Goal: Information Seeking & Learning: Check status

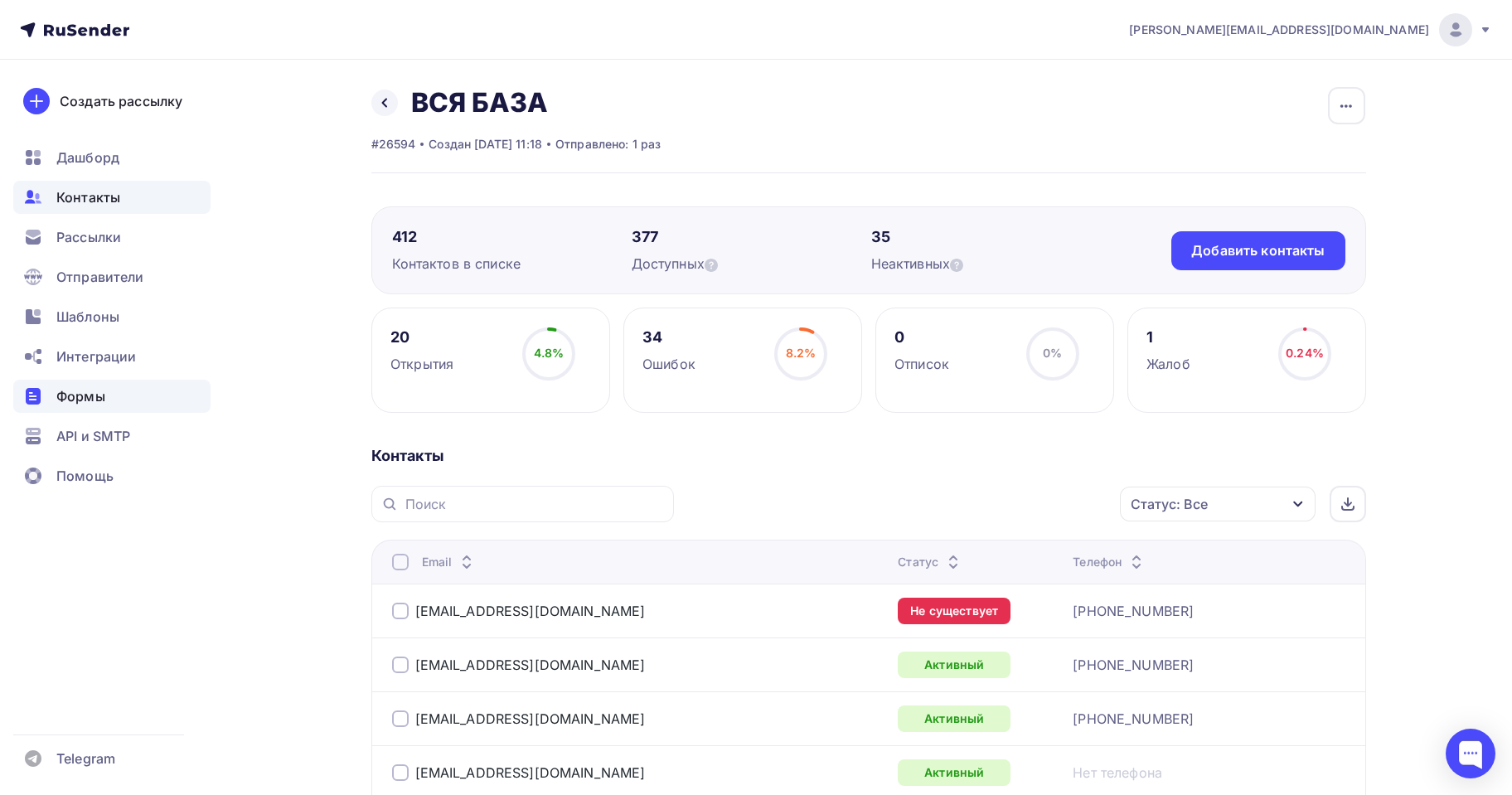
click at [75, 403] on span "Формы" at bounding box center [80, 397] width 48 height 20
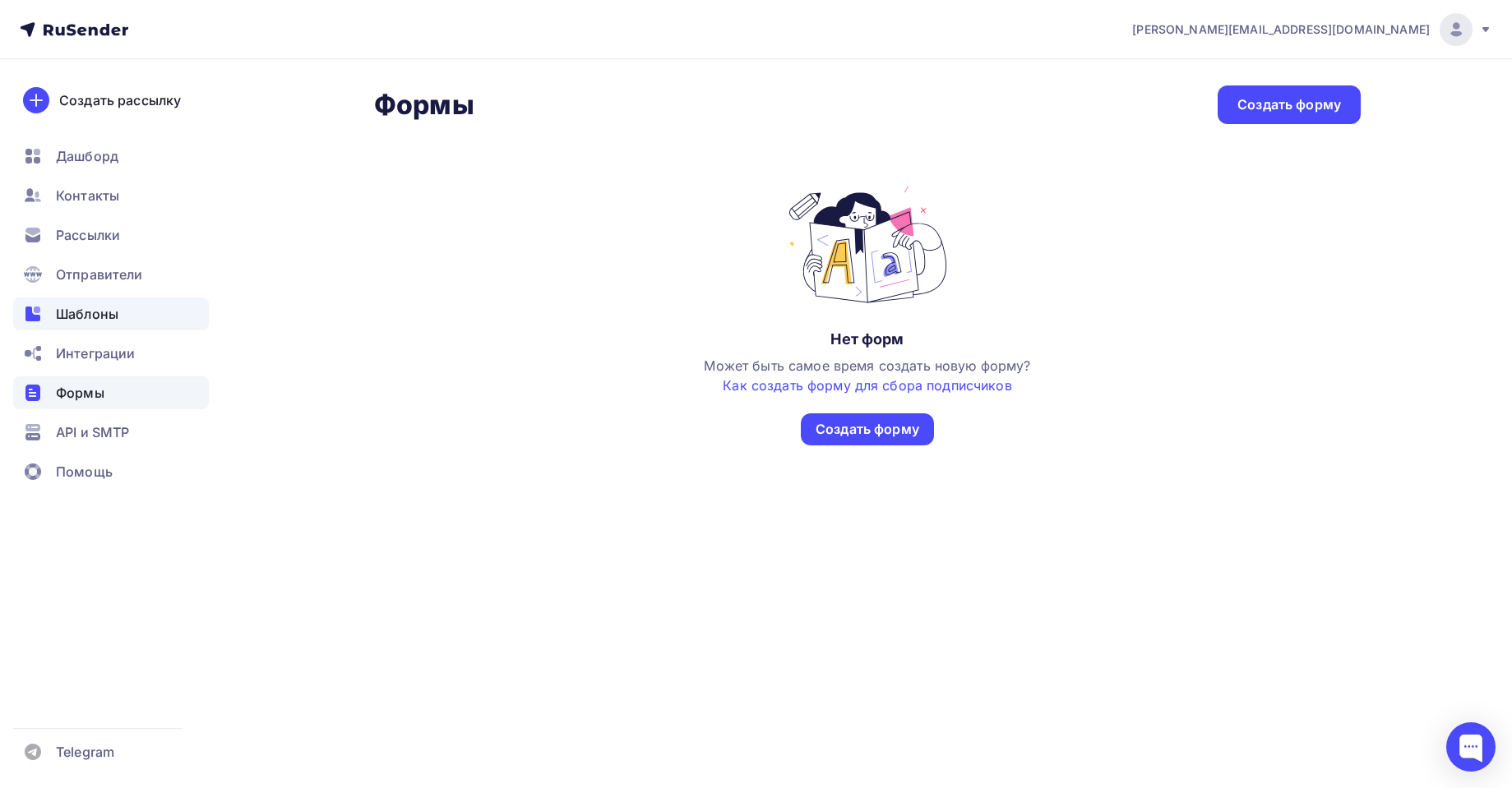
click at [83, 312] on span "Шаблоны" at bounding box center [87, 313] width 62 height 20
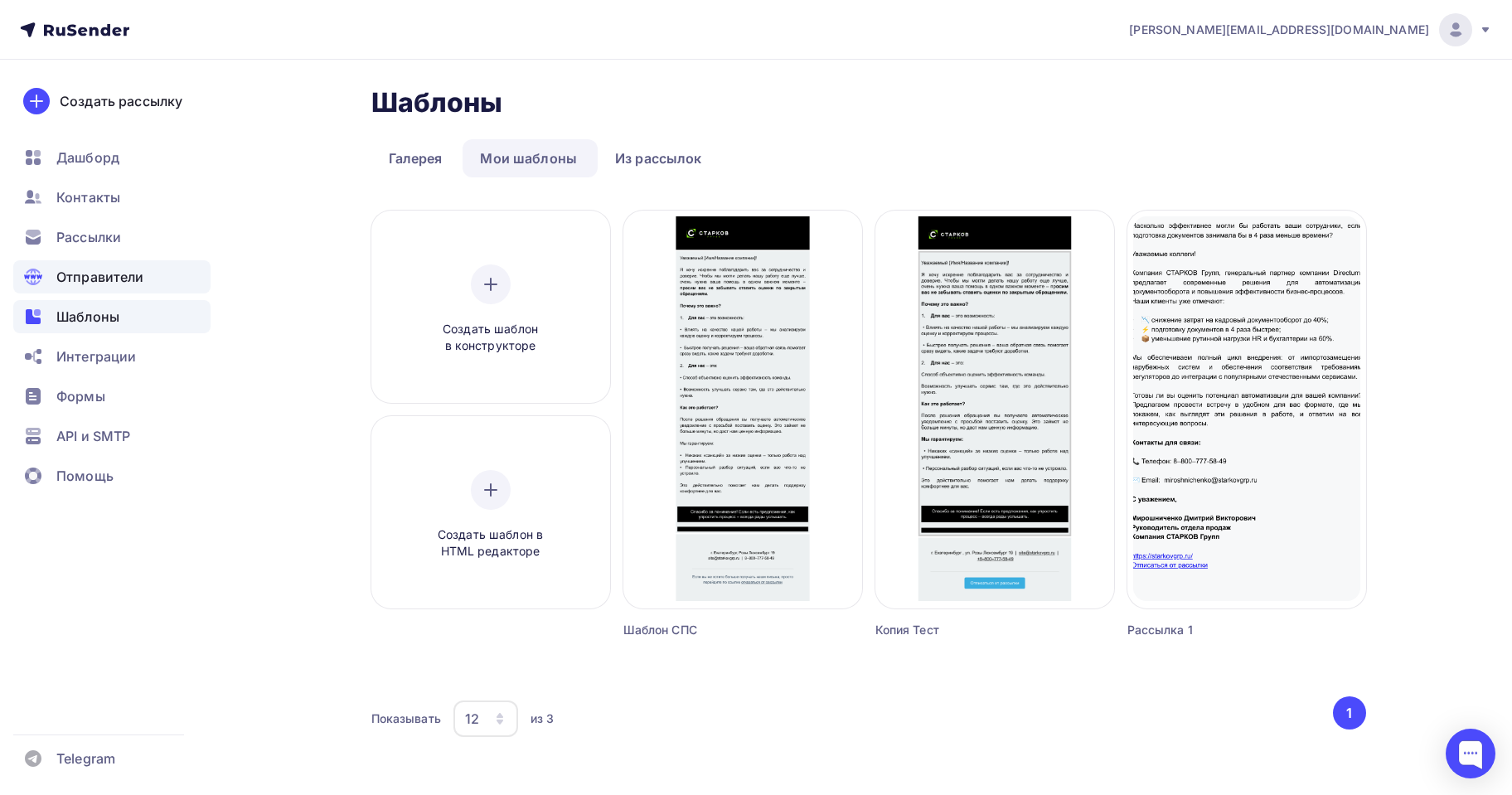
click at [87, 273] on span "Отправители" at bounding box center [100, 276] width 88 height 20
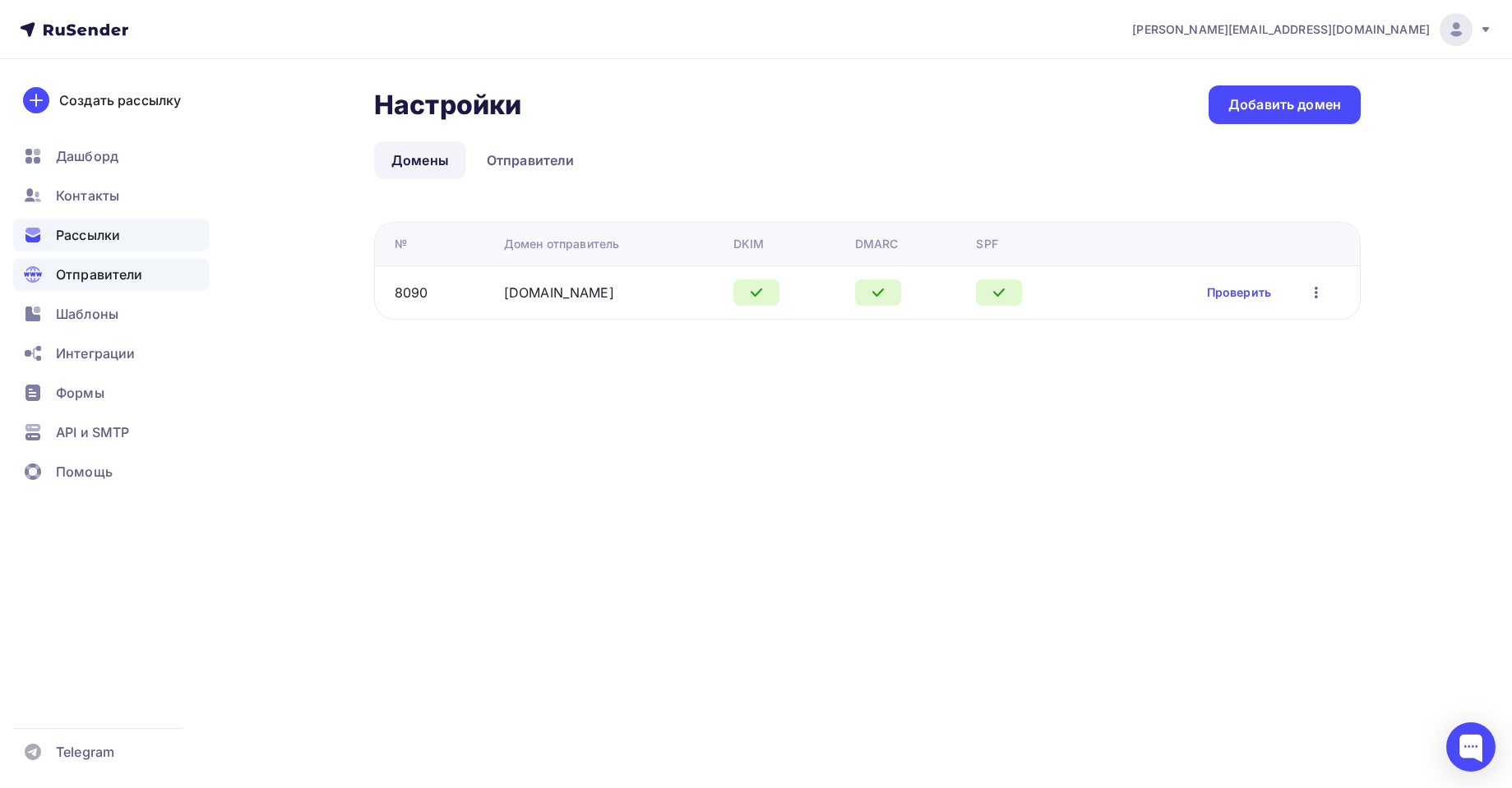
click at [54, 237] on div "Рассылки" at bounding box center [112, 234] width 196 height 33
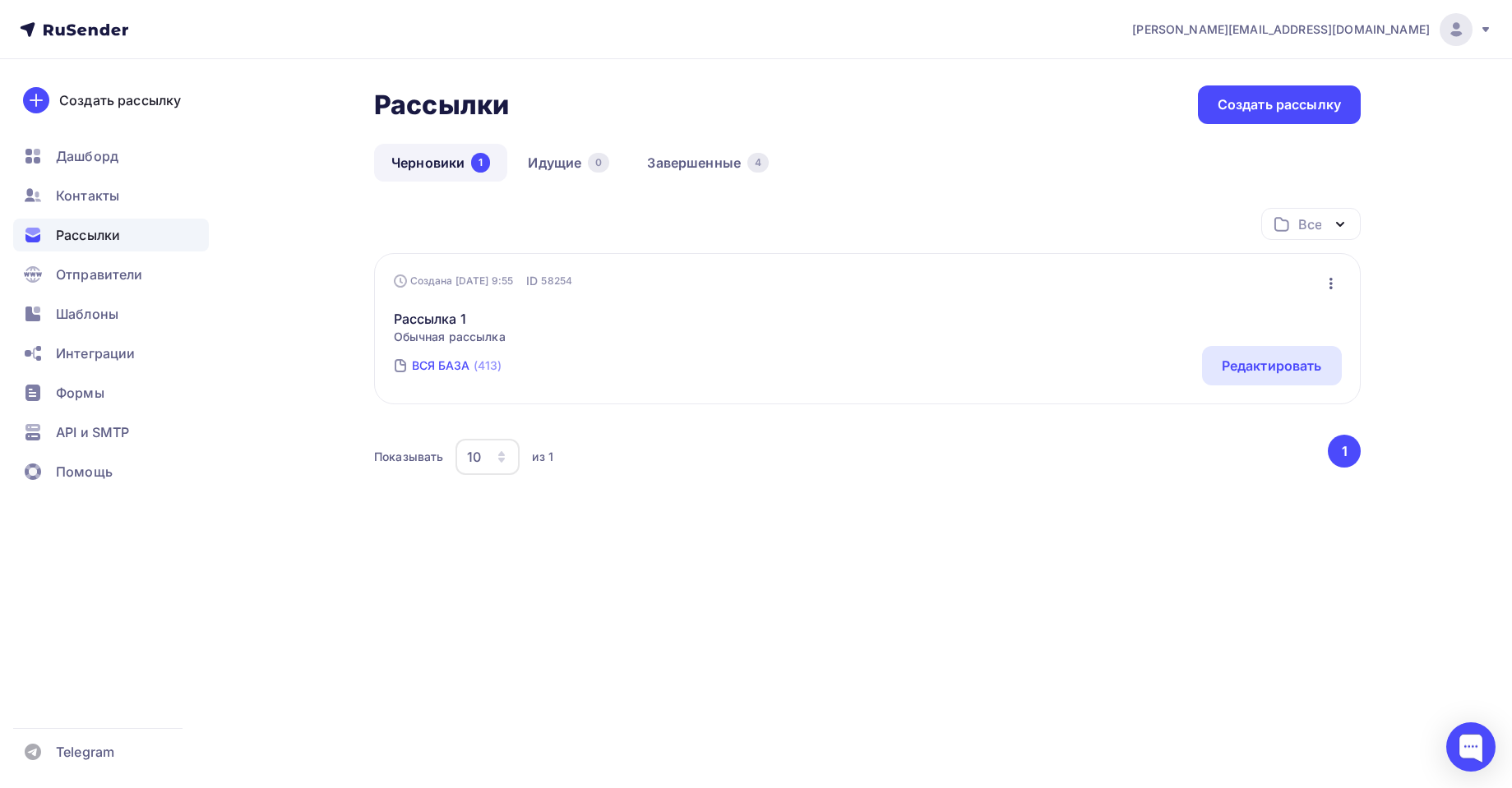
click at [445, 366] on div "ВСЯ БАЗА" at bounding box center [440, 365] width 59 height 16
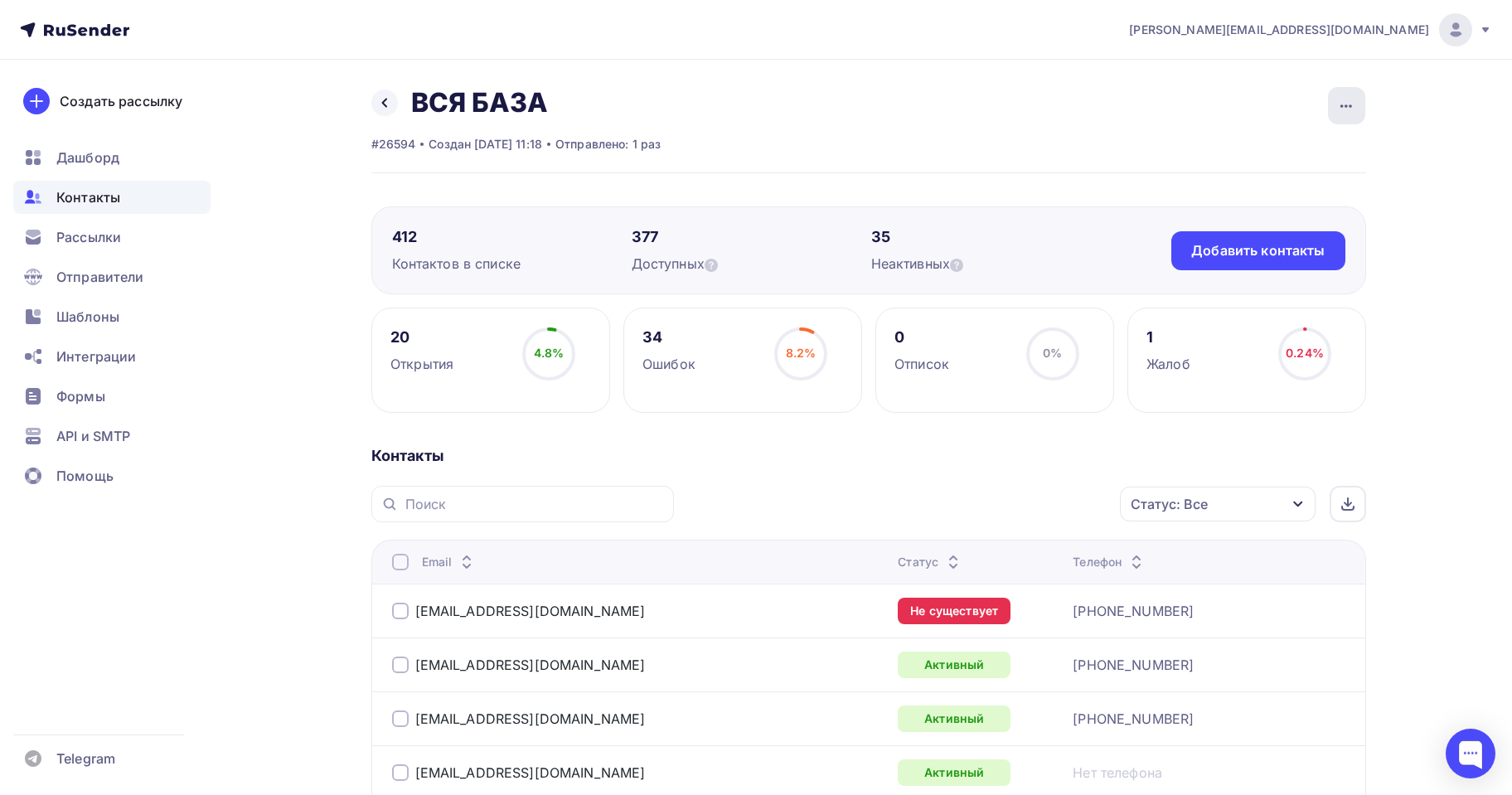
click at [1342, 108] on icon "button" at bounding box center [1346, 106] width 20 height 20
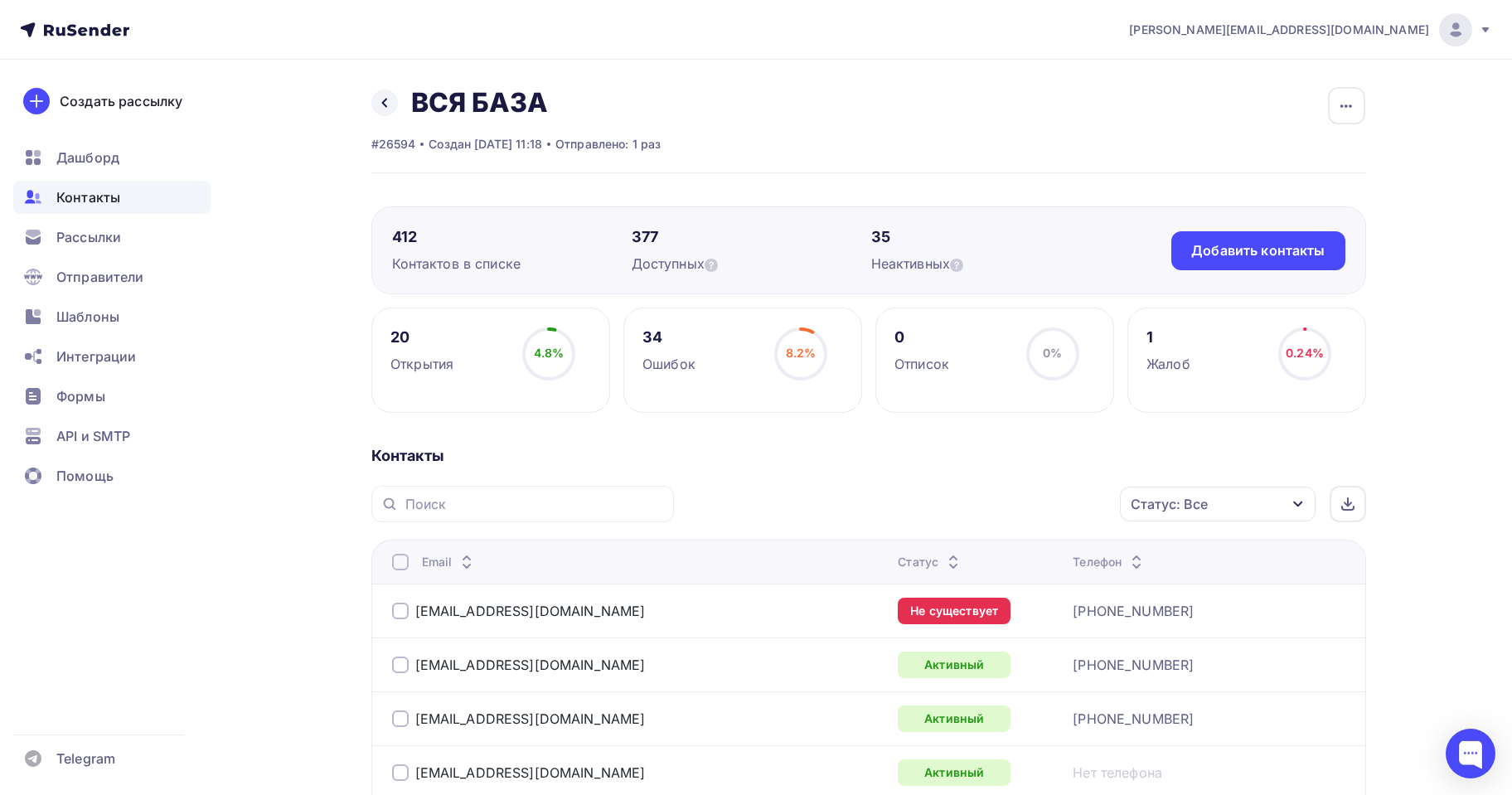
click at [398, 334] on div "20" at bounding box center [422, 337] width 63 height 20
click at [42, 236] on icon at bounding box center [33, 237] width 20 height 20
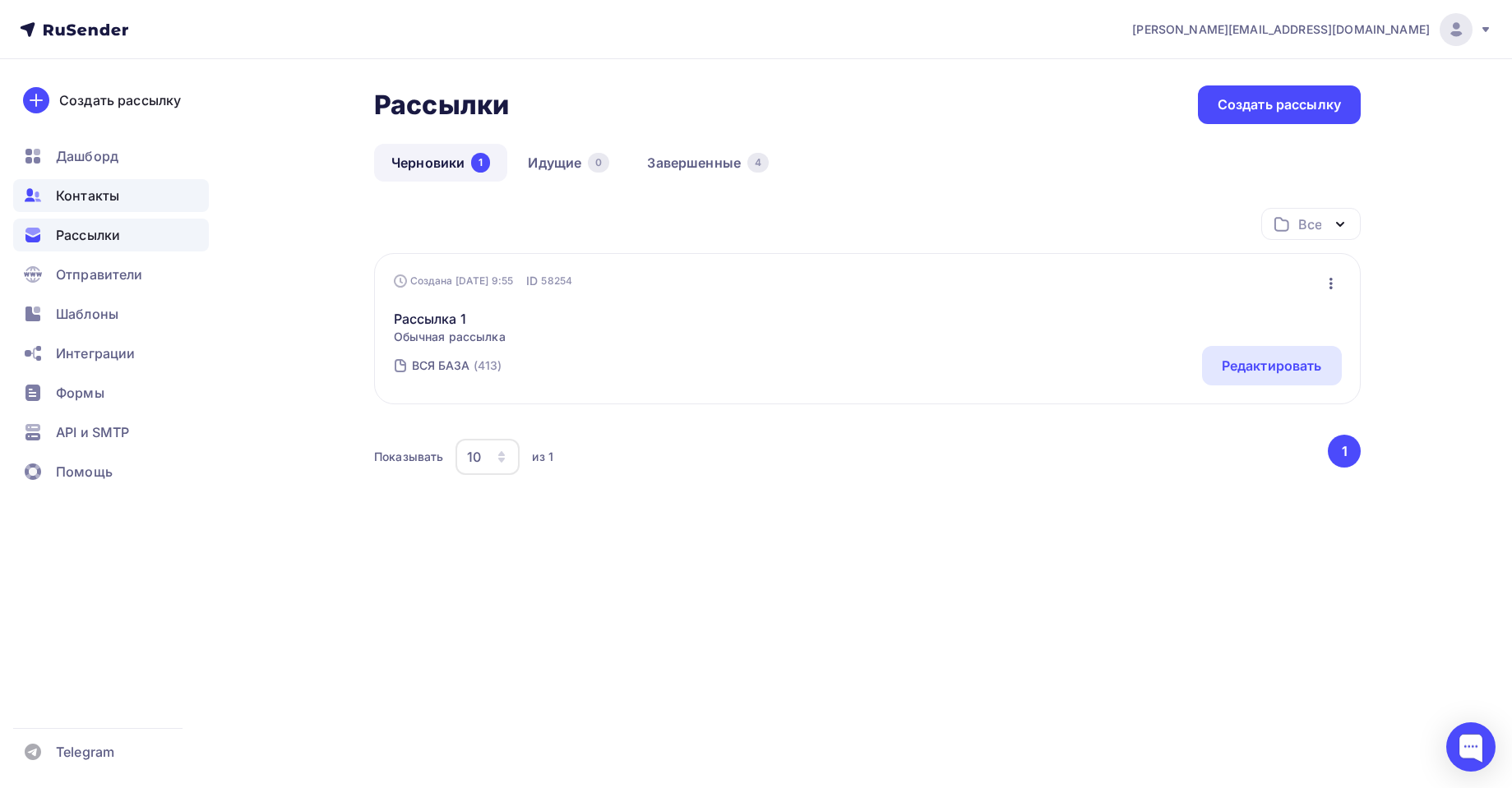
click at [92, 185] on div "Контакты" at bounding box center [112, 195] width 196 height 33
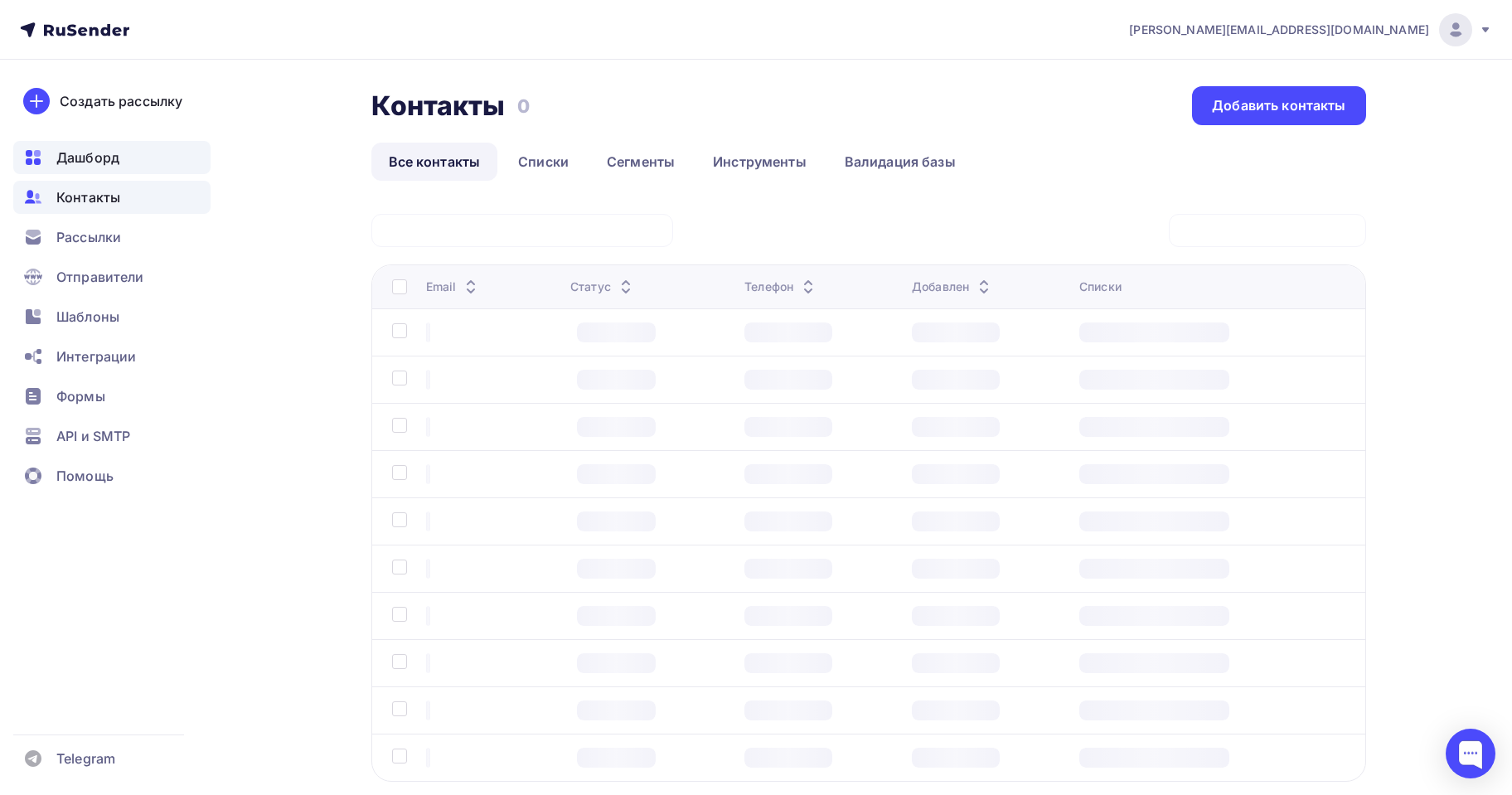
click at [97, 165] on span "Дашборд" at bounding box center [87, 157] width 63 height 20
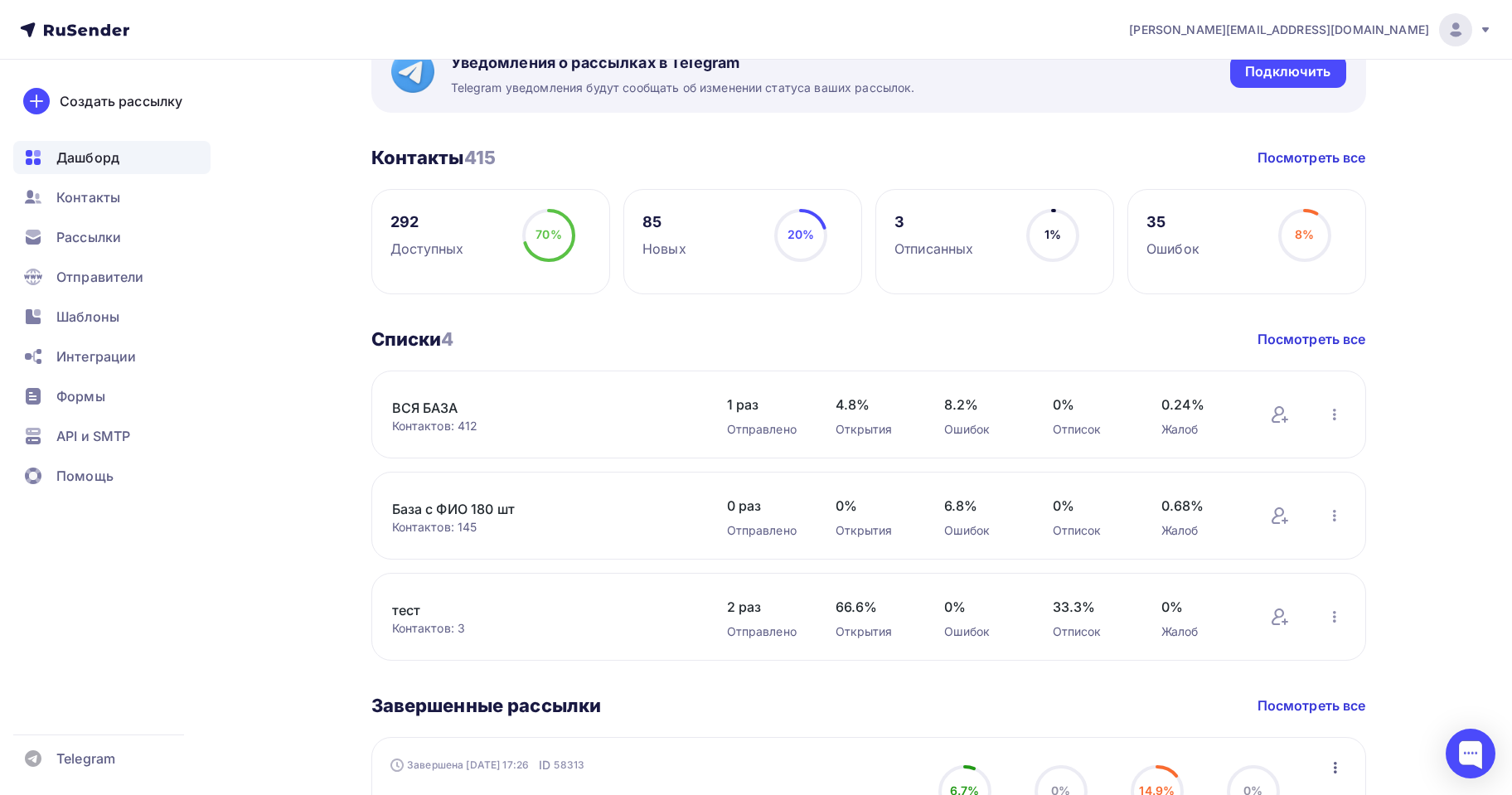
scroll to position [747, 0]
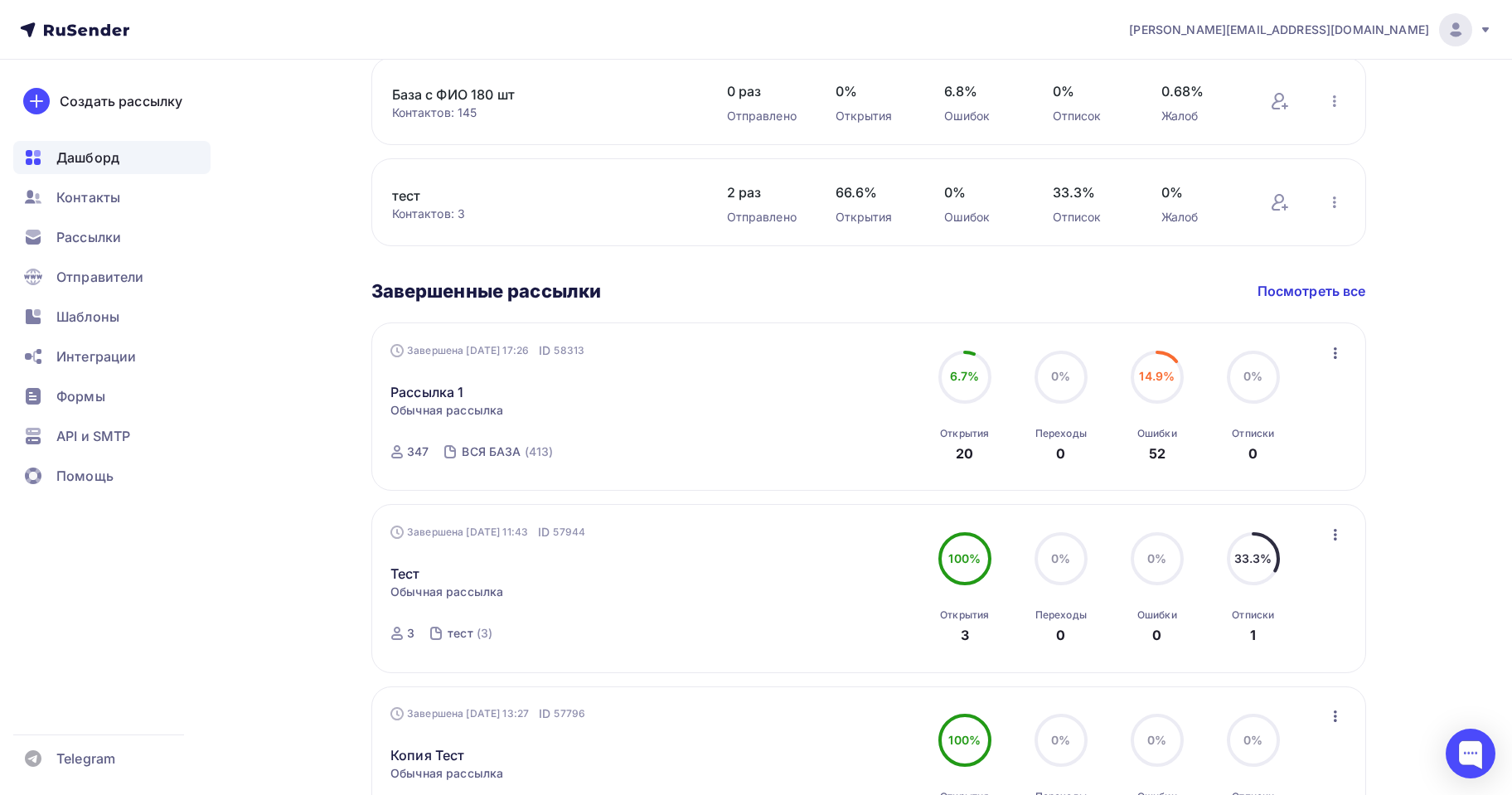
click at [1348, 346] on div "Завершена 05.09.2025, 17:26 ID 58313 Рассылка 1 Статистика Обзор рассылки Копир…" at bounding box center [868, 407] width 994 height 169
click at [1323, 352] on div "Завершена 05.09.2025, 17:26 ID 58313 Рассылка 1 Статистика Обзор рассылки Копир…" at bounding box center [868, 406] width 956 height 129
click at [1330, 352] on icon "button" at bounding box center [1335, 353] width 20 height 20
click at [1289, 393] on div "Статистика" at bounding box center [1259, 397] width 170 height 20
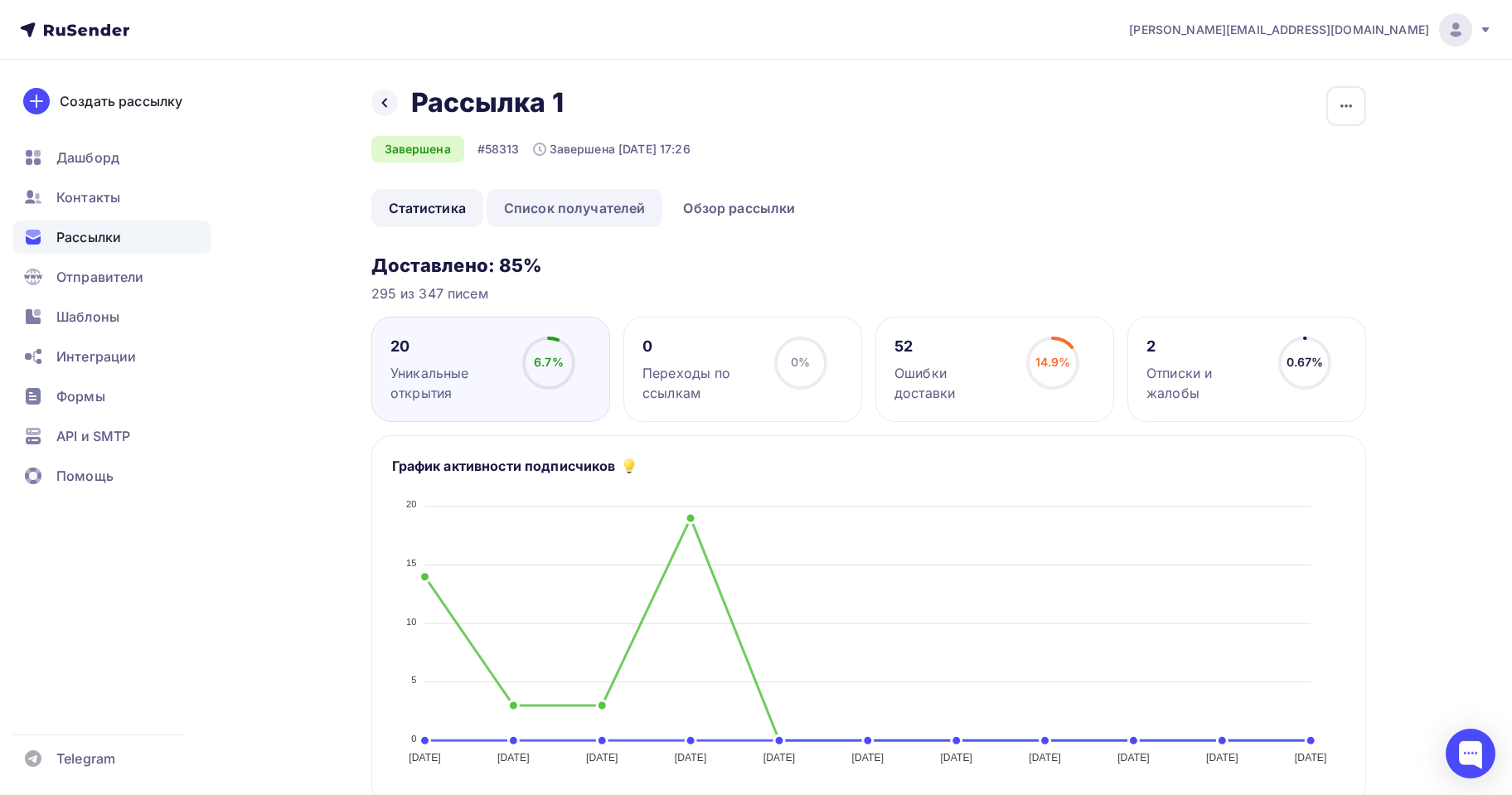
click at [586, 209] on link "Список получателей" at bounding box center [575, 207] width 176 height 38
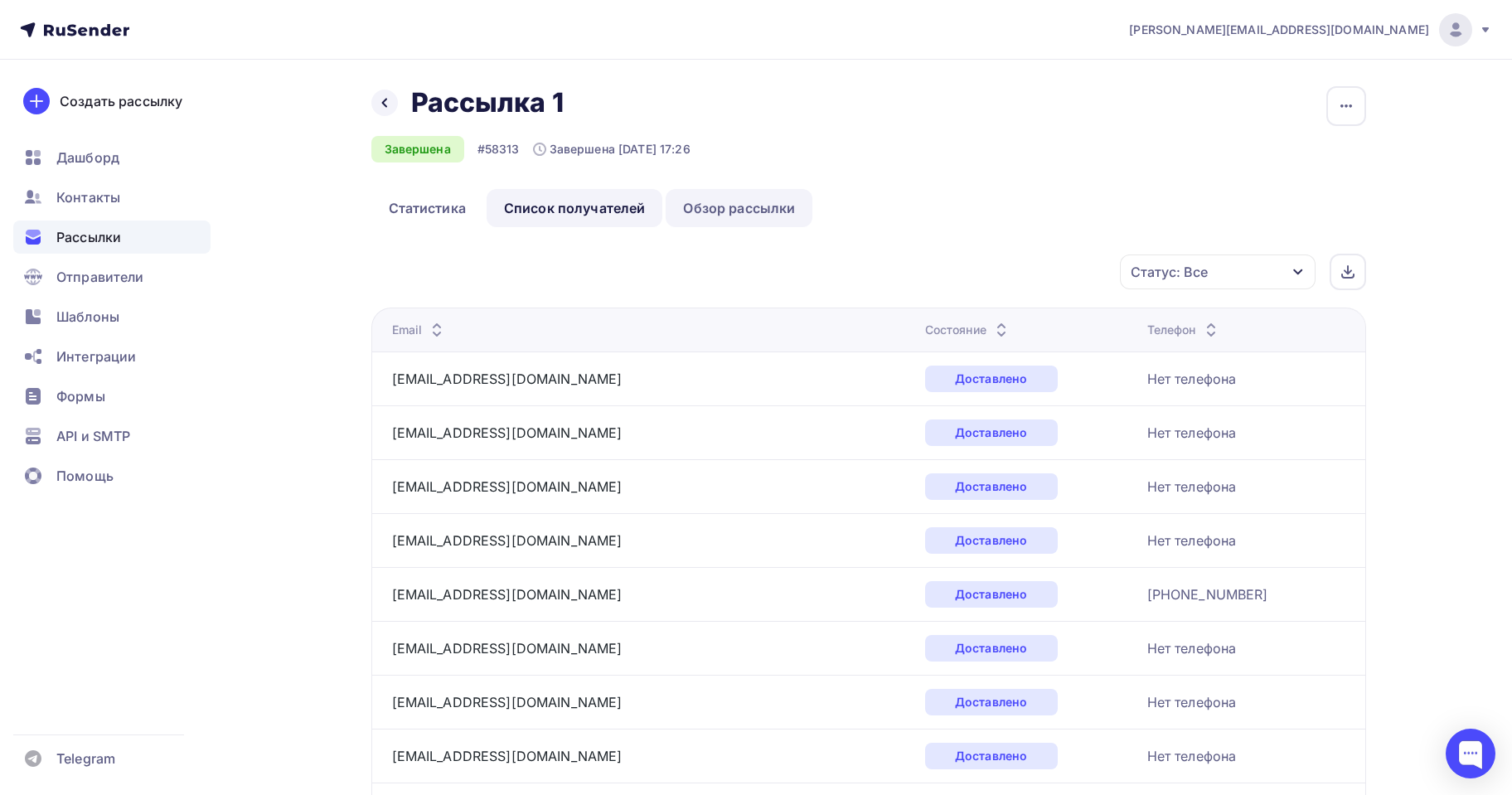
click at [707, 207] on link "Обзор рассылки" at bounding box center [739, 207] width 146 height 38
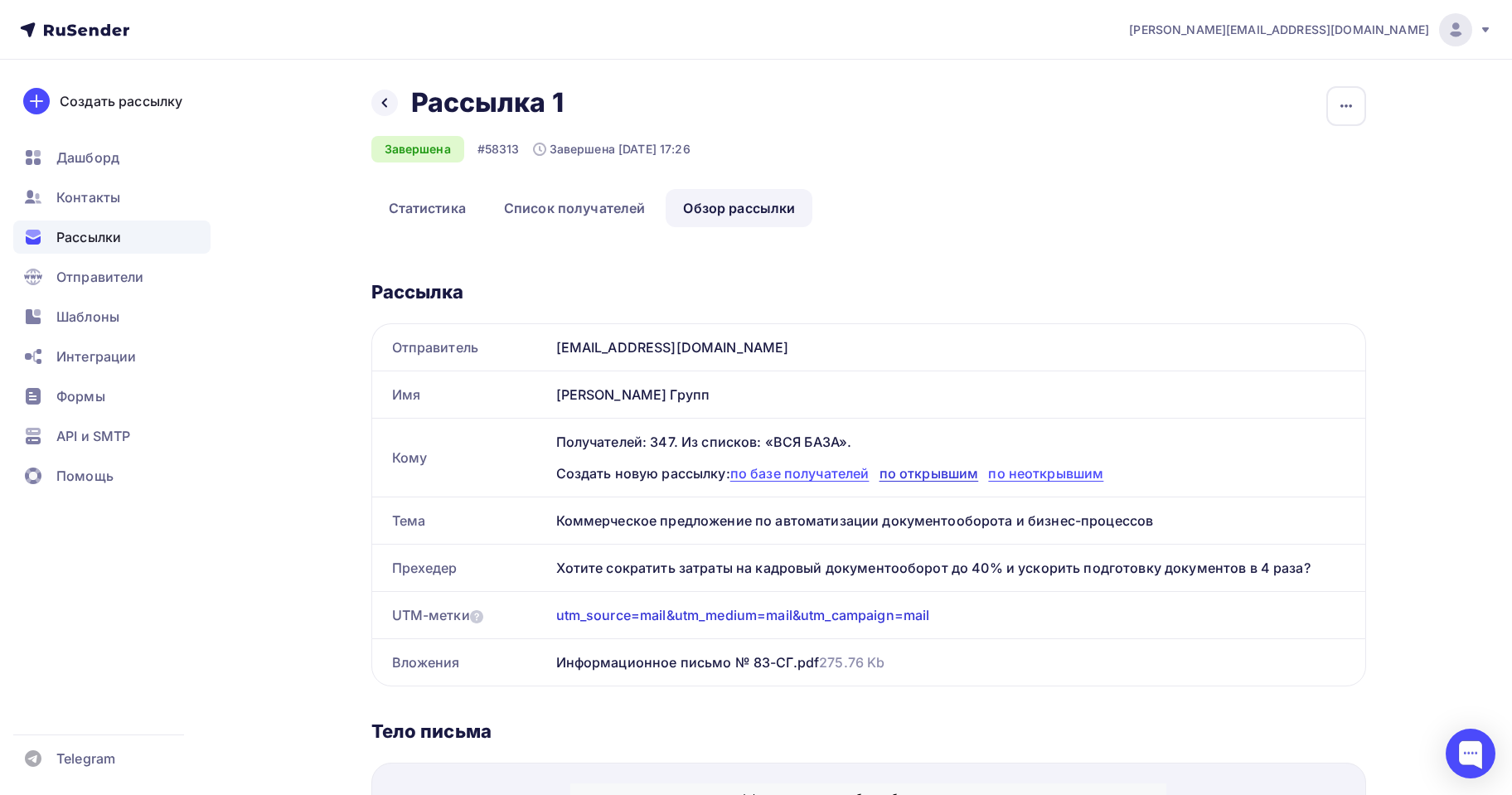
click at [931, 479] on span "по открывшим" at bounding box center [929, 473] width 100 height 16
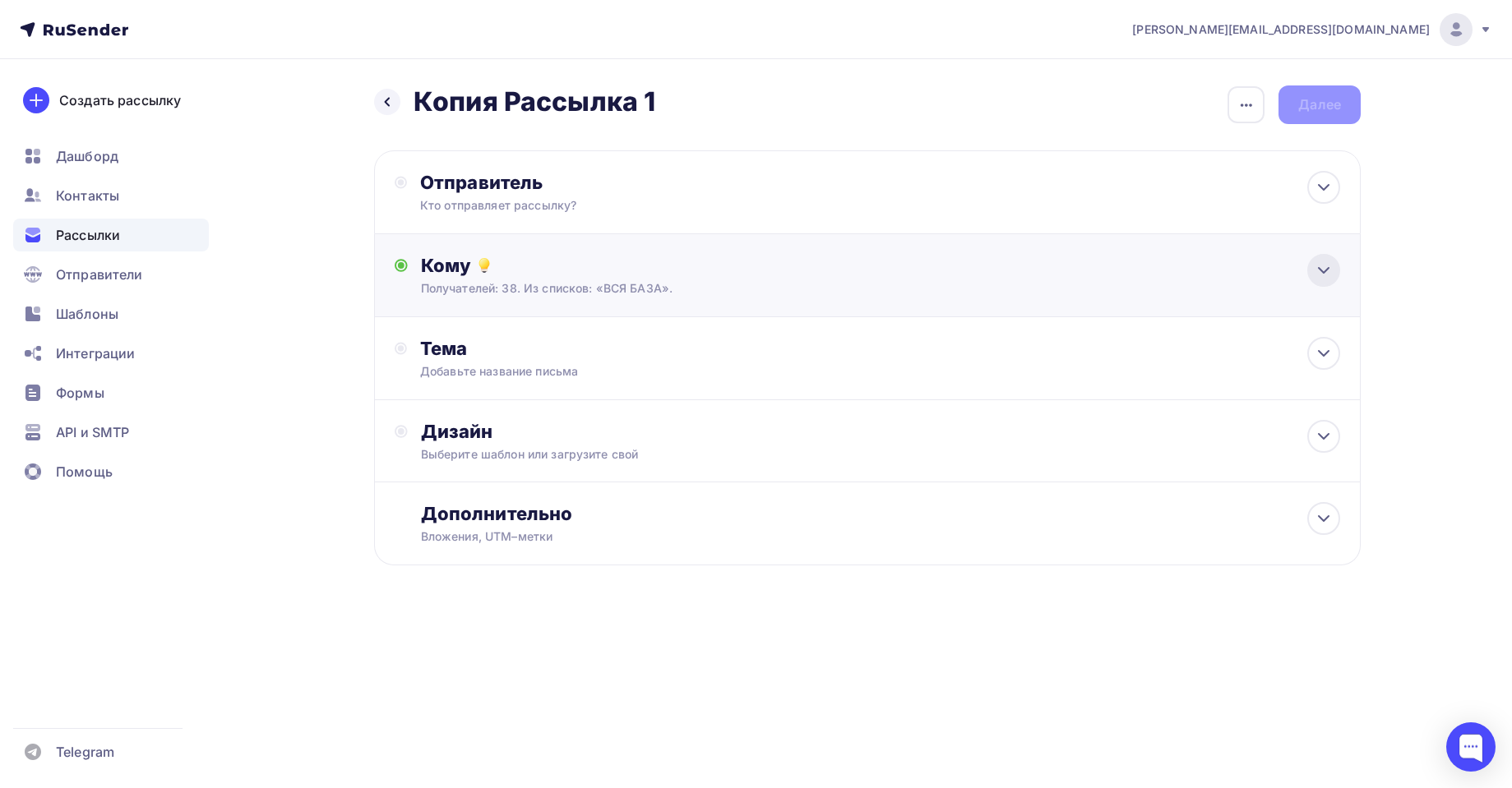
click at [1319, 267] on icon at bounding box center [1324, 270] width 20 height 20
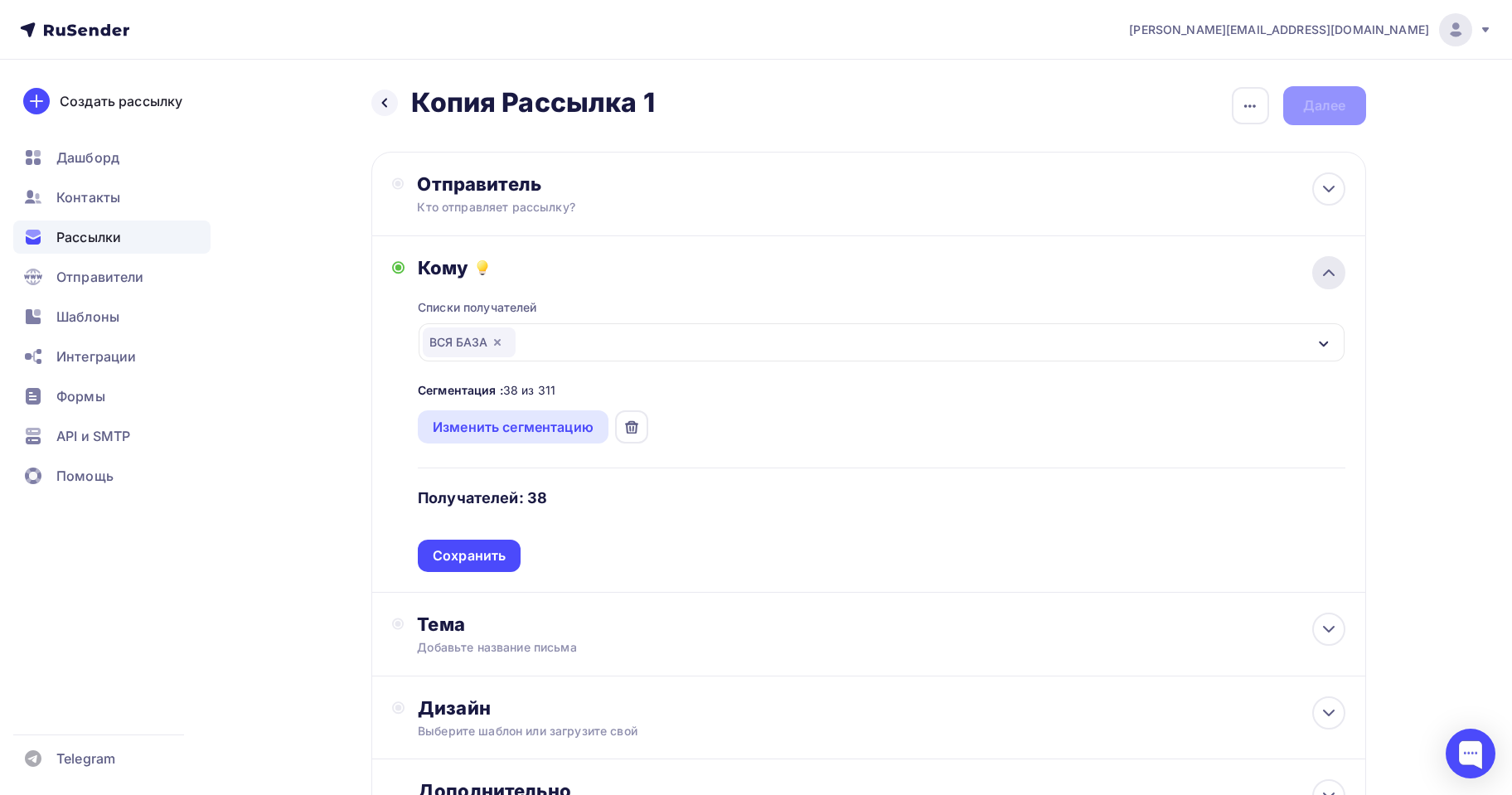
click at [1330, 270] on icon at bounding box center [1329, 272] width 20 height 20
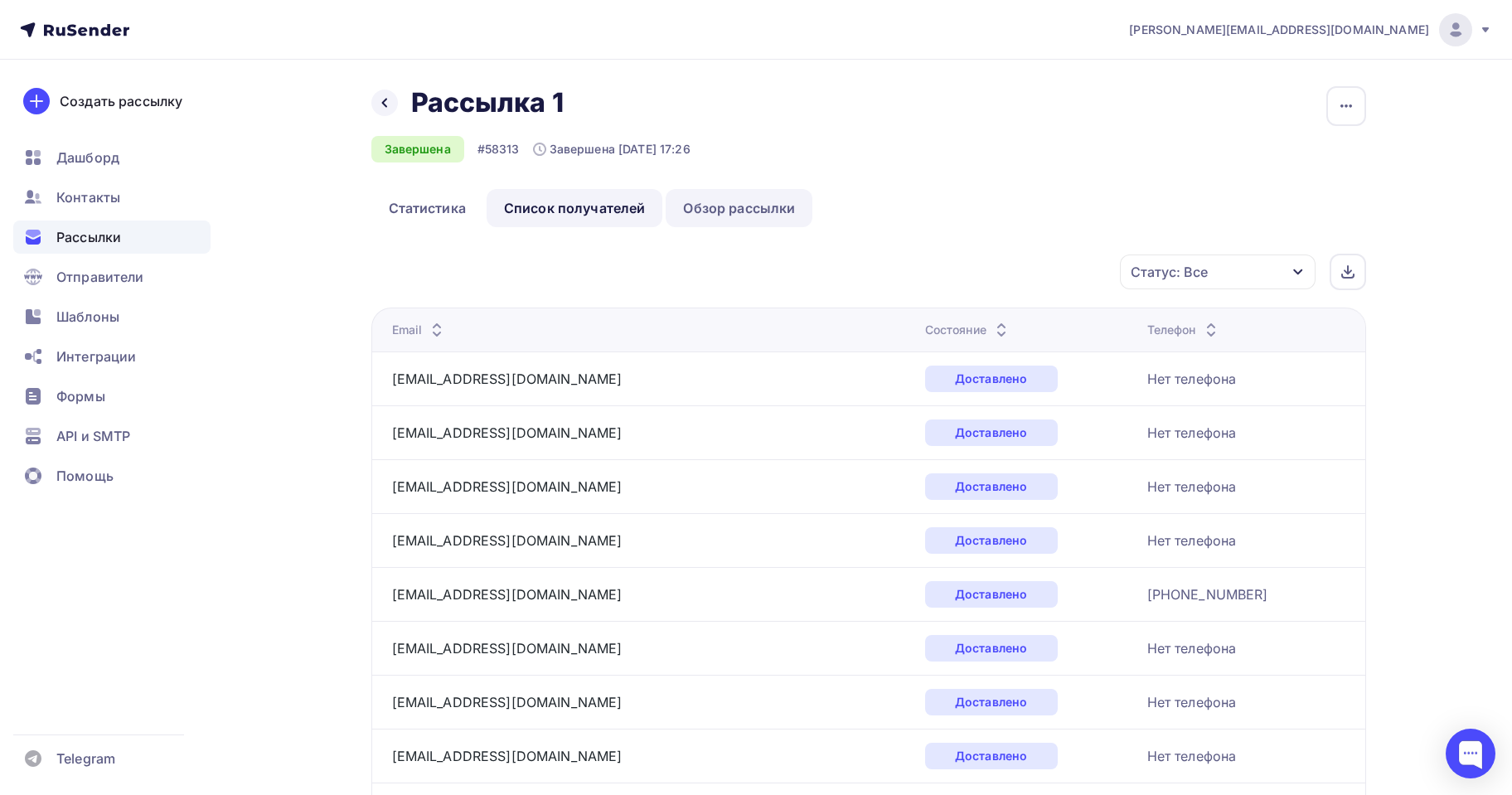
click at [763, 198] on link "Обзор рассылки" at bounding box center [739, 207] width 146 height 38
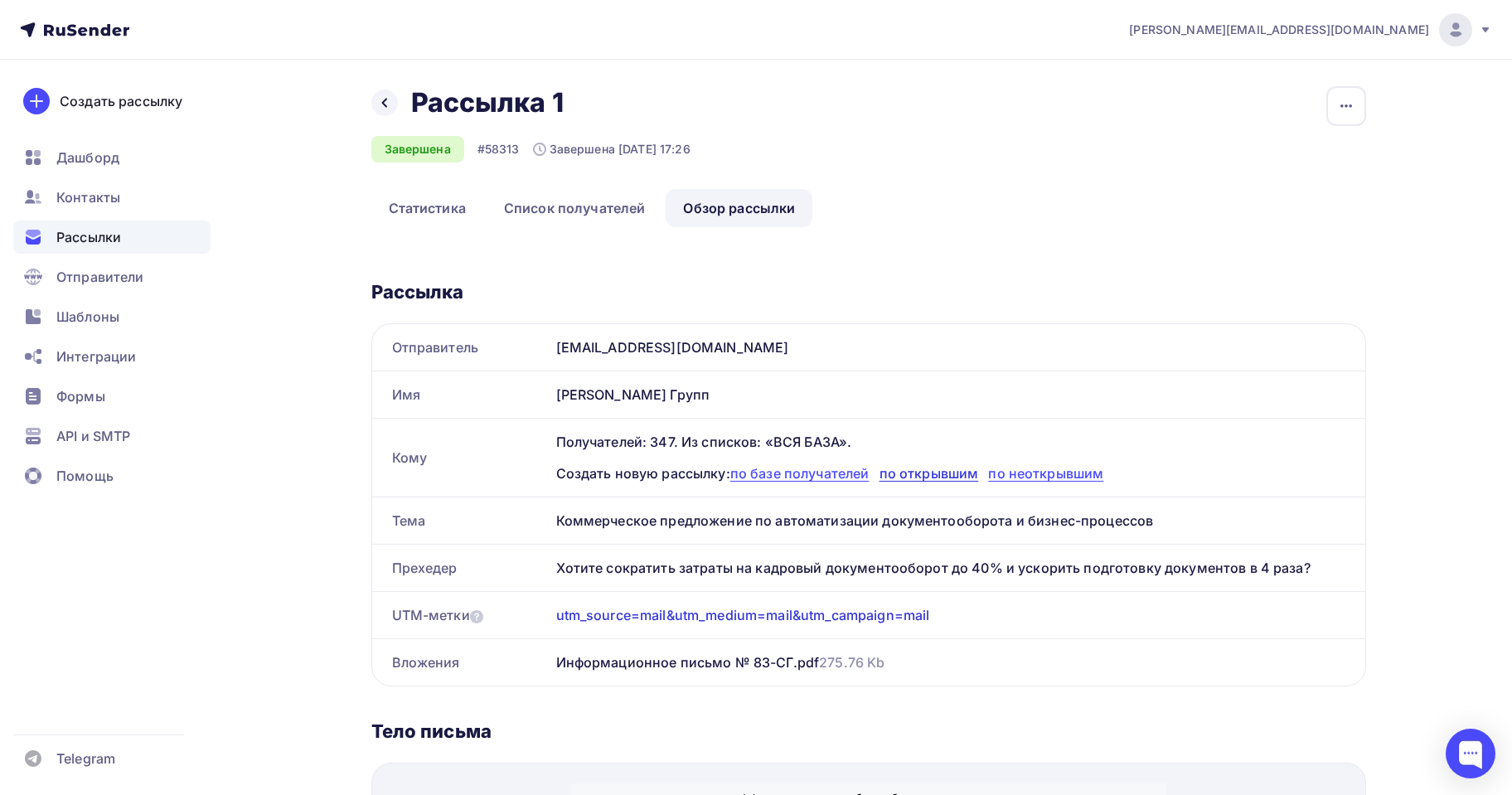
click at [953, 475] on span "по открывшим" at bounding box center [929, 473] width 100 height 16
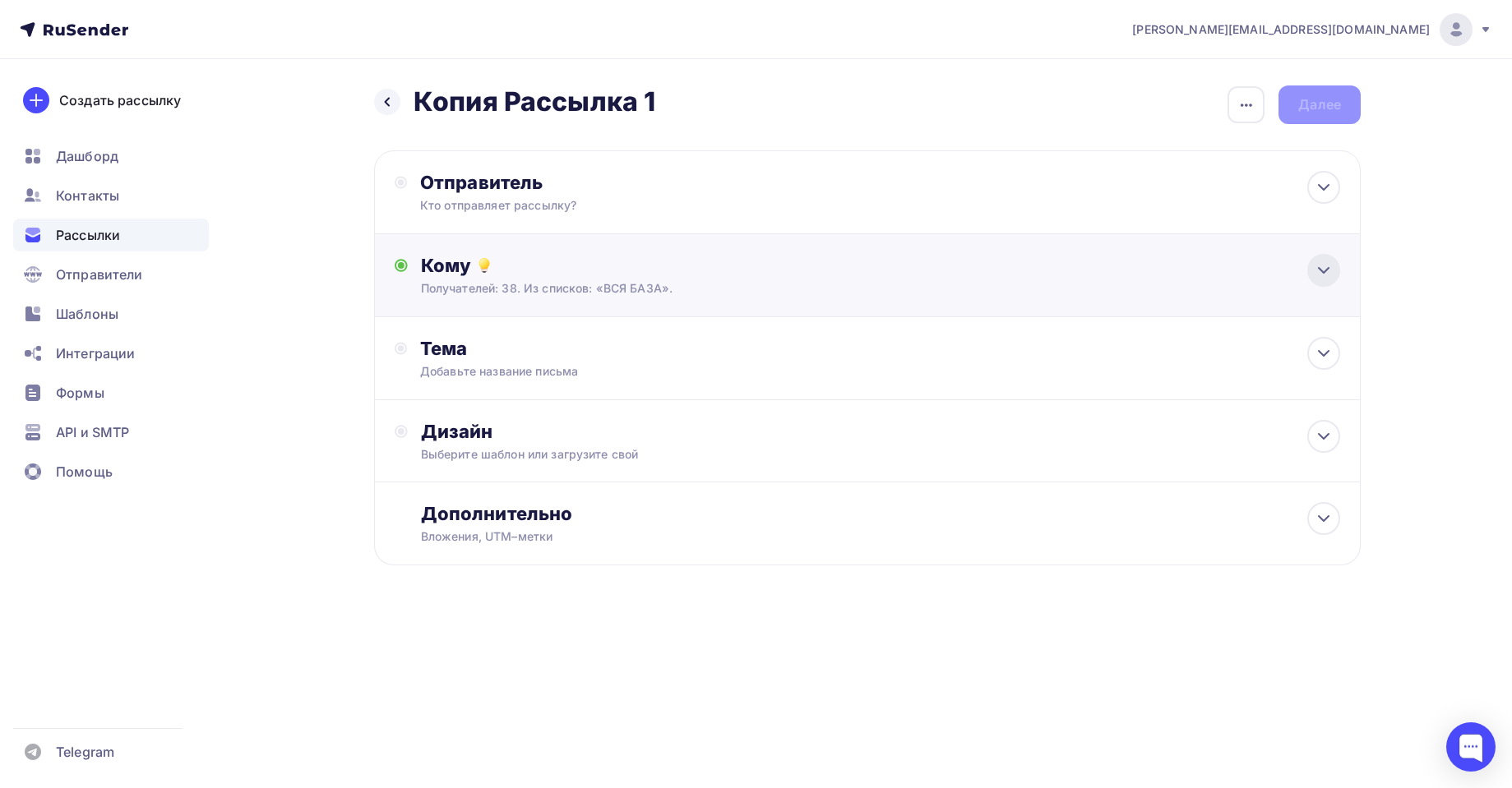
click at [1330, 268] on icon at bounding box center [1324, 270] width 20 height 20
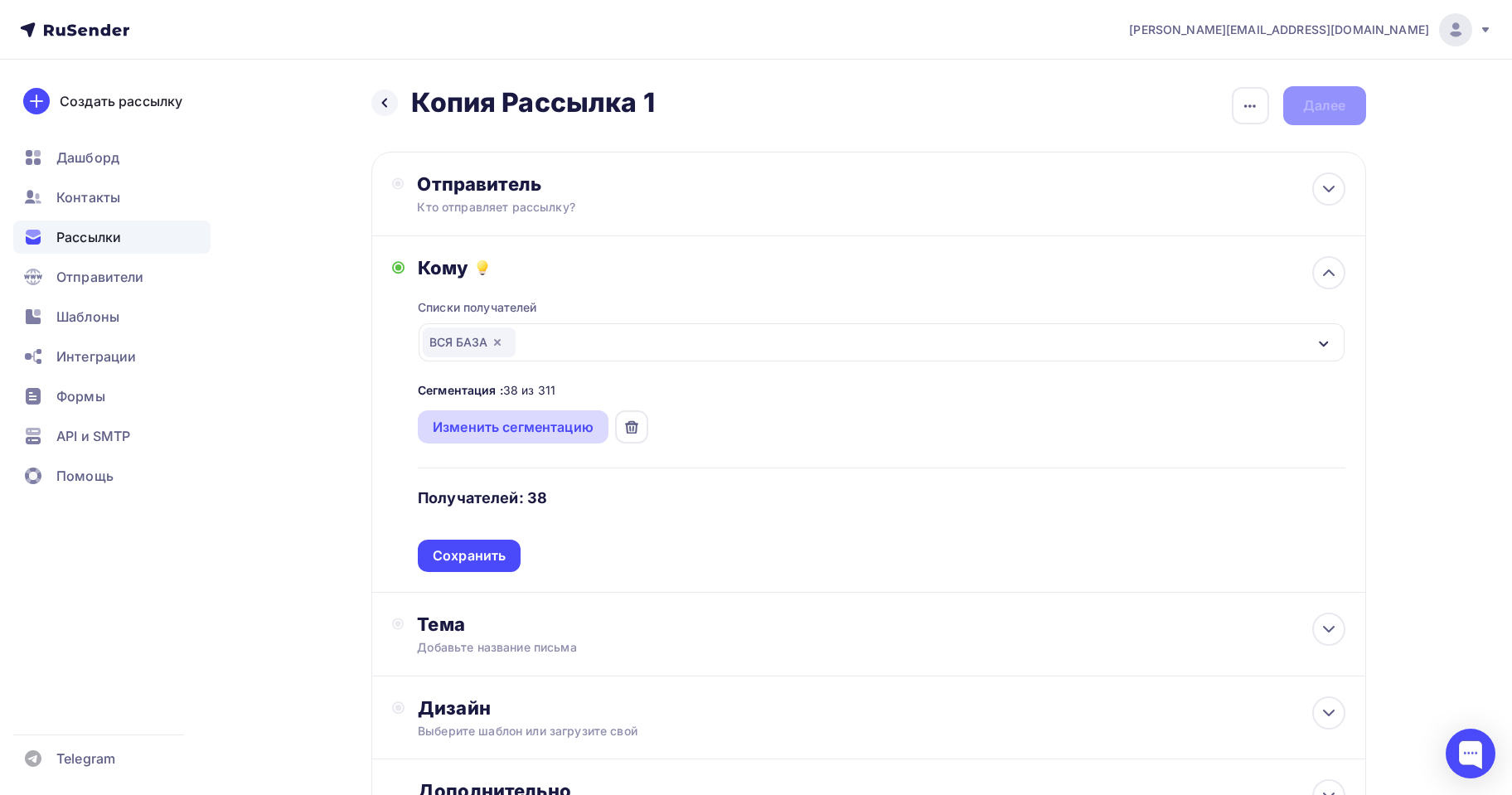
click at [543, 432] on div "Изменить сегментацию" at bounding box center [513, 427] width 161 height 20
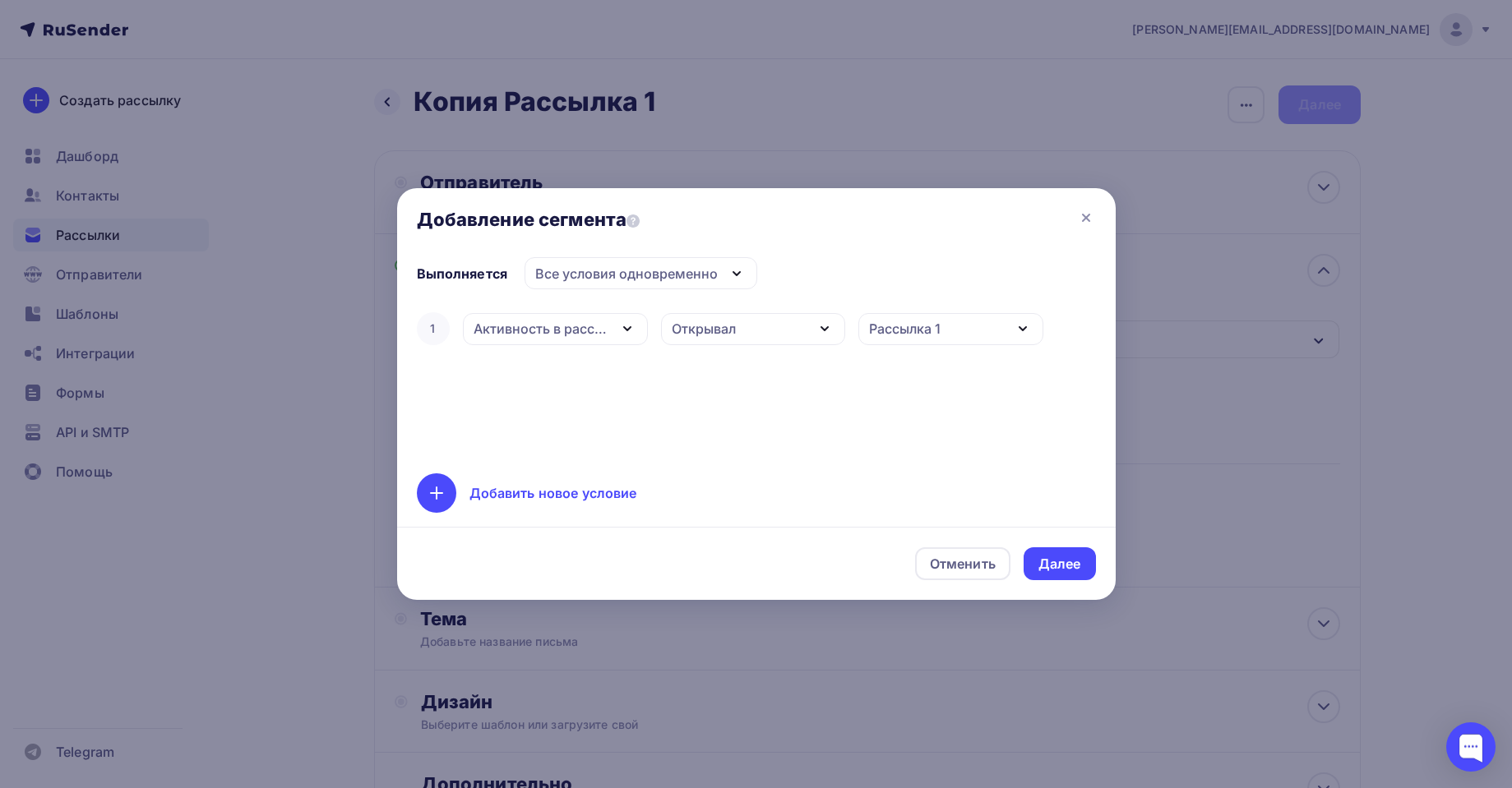
click at [582, 328] on div "Активность в рассылке" at bounding box center [541, 329] width 135 height 20
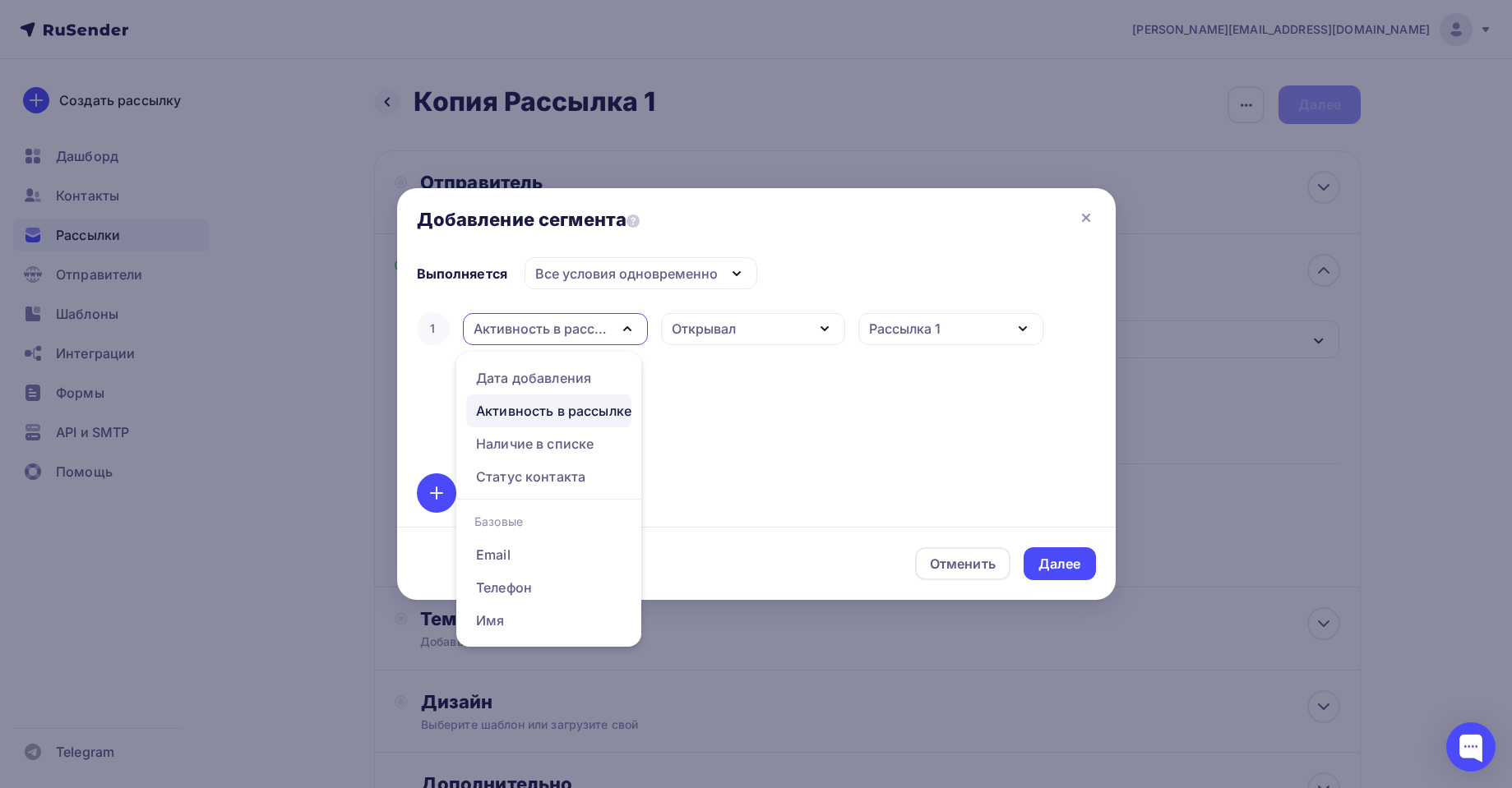
click at [584, 326] on div "Активность в рассылке" at bounding box center [541, 329] width 135 height 20
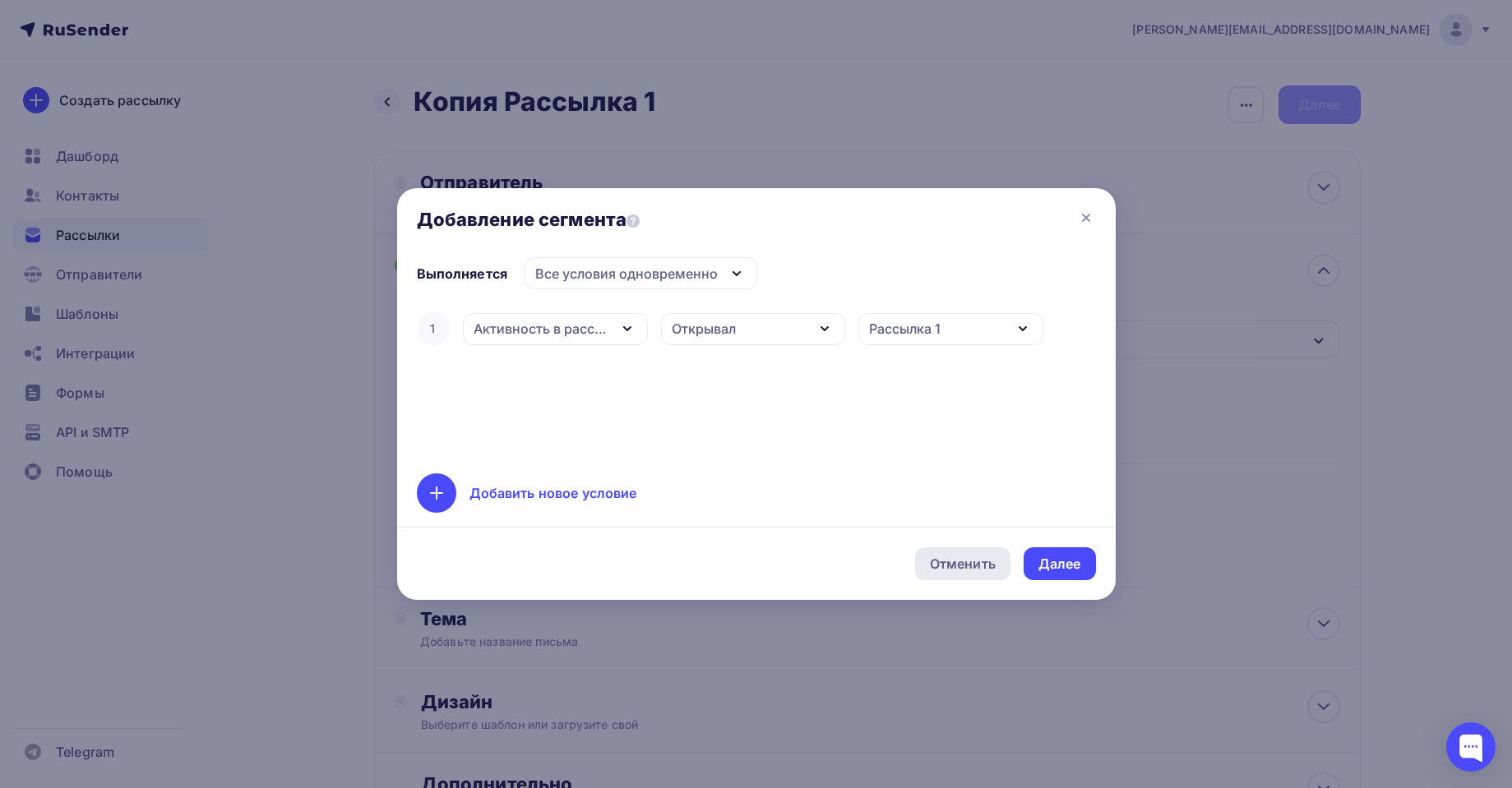
click at [1003, 554] on div "Отменить" at bounding box center [962, 564] width 95 height 33
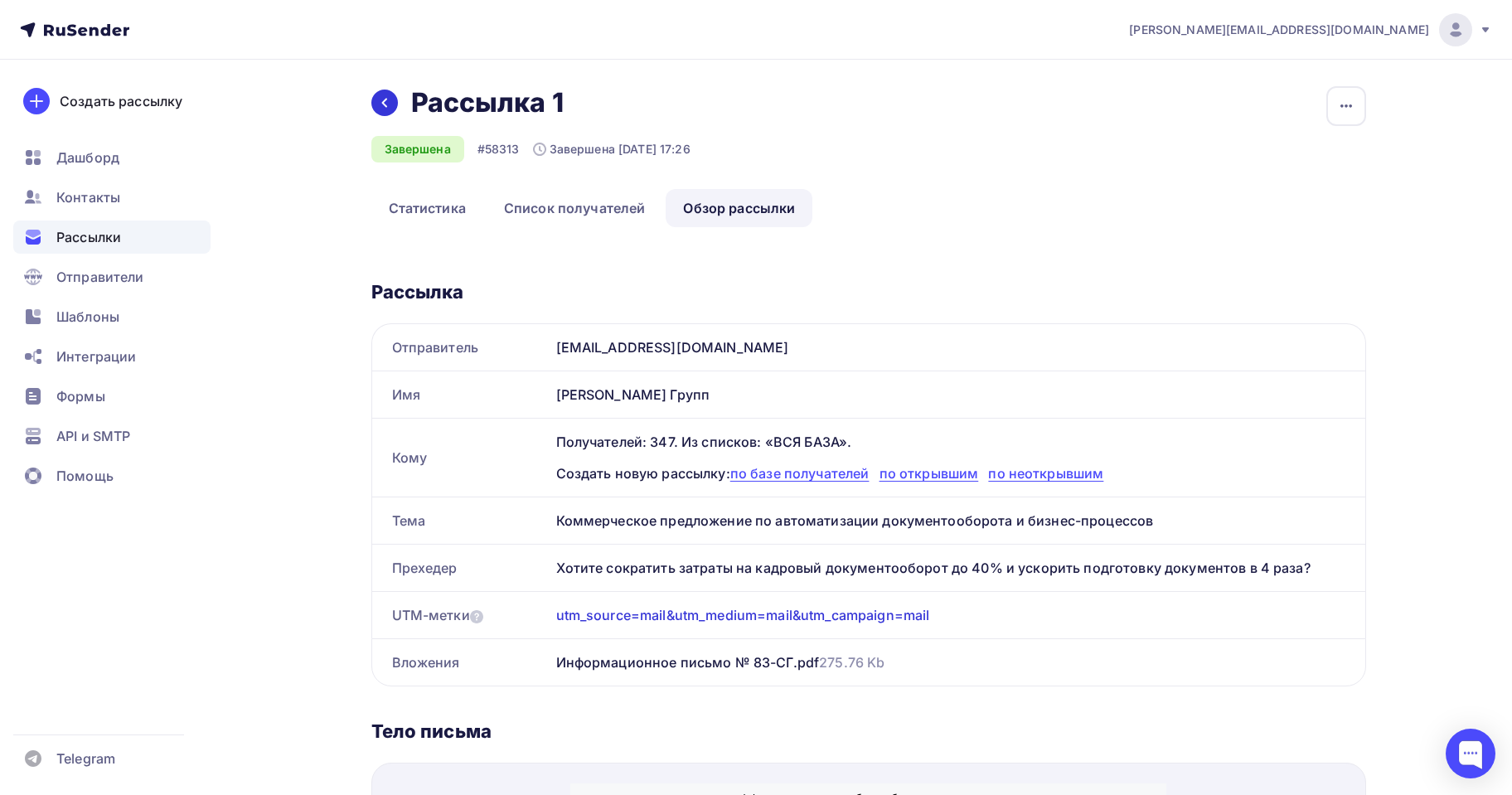
click at [389, 106] on icon at bounding box center [385, 103] width 14 height 14
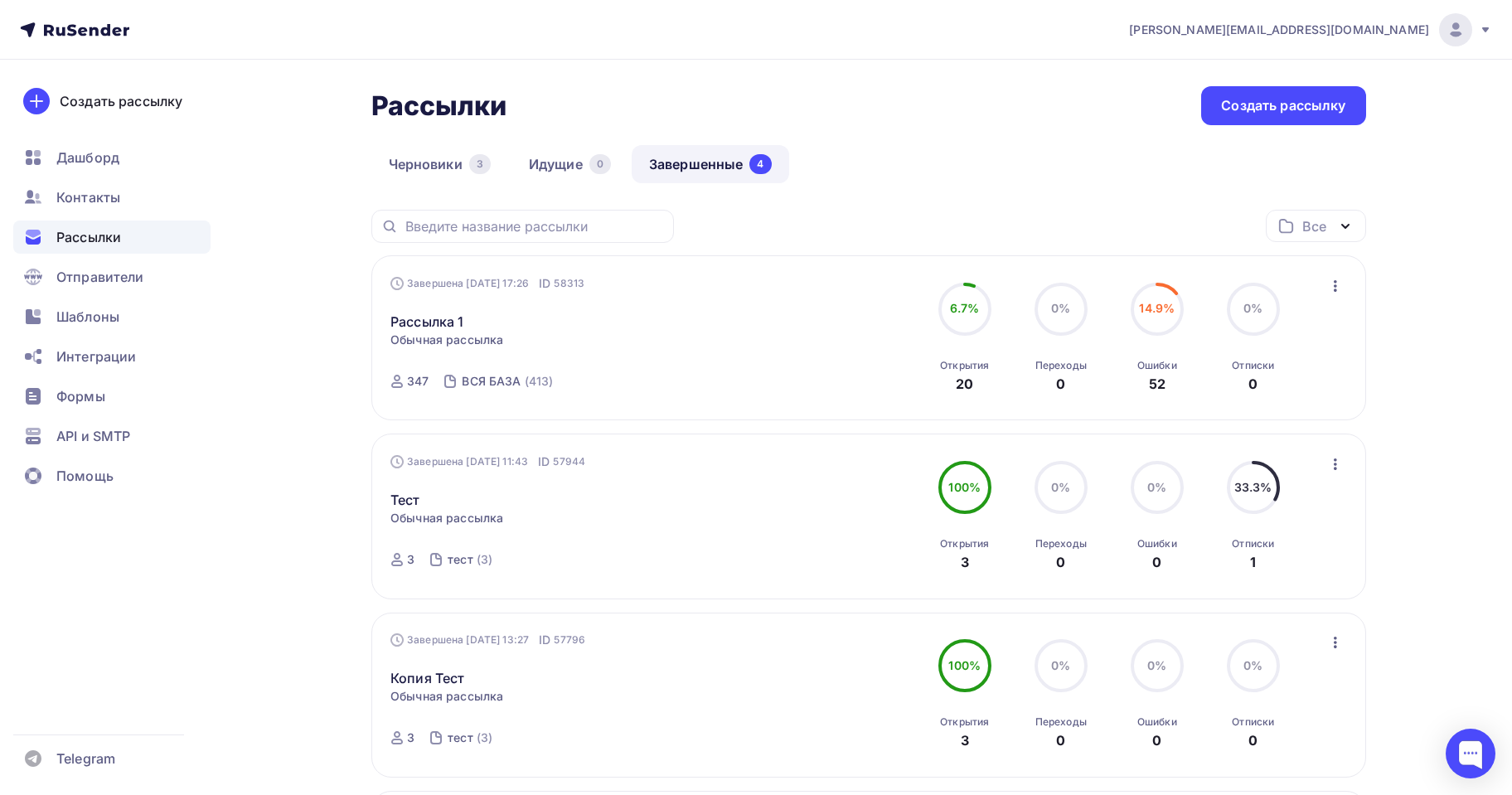
click at [1335, 284] on icon "button" at bounding box center [1335, 286] width 20 height 20
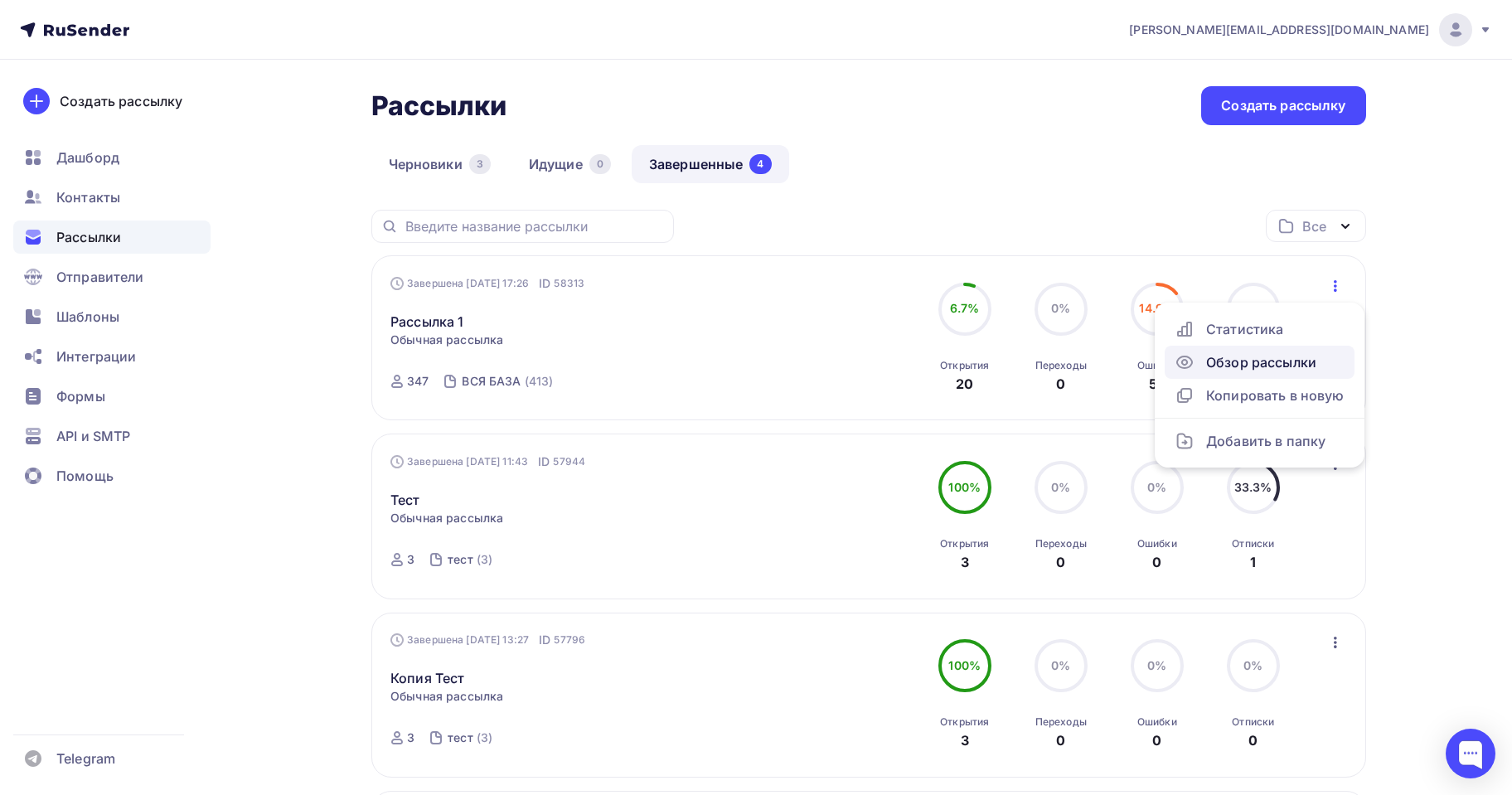
click at [1290, 364] on div "Обзор рассылки" at bounding box center [1259, 362] width 170 height 20
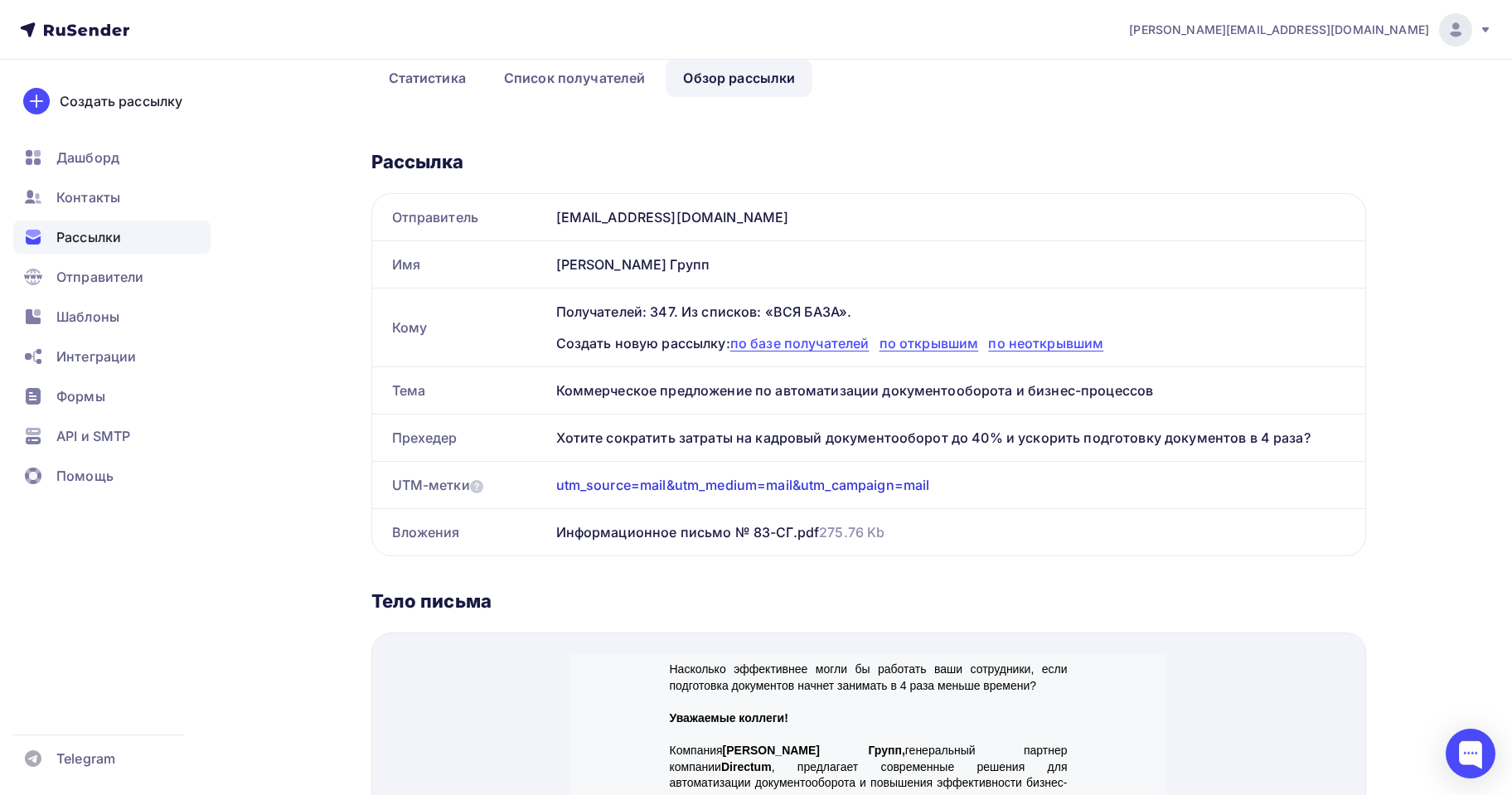
scroll to position [129, 0]
click at [815, 346] on span "по базе получателей" at bounding box center [800, 343] width 140 height 16
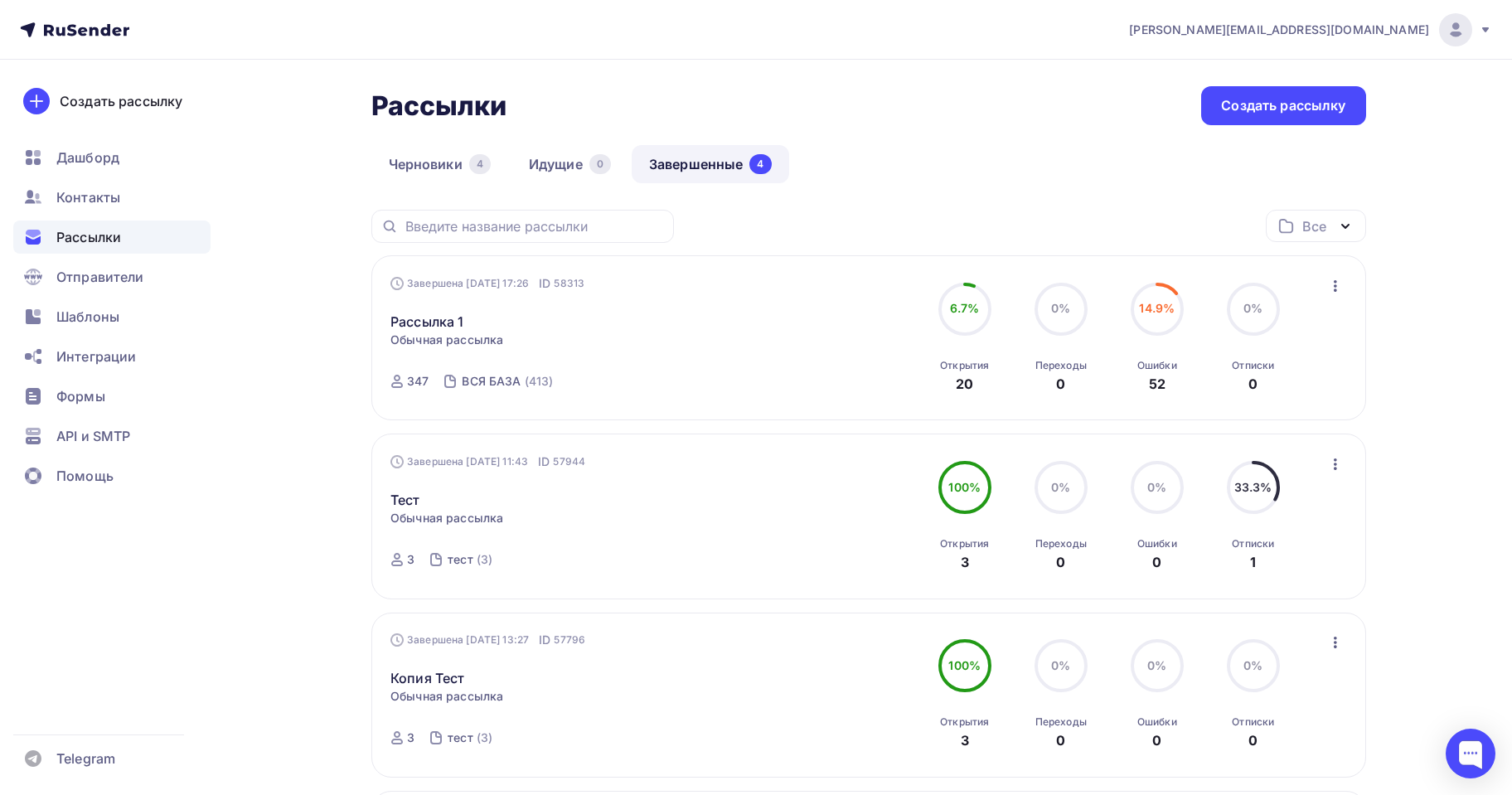
click at [82, 37] on icon at bounding box center [75, 30] width 110 height 20
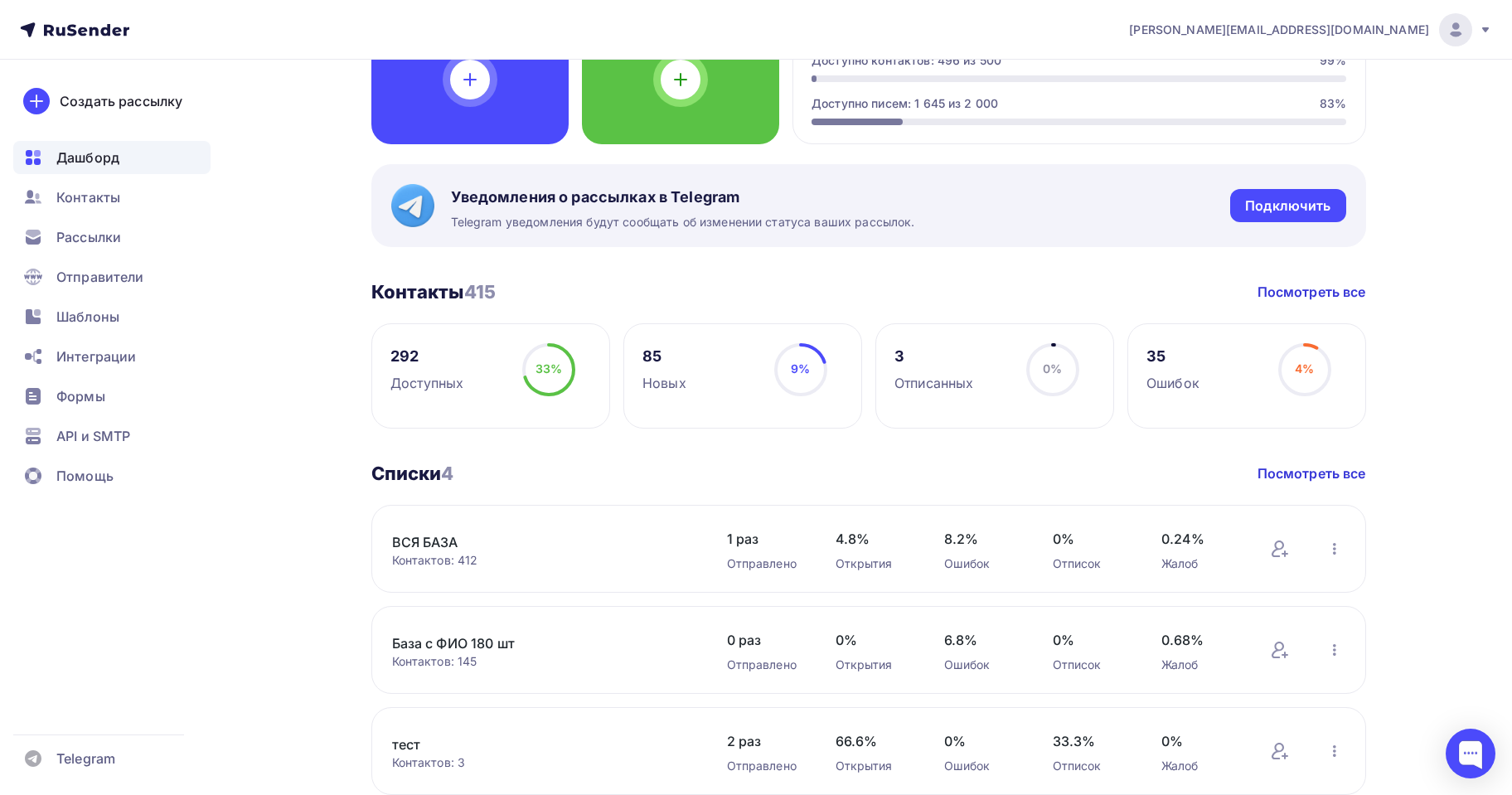
scroll to position [249, 0]
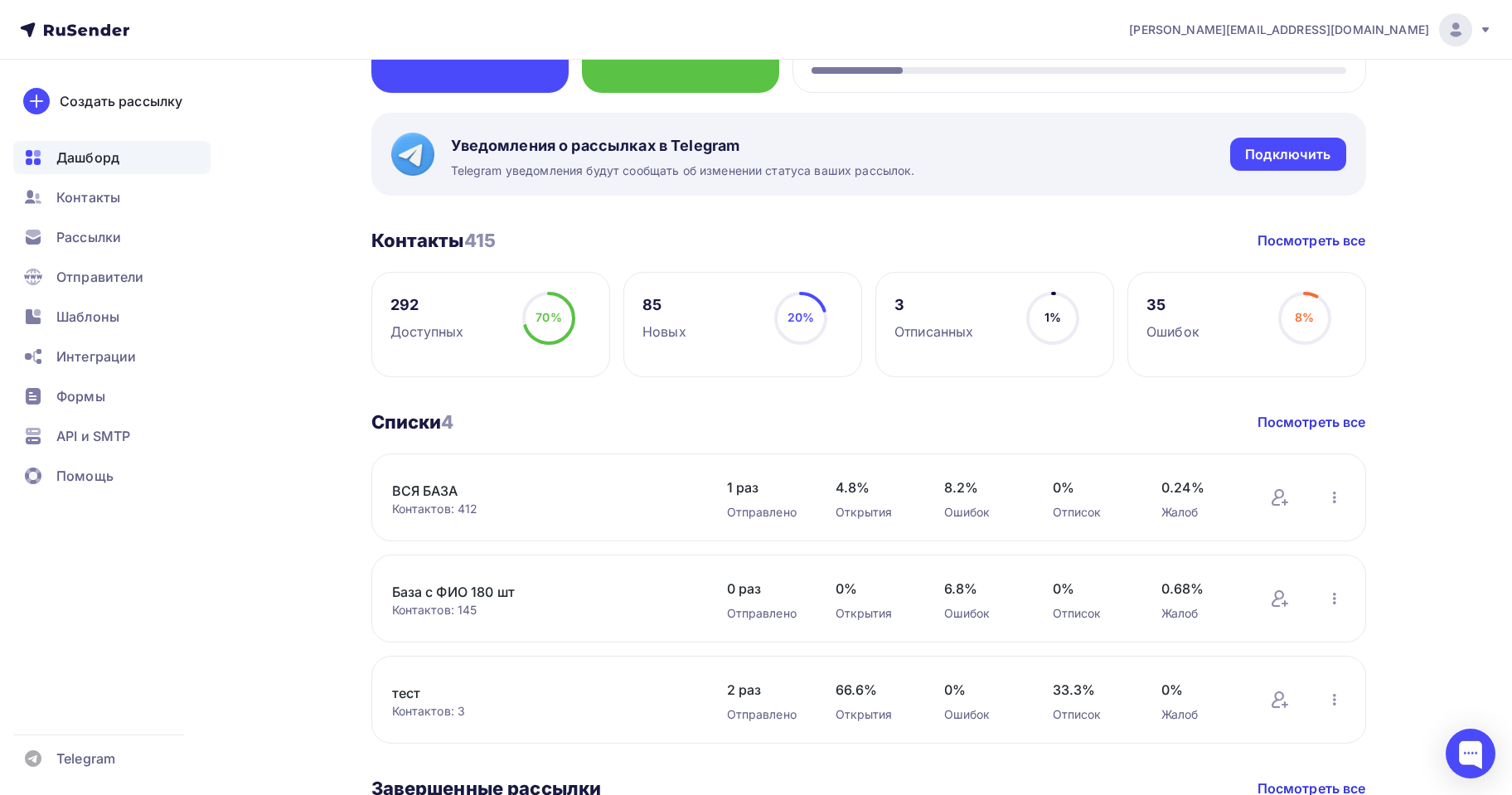
click at [438, 490] on link "ВСЯ БАЗА" at bounding box center [532, 491] width 282 height 20
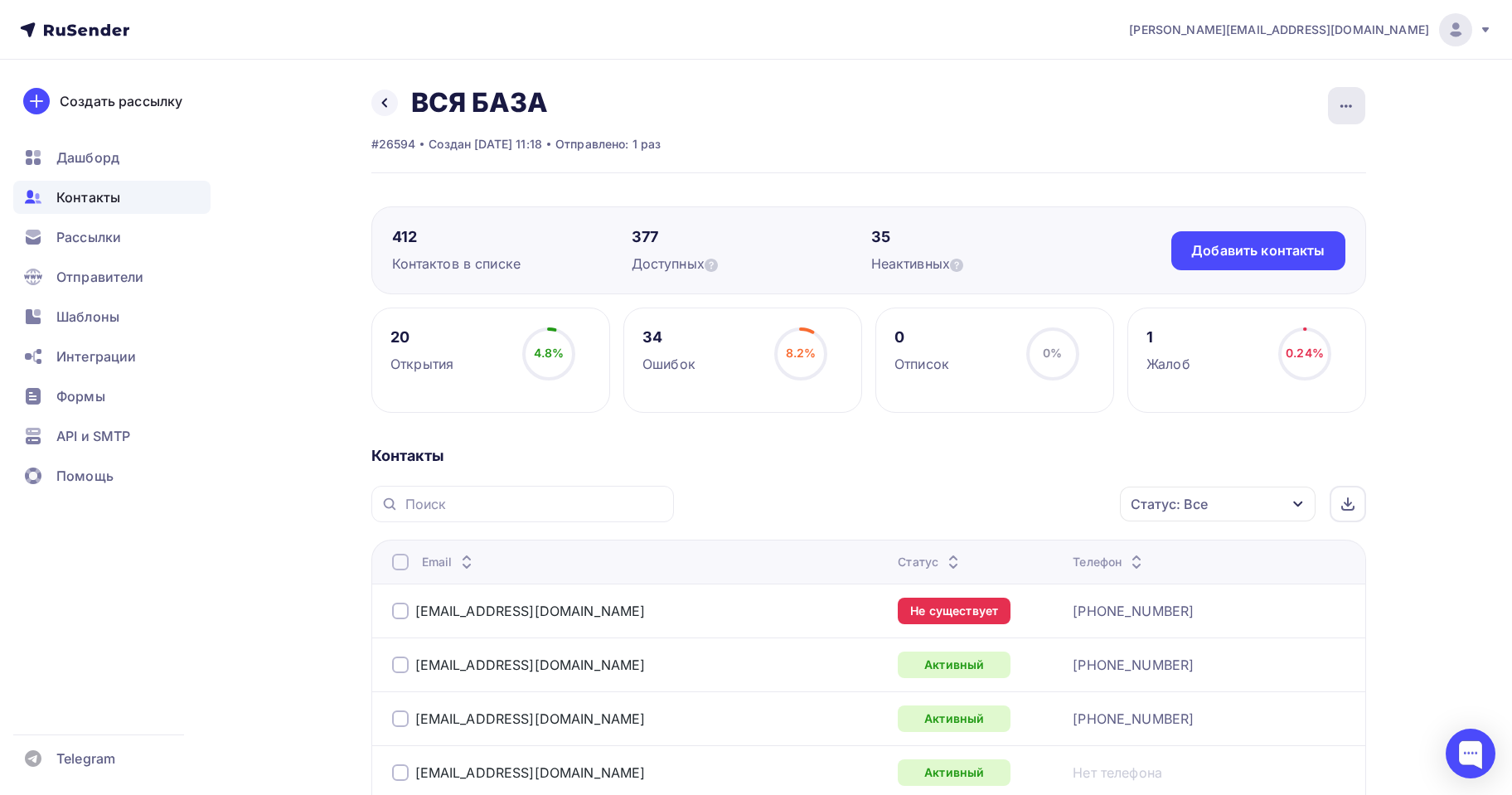
click at [1353, 111] on icon "button" at bounding box center [1346, 106] width 20 height 20
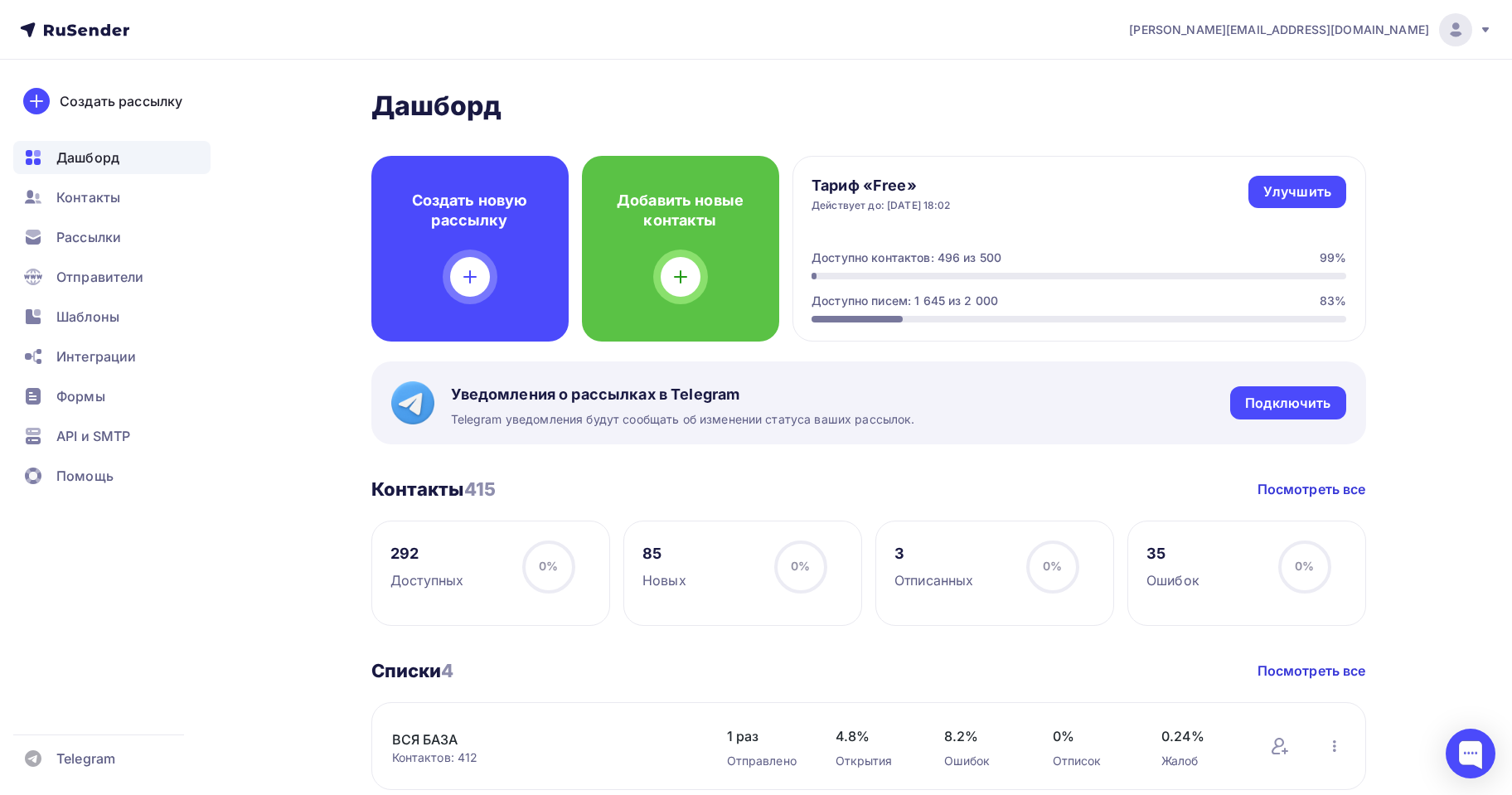
scroll to position [249, 0]
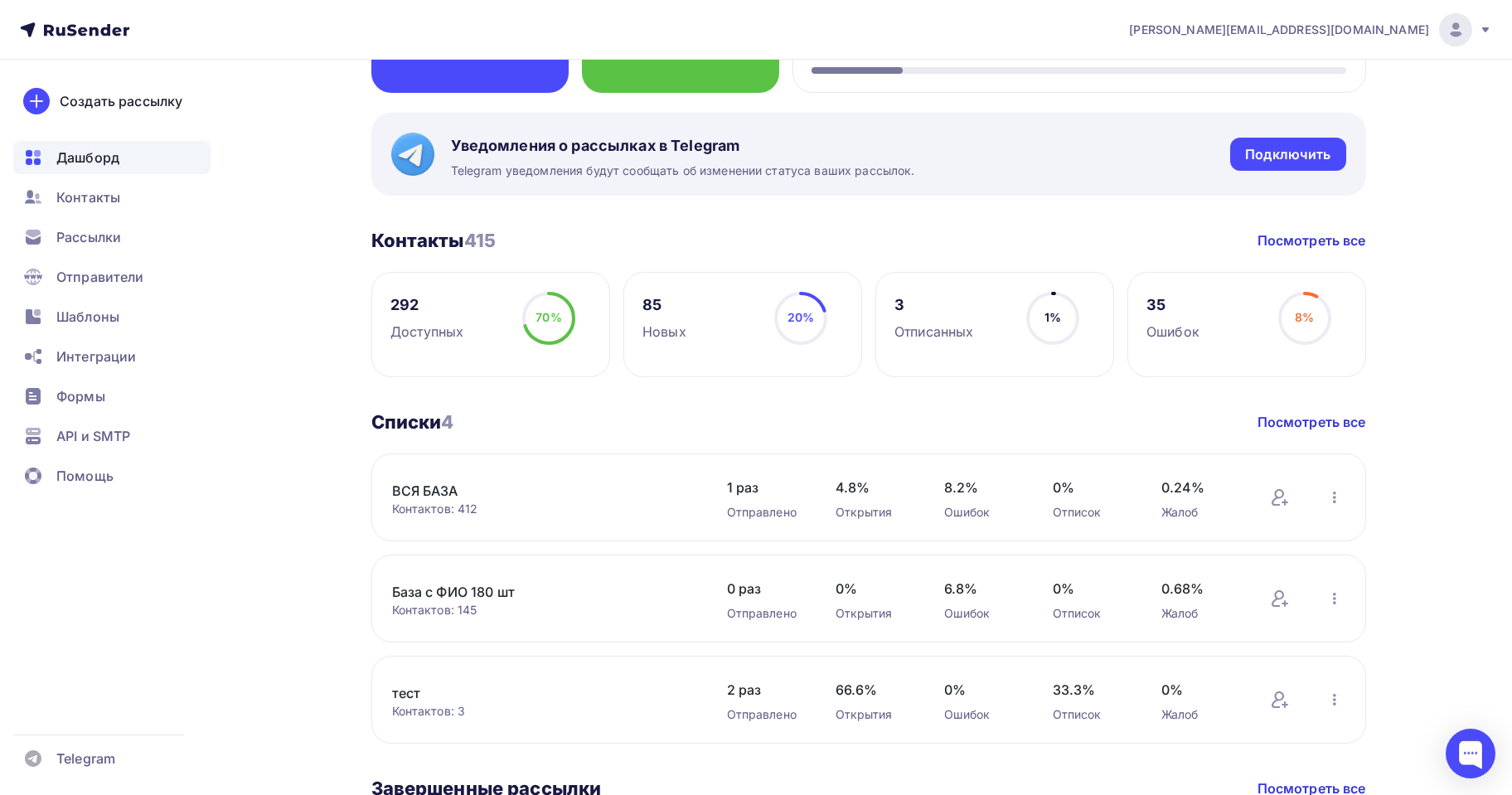
click at [1354, 227] on div "Дашборд Дашборд Пару шагов, чтобы начать работу! Закрыть Выполните эти шаги, чт…" at bounding box center [868, 688] width 994 height 1696
click at [1360, 236] on link "Посмотреть все" at bounding box center [1311, 240] width 109 height 20
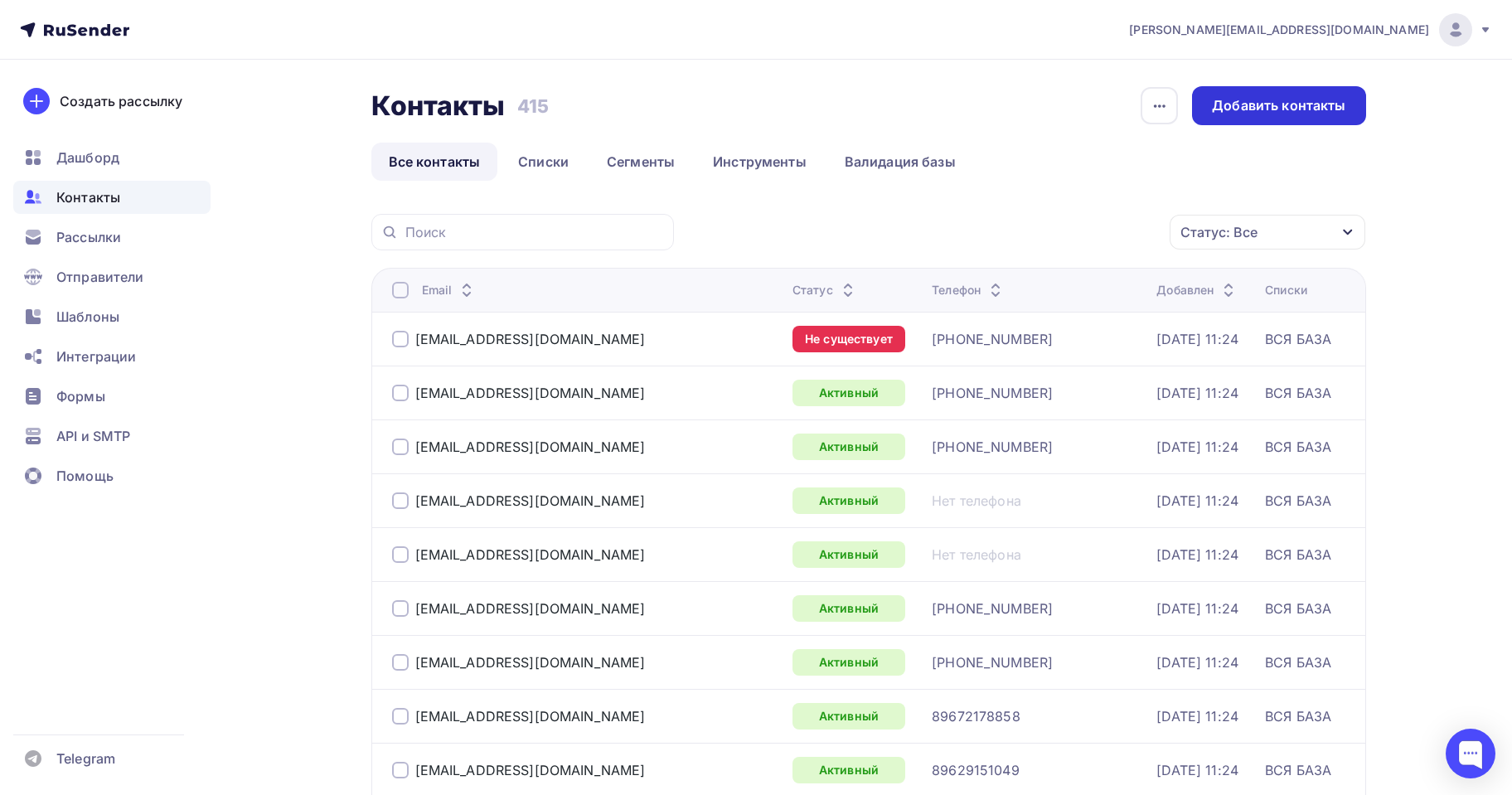
click at [1291, 103] on div "Добавить контакты" at bounding box center [1278, 106] width 134 height 19
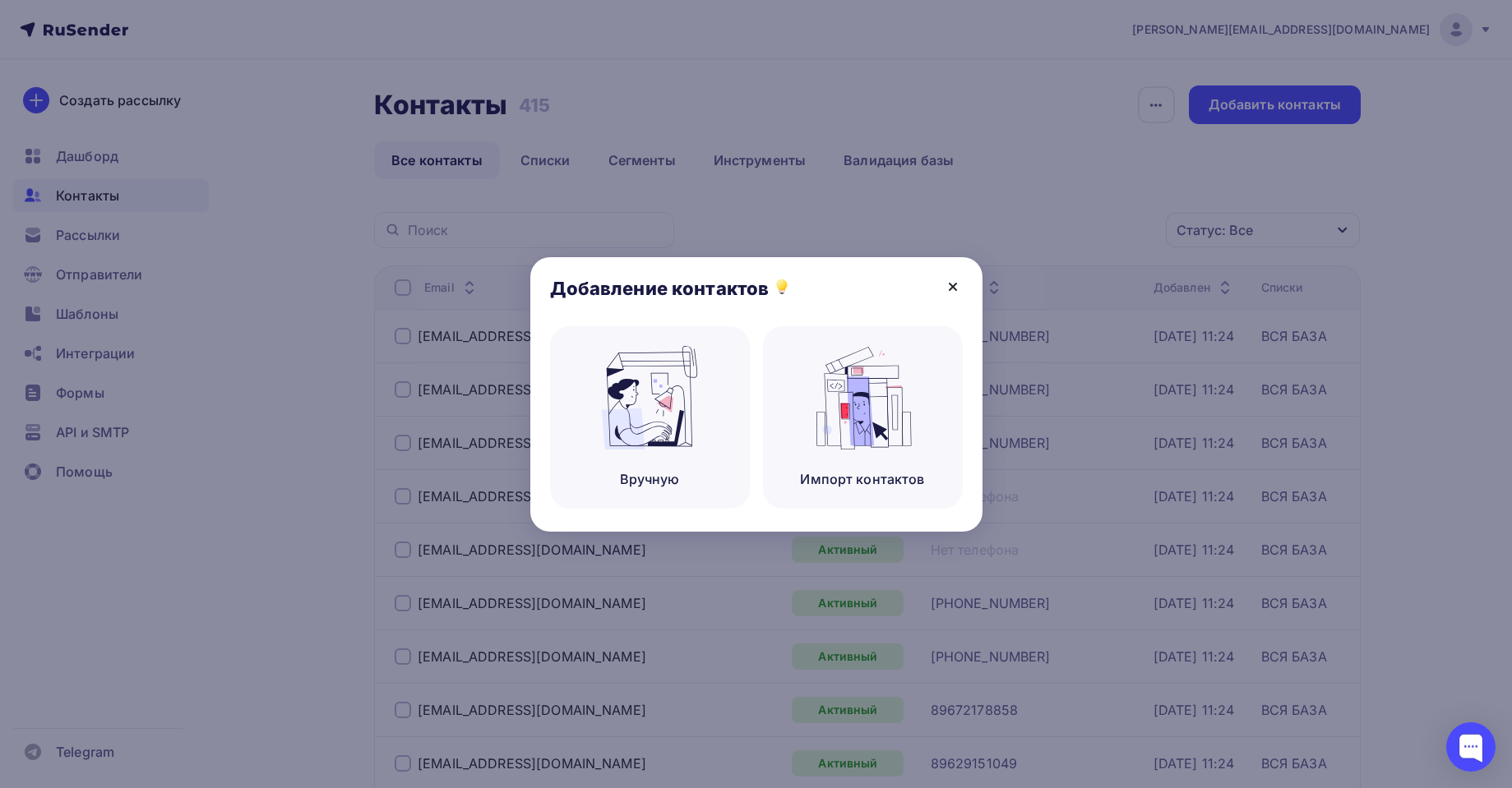
click at [957, 280] on icon at bounding box center [953, 286] width 20 height 20
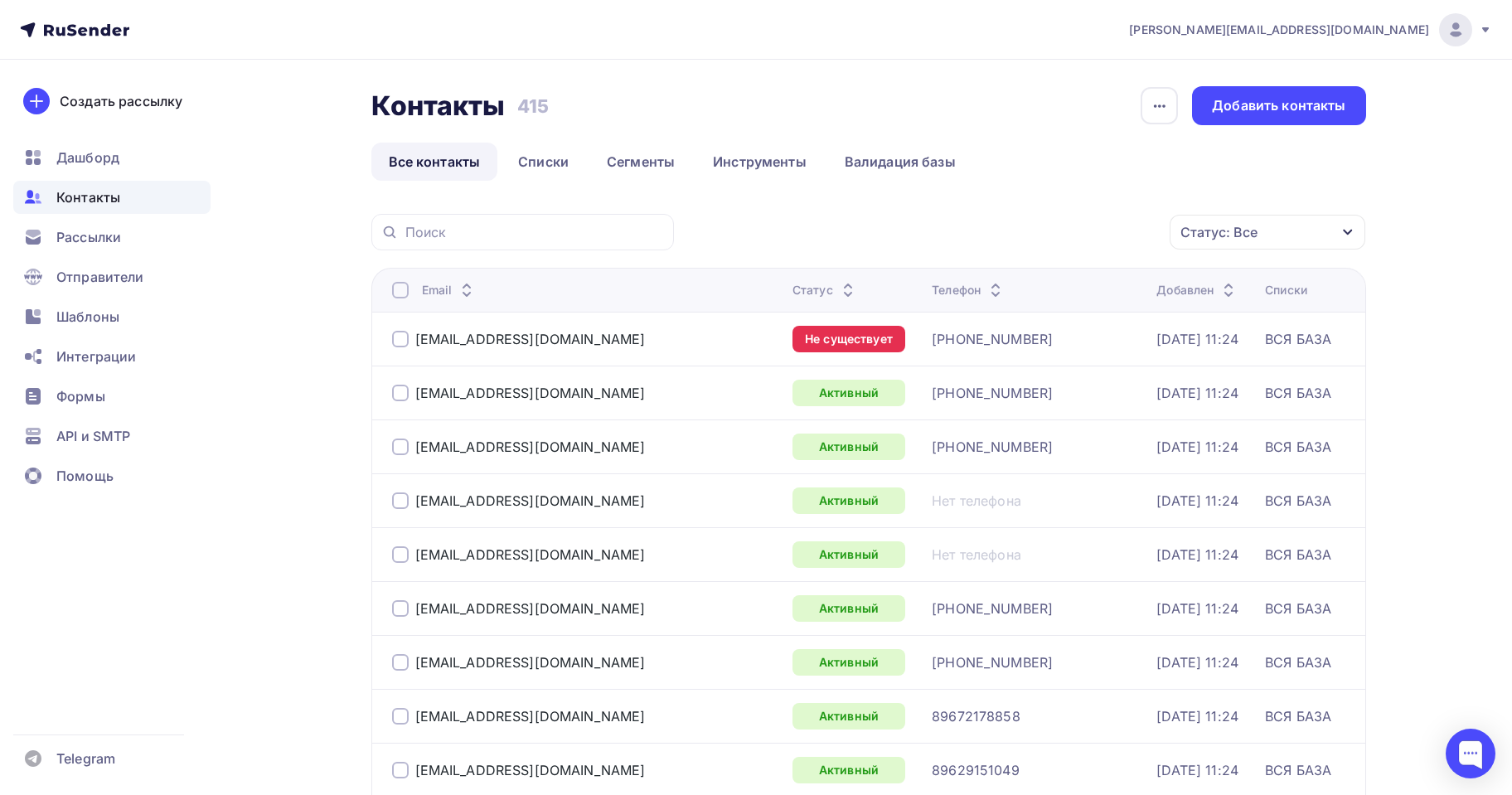
drag, startPoint x: 404, startPoint y: 100, endPoint x: 186, endPoint y: 103, distance: 218.0
click at [405, 100] on h2 "Контакты" at bounding box center [438, 106] width 135 height 33
click at [68, 28] on icon at bounding box center [72, 30] width 10 height 12
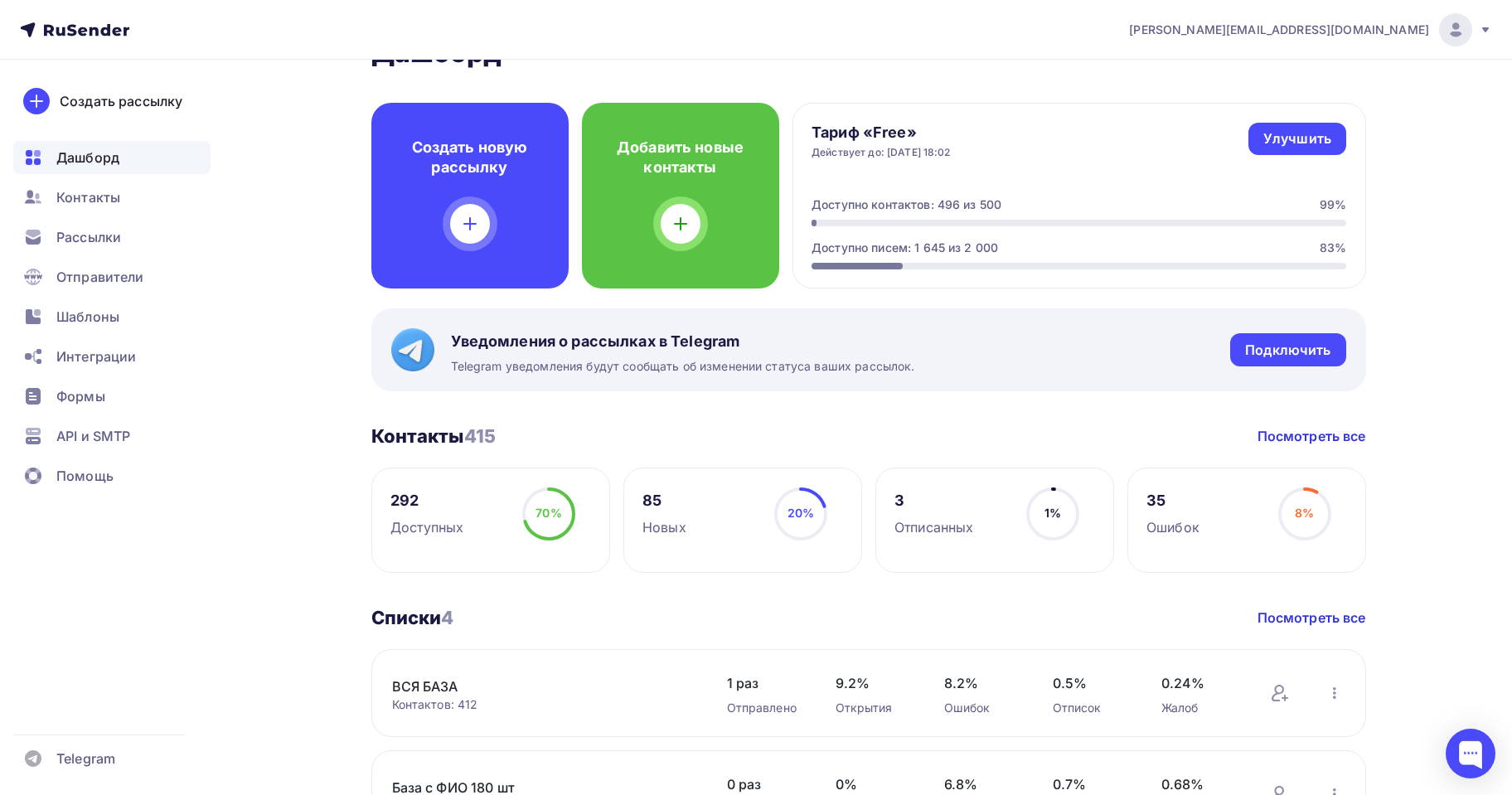
scroll to position [83, 0]
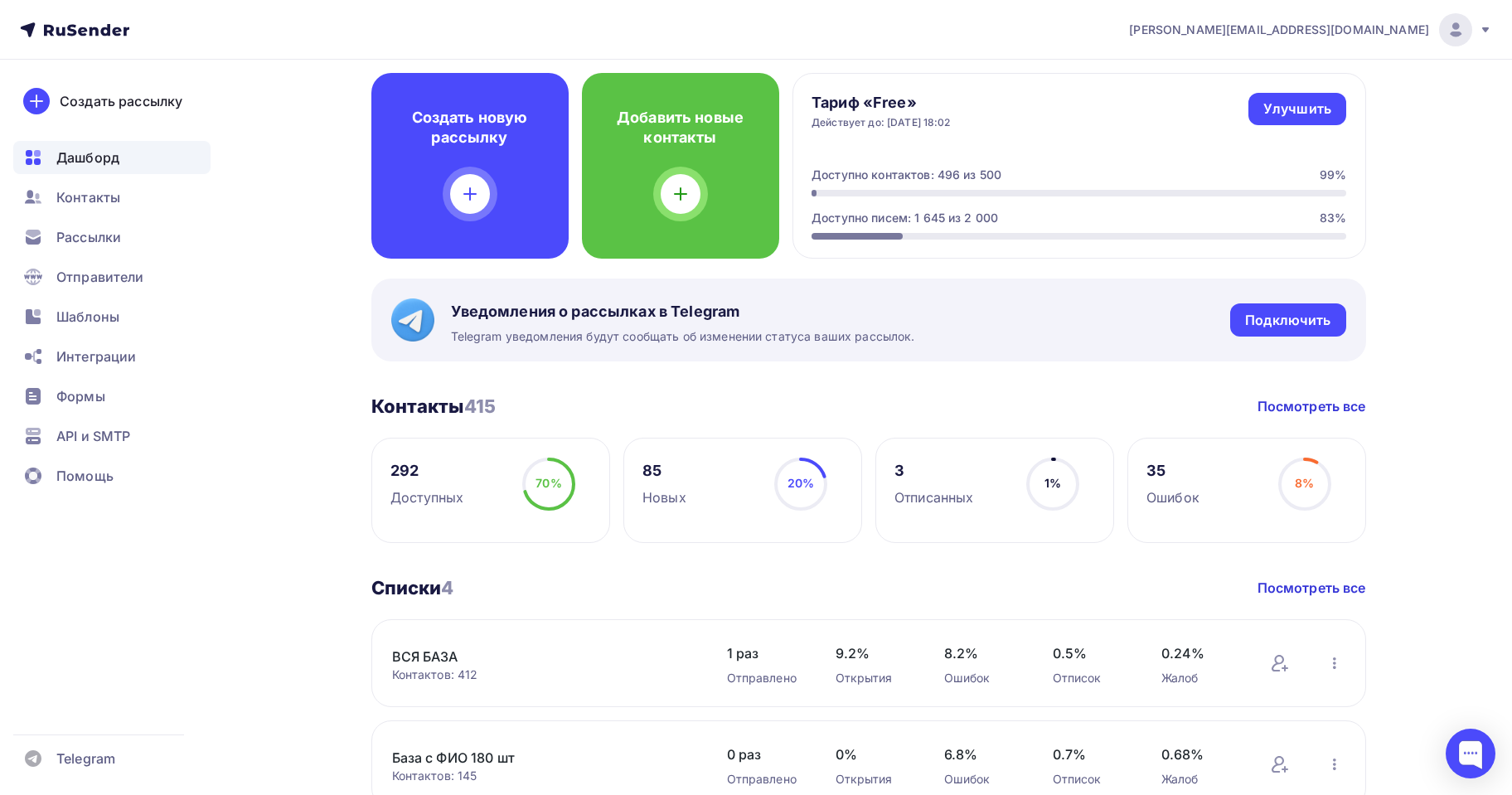
click at [518, 489] on div "70% 70%" at bounding box center [549, 491] width 83 height 66
click at [396, 475] on div "292" at bounding box center [426, 470] width 73 height 20
click at [405, 468] on div "292" at bounding box center [426, 470] width 73 height 20
click at [415, 491] on div "Доступных" at bounding box center [426, 497] width 73 height 20
click at [415, 501] on div "Доступных" at bounding box center [426, 497] width 73 height 20
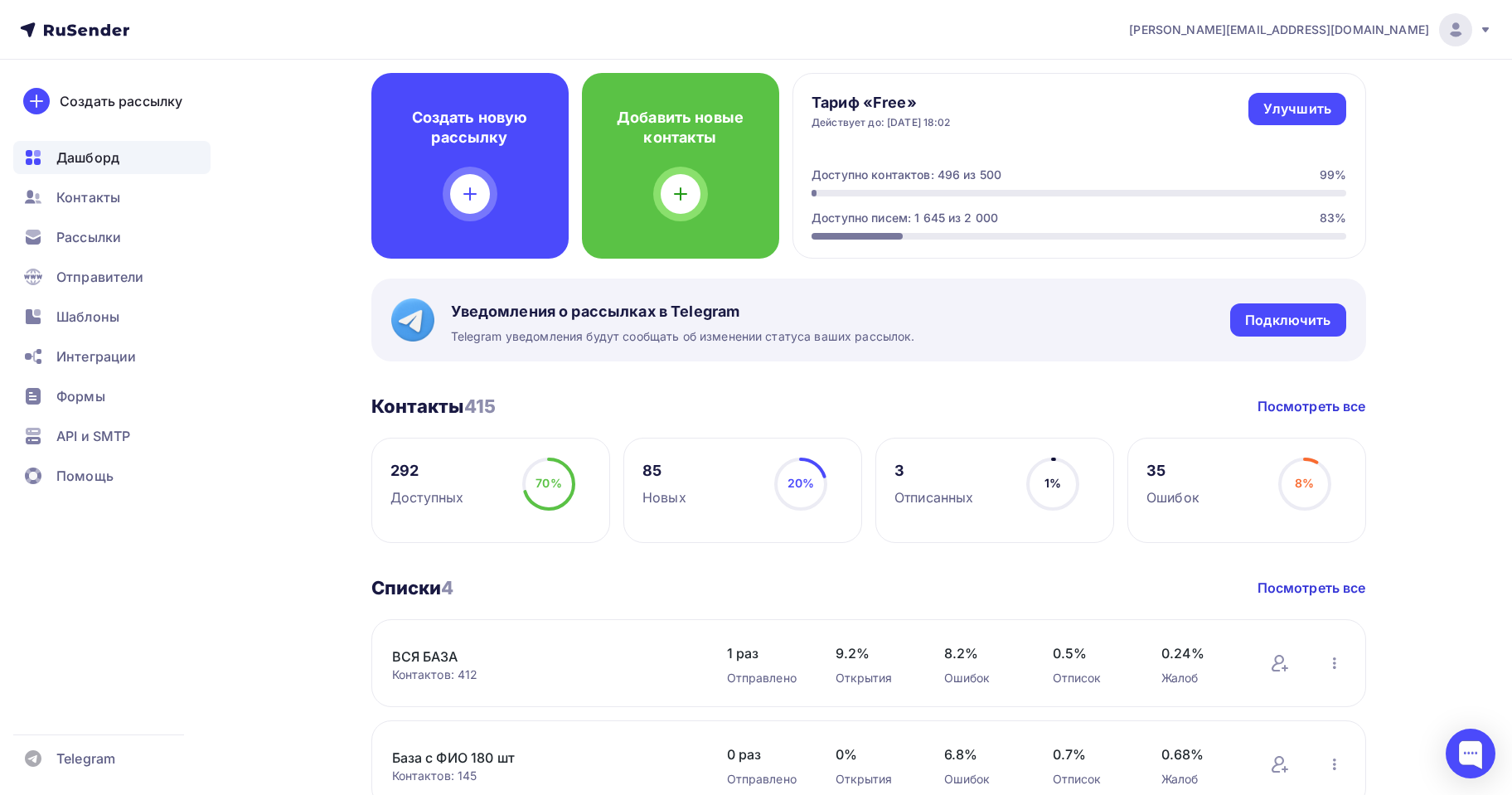
click at [415, 501] on div "Доступных" at bounding box center [426, 497] width 73 height 20
click at [420, 503] on div "Доступных" at bounding box center [426, 497] width 73 height 20
click at [91, 253] on div "Рассылки" at bounding box center [112, 237] width 198 height 33
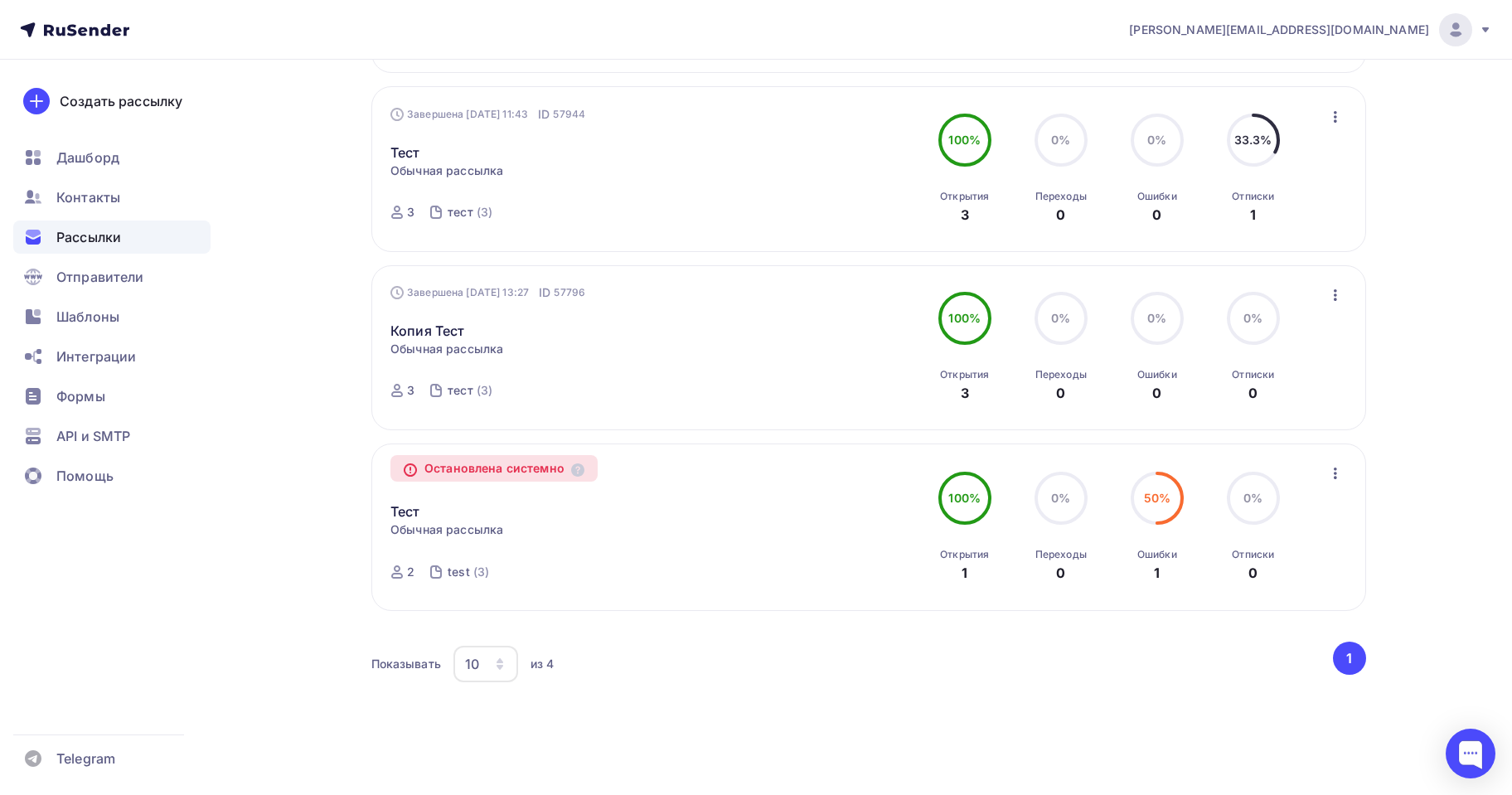
scroll to position [364, 0]
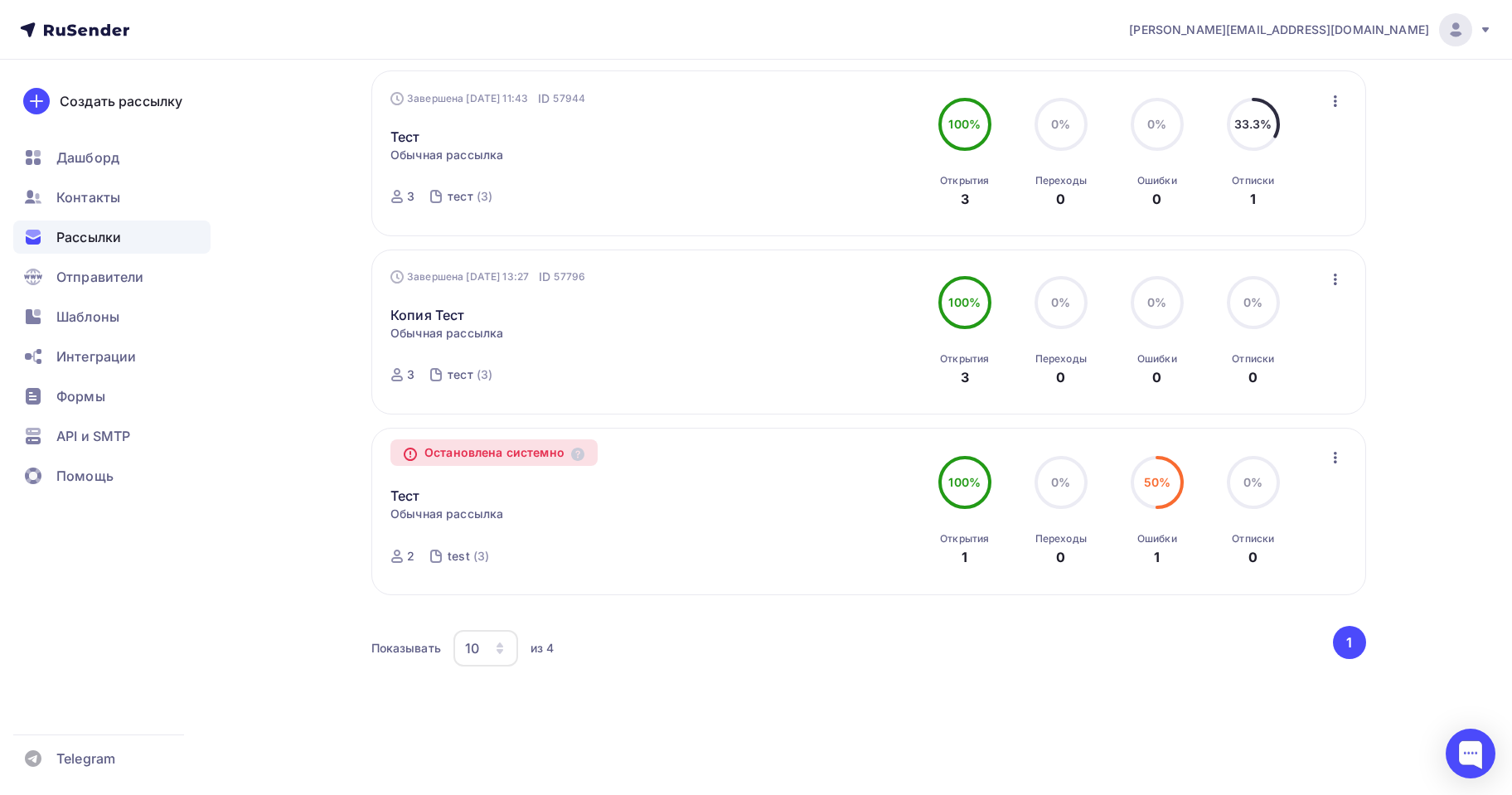
click at [1337, 457] on icon "button" at bounding box center [1335, 458] width 3 height 12
click at [1493, 436] on div "agabekyan@starkovgrp.ru Аккаунт Тарифы Выйти Создать рассылку Дашборд Контакты …" at bounding box center [756, 215] width 1512 height 1159
click at [1334, 460] on icon "button" at bounding box center [1335, 458] width 20 height 20
click at [1410, 407] on div "Рассылки Рассылки Создать рассылку Черновики 4 Идущие 0 Завершенные 4 Завершенн…" at bounding box center [757, 245] width 1359 height 1098
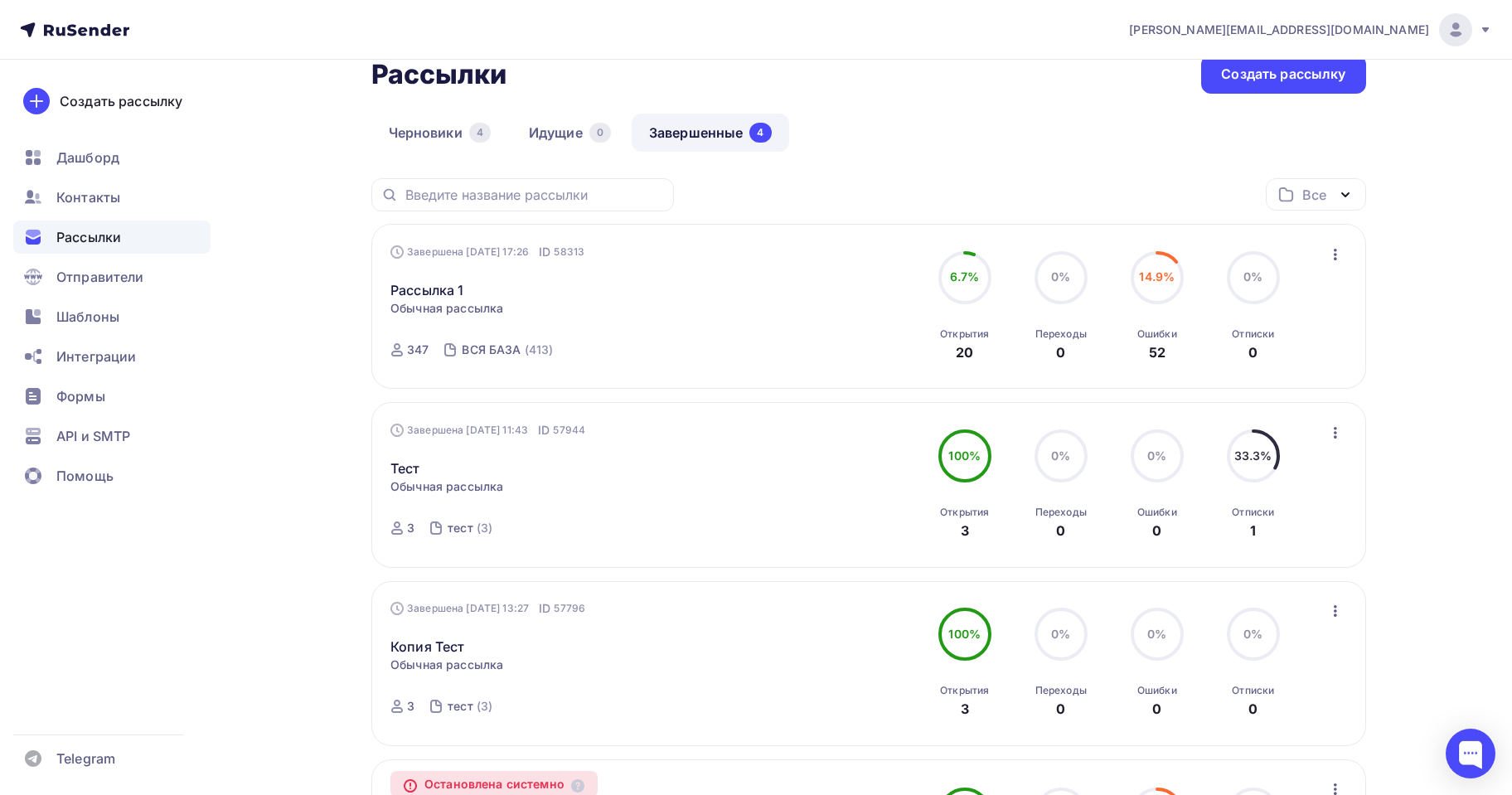
scroll to position [83, 0]
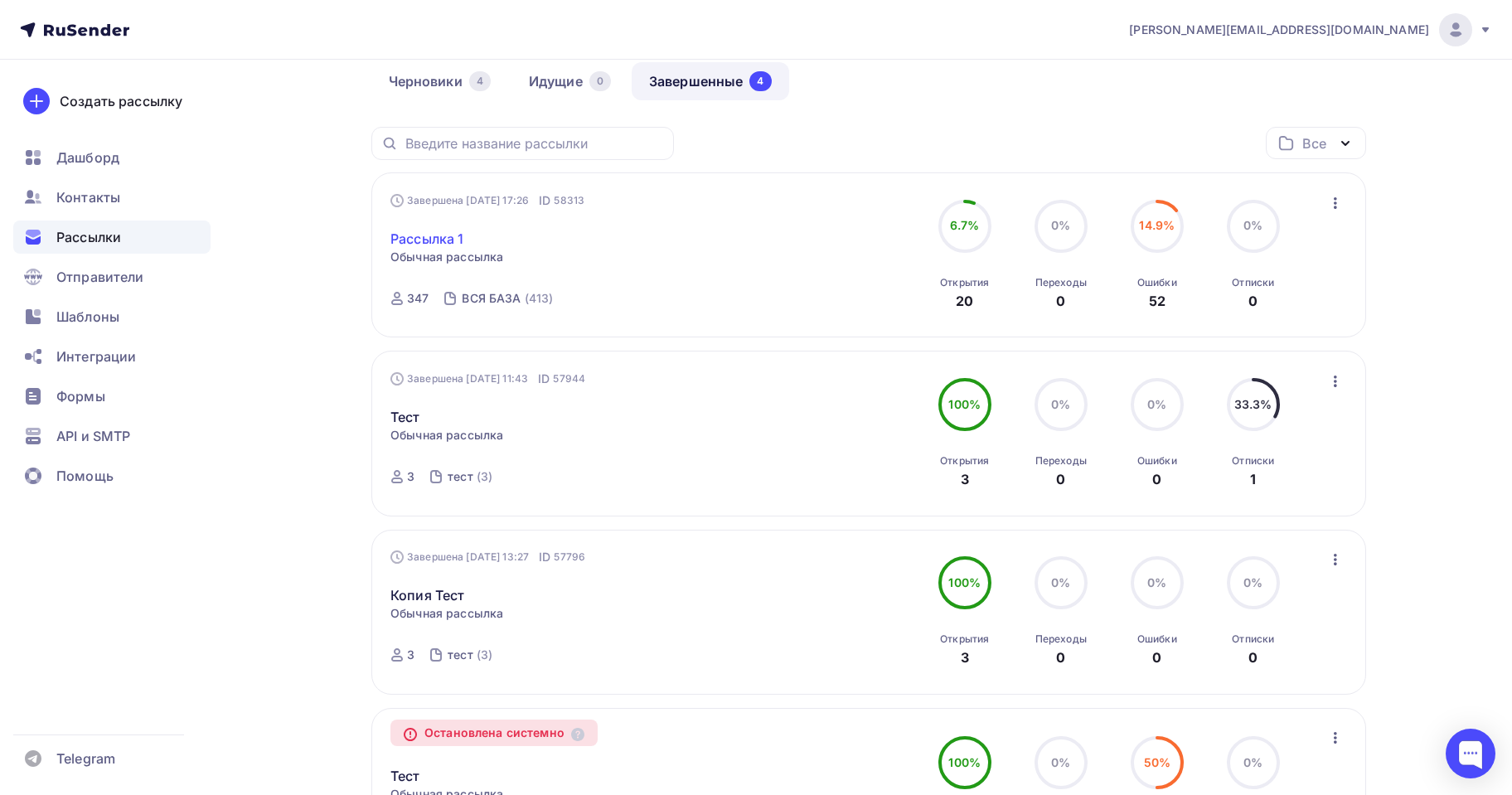
click at [423, 237] on link "Рассылка 1" at bounding box center [426, 238] width 73 height 20
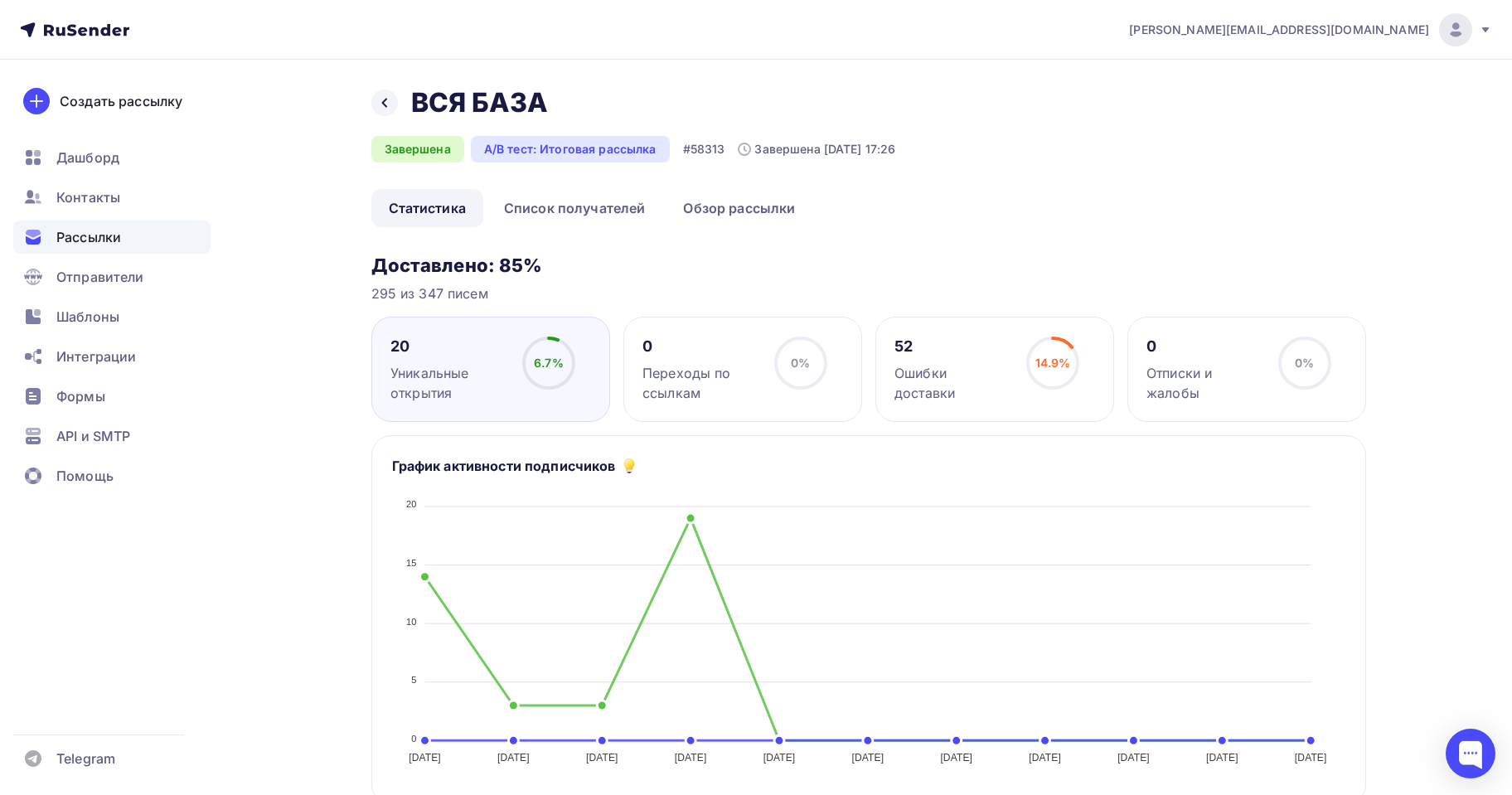
click at [582, 151] on div "A/B тест: Итоговая рассылка" at bounding box center [570, 148] width 199 height 26
click at [801, 146] on div "Завершена [DATE] 17:26" at bounding box center [816, 148] width 157 height 16
click at [617, 198] on link "Список получателей" at bounding box center [575, 207] width 176 height 38
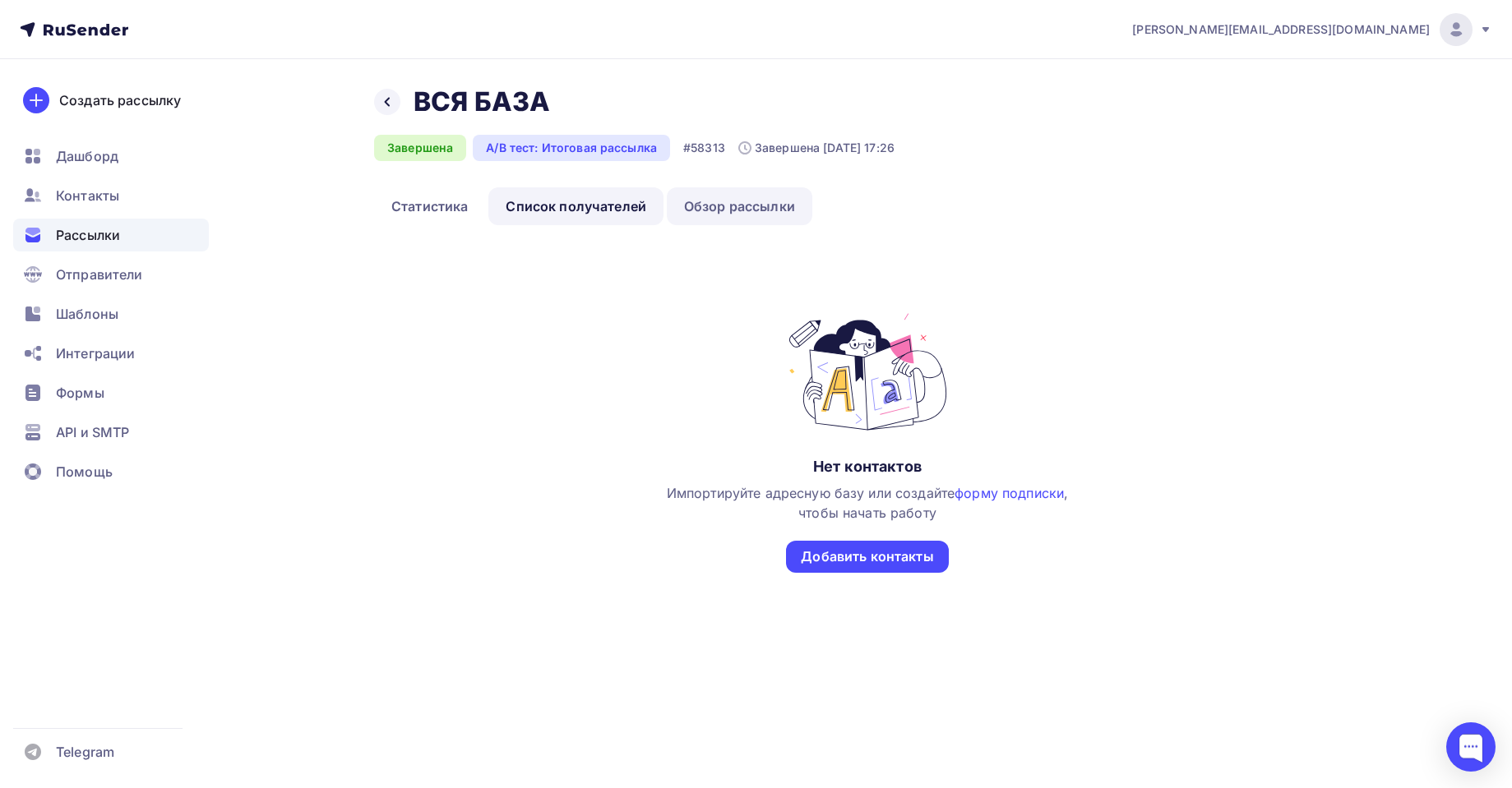
click at [765, 199] on link "Обзор рассылки" at bounding box center [739, 206] width 145 height 37
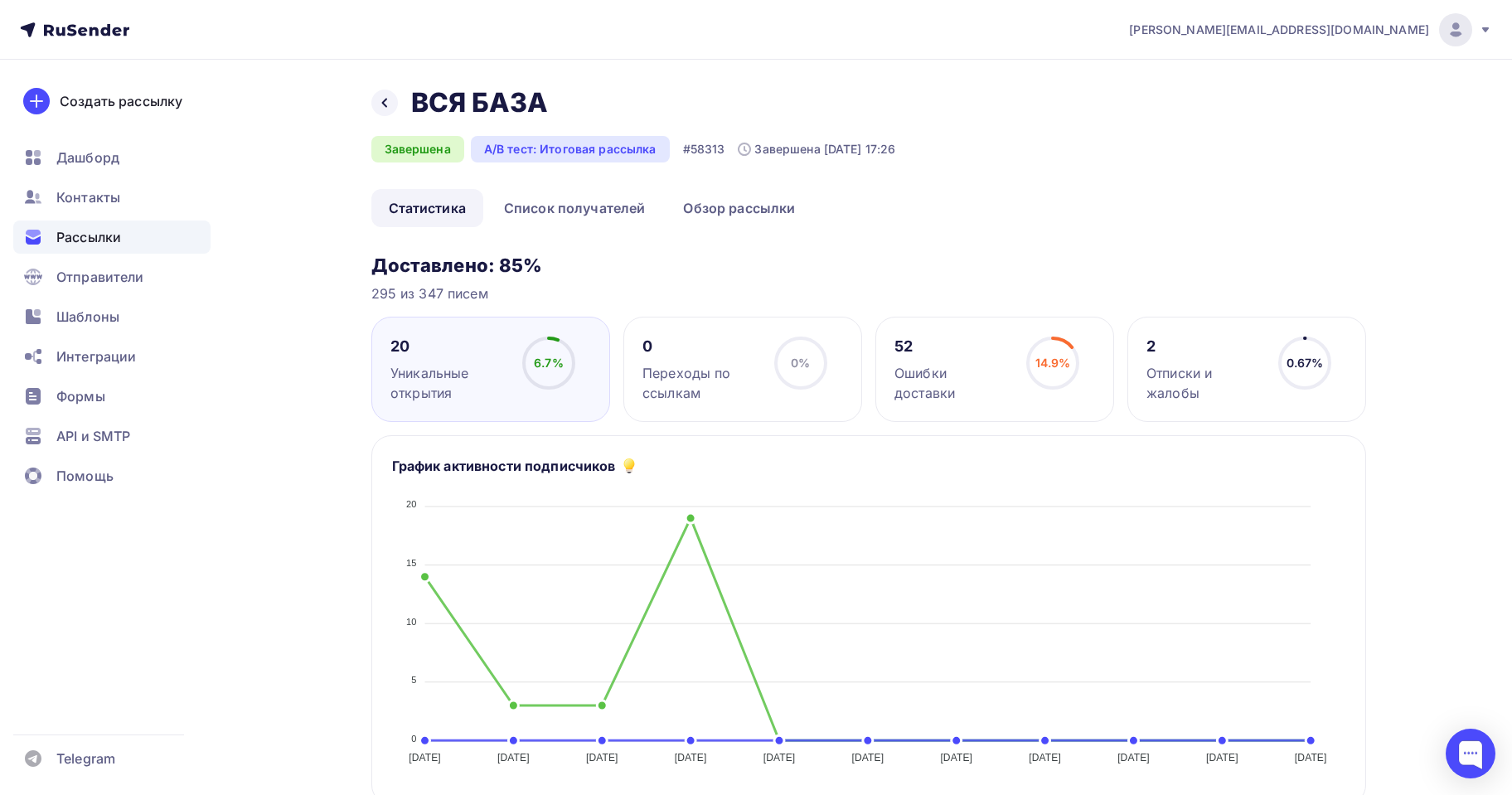
click at [943, 367] on div "Ошибки доставки" at bounding box center [953, 383] width 117 height 40
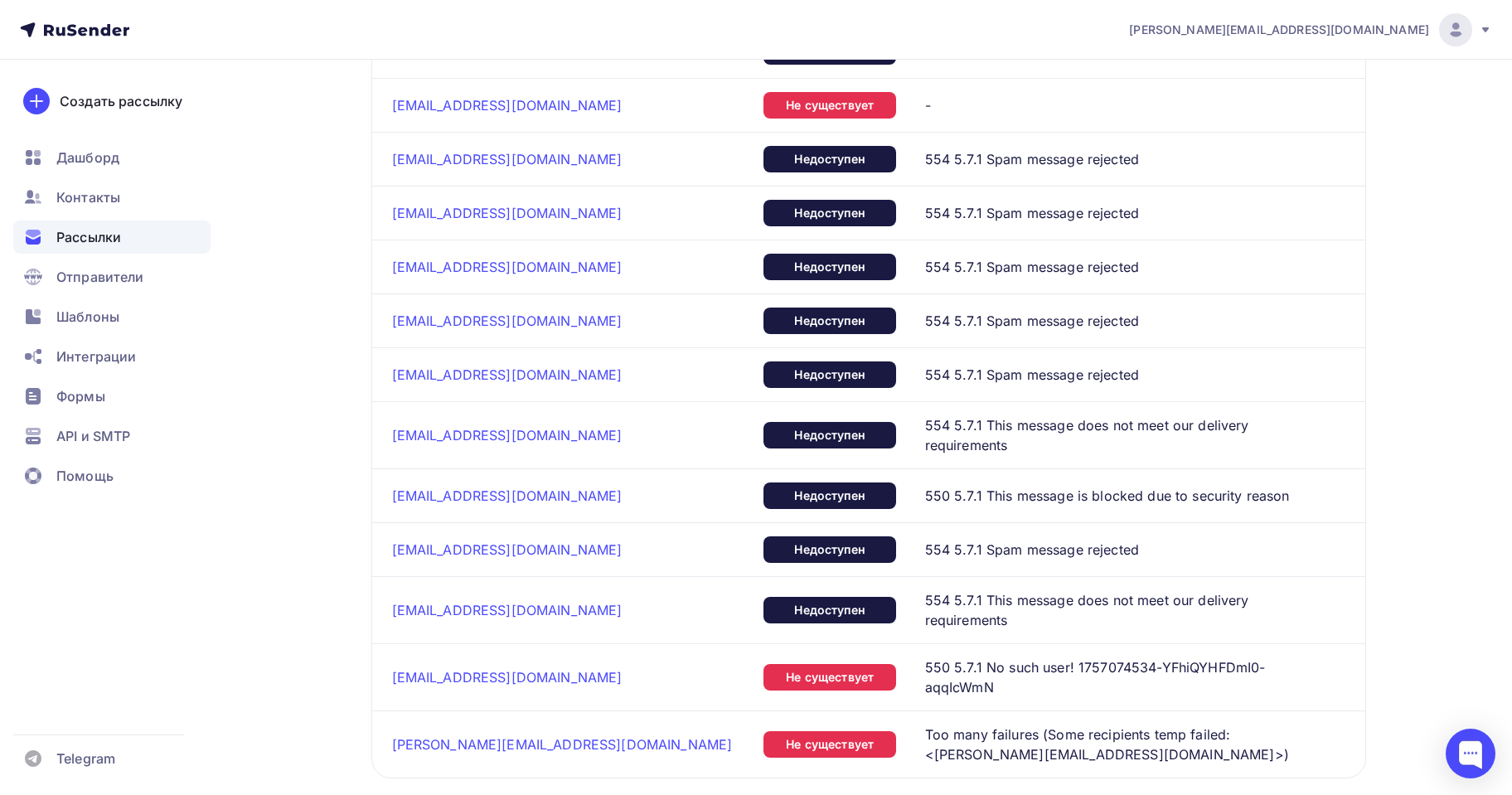
scroll to position [3558, 0]
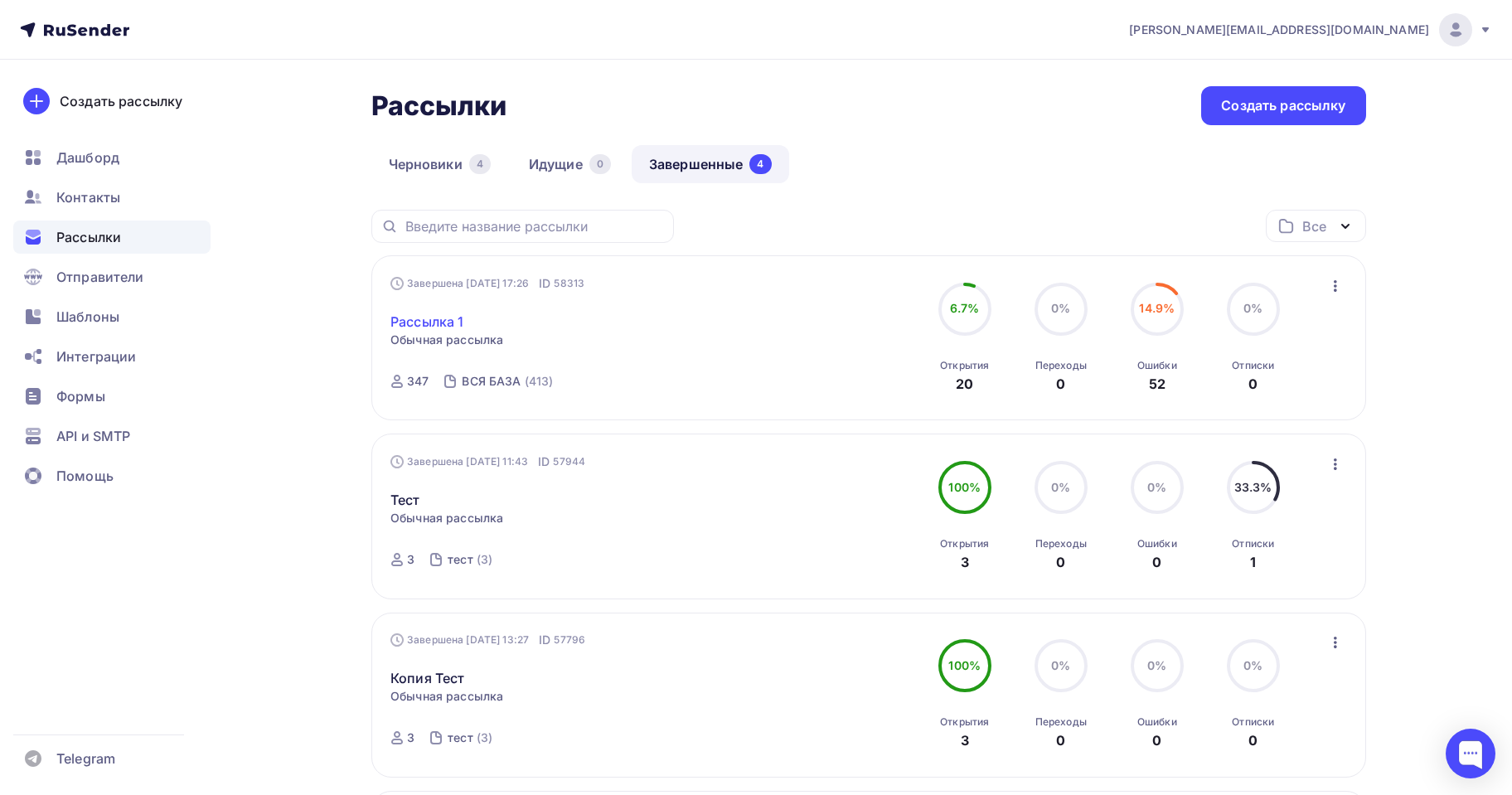
click at [407, 319] on link "Рассылка 1" at bounding box center [426, 322] width 73 height 20
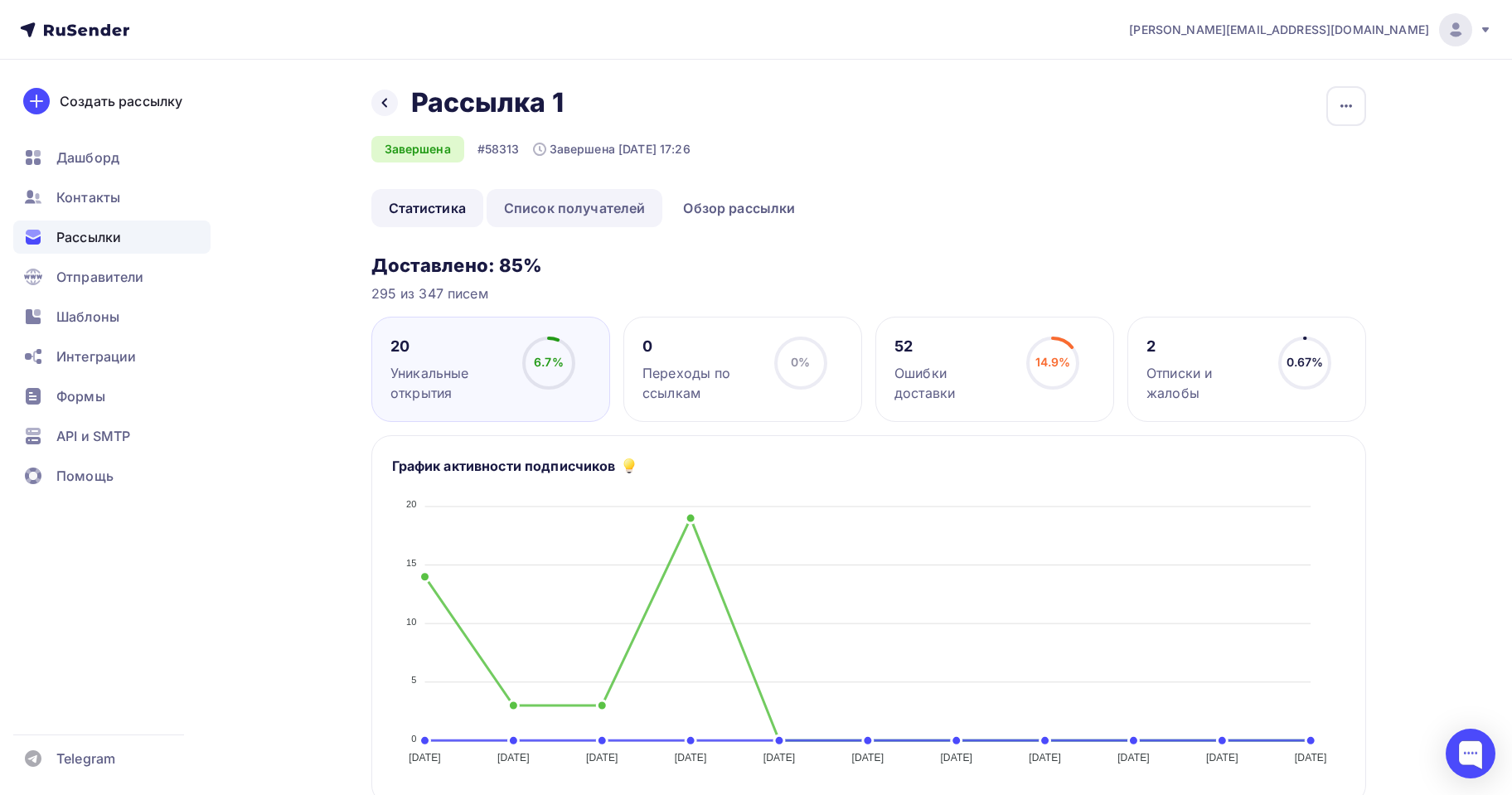
click at [575, 205] on link "Список получателей" at bounding box center [575, 207] width 176 height 38
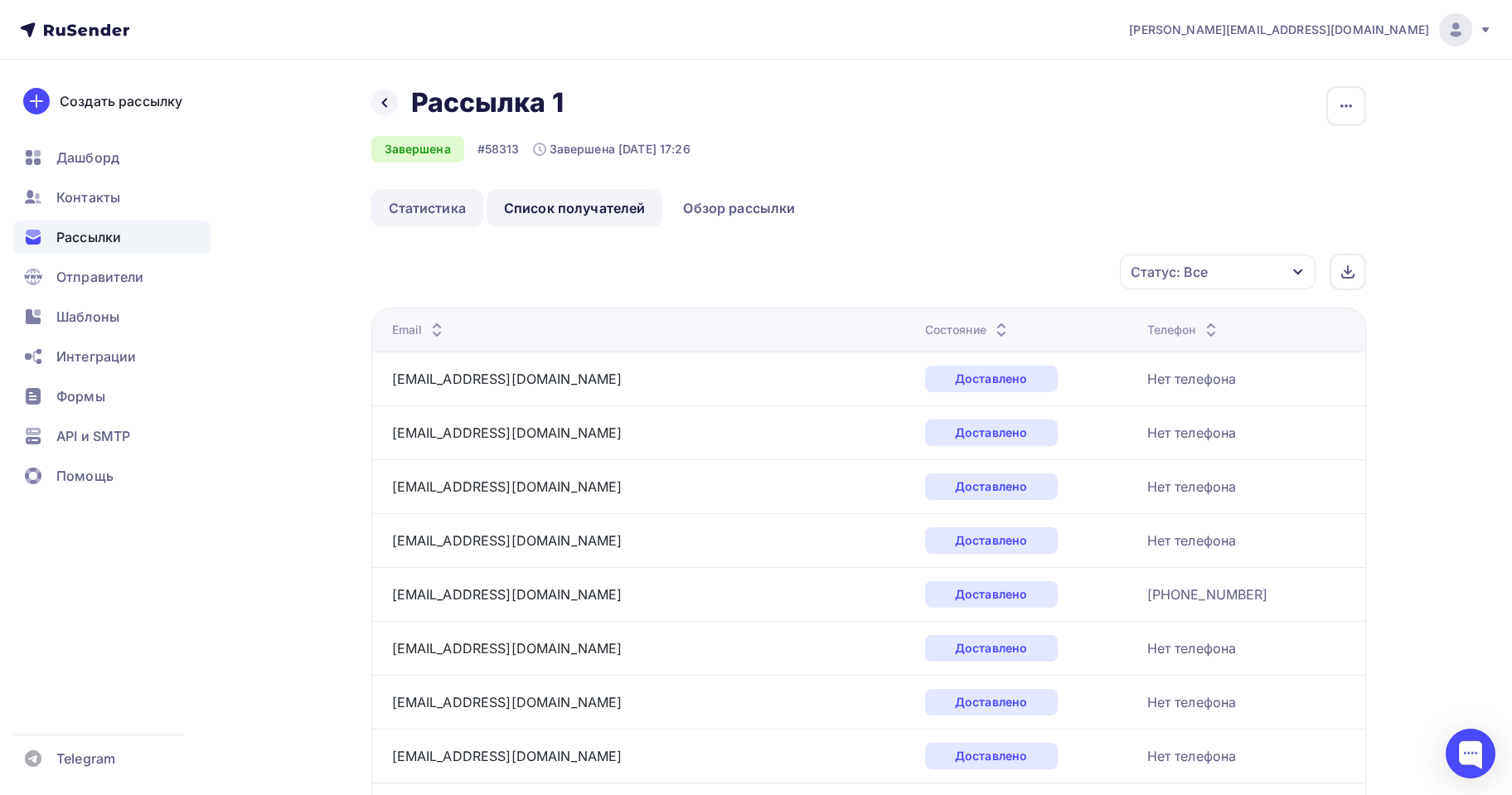
drag, startPoint x: 422, startPoint y: 174, endPoint x: 450, endPoint y: 216, distance: 50.5
click at [436, 197] on div "Назад Рассылка 1 Рассылка 1 Завершена #58313 Завершена 05.09.2025, 17:26 Копиро…" at bounding box center [868, 156] width 994 height 141
click at [446, 226] on link "Статистика" at bounding box center [426, 207] width 111 height 38
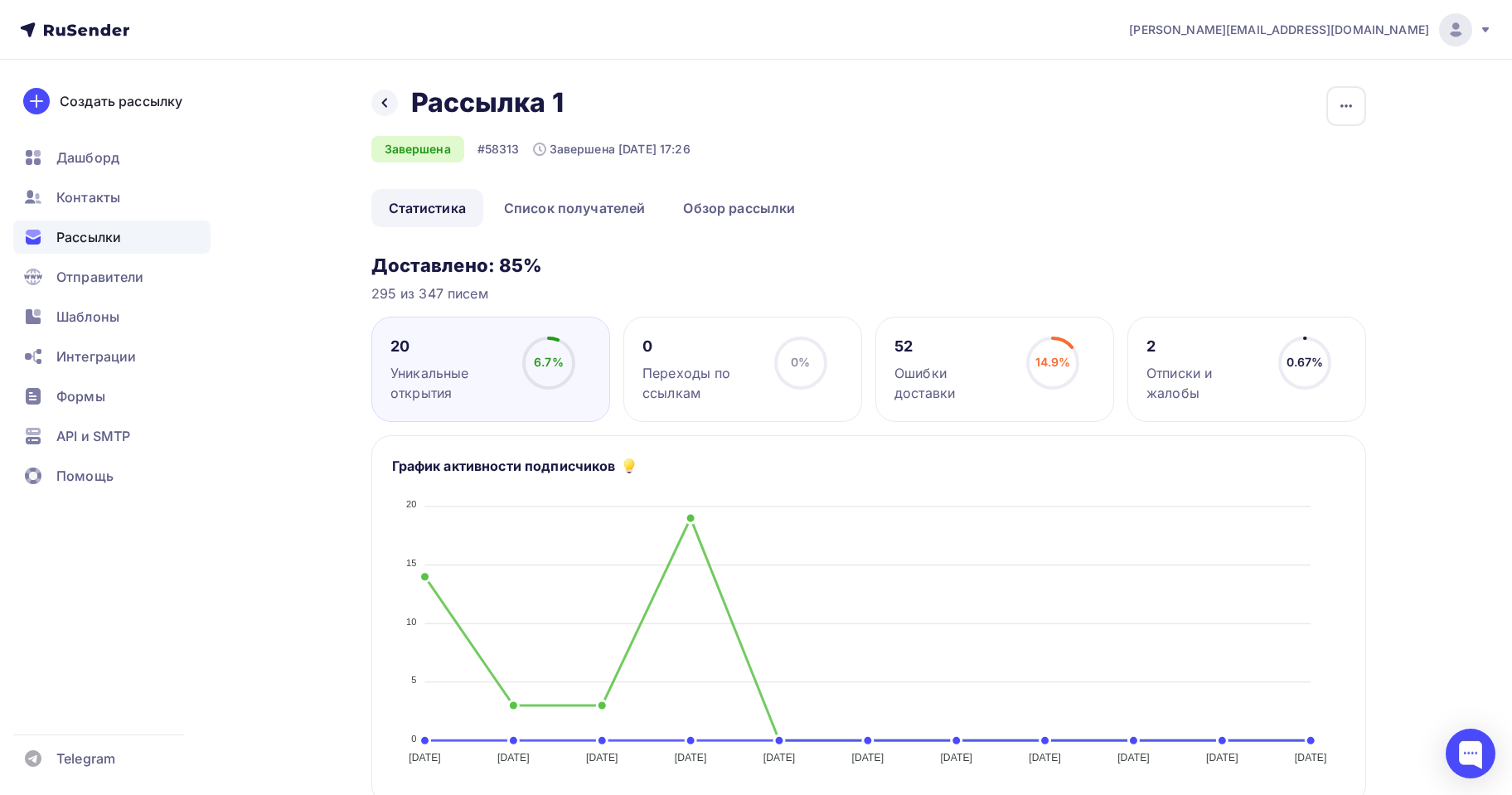
click at [409, 356] on div "20" at bounding box center [449, 346] width 117 height 20
drag, startPoint x: 410, startPoint y: 356, endPoint x: 494, endPoint y: 347, distance: 84.5
click at [411, 356] on div "20" at bounding box center [449, 346] width 117 height 20
click at [0, 0] on icon at bounding box center [0, 0] width 0 height 0
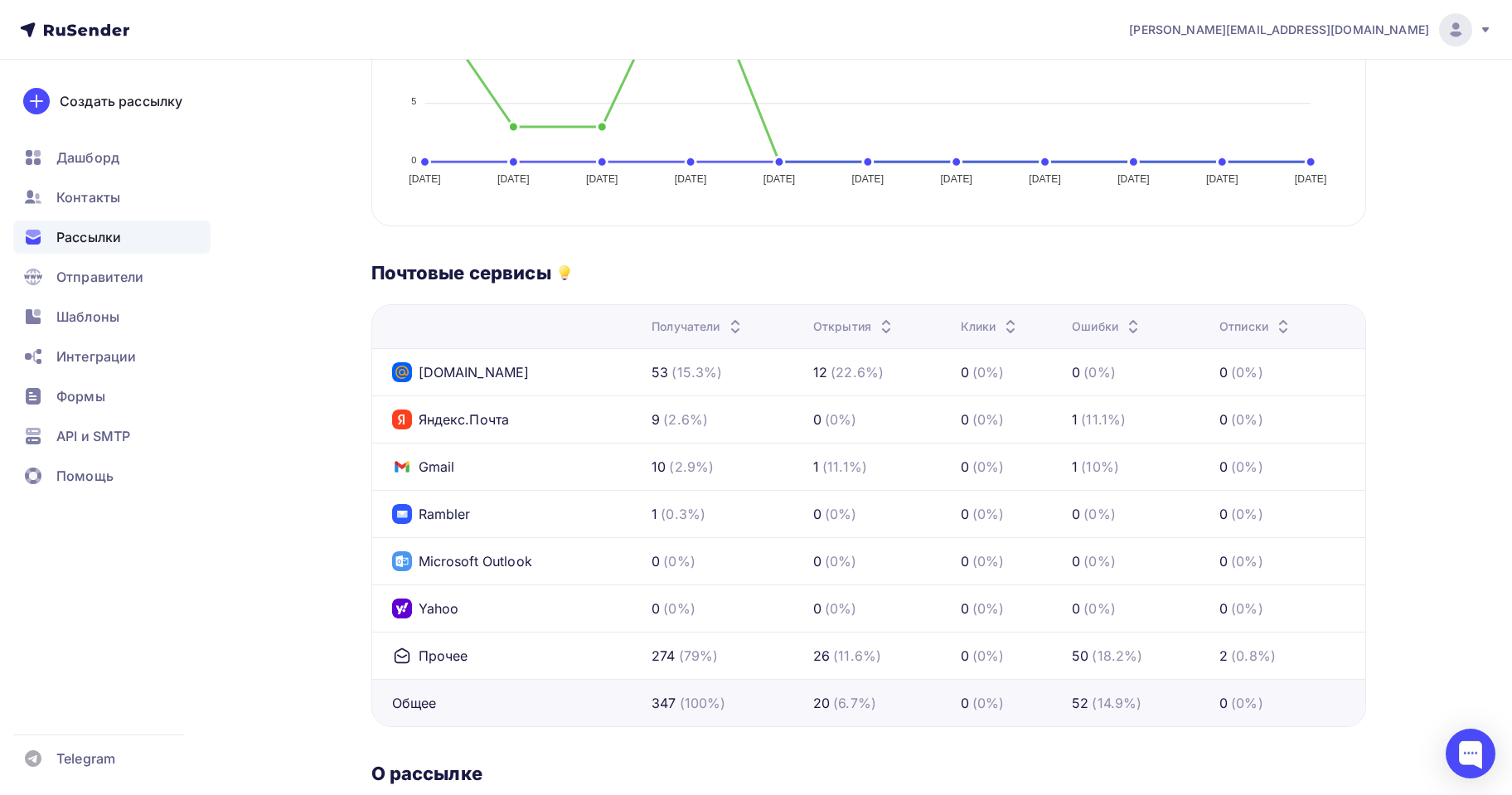
scroll to position [581, 0]
drag, startPoint x: 817, startPoint y: 373, endPoint x: 862, endPoint y: 376, distance: 45.1
click at [862, 376] on div "12 (22.6%)" at bounding box center [848, 370] width 71 height 20
drag, startPoint x: 816, startPoint y: 659, endPoint x: 828, endPoint y: 659, distance: 12.0
click at [828, 659] on div "26" at bounding box center [821, 653] width 16 height 20
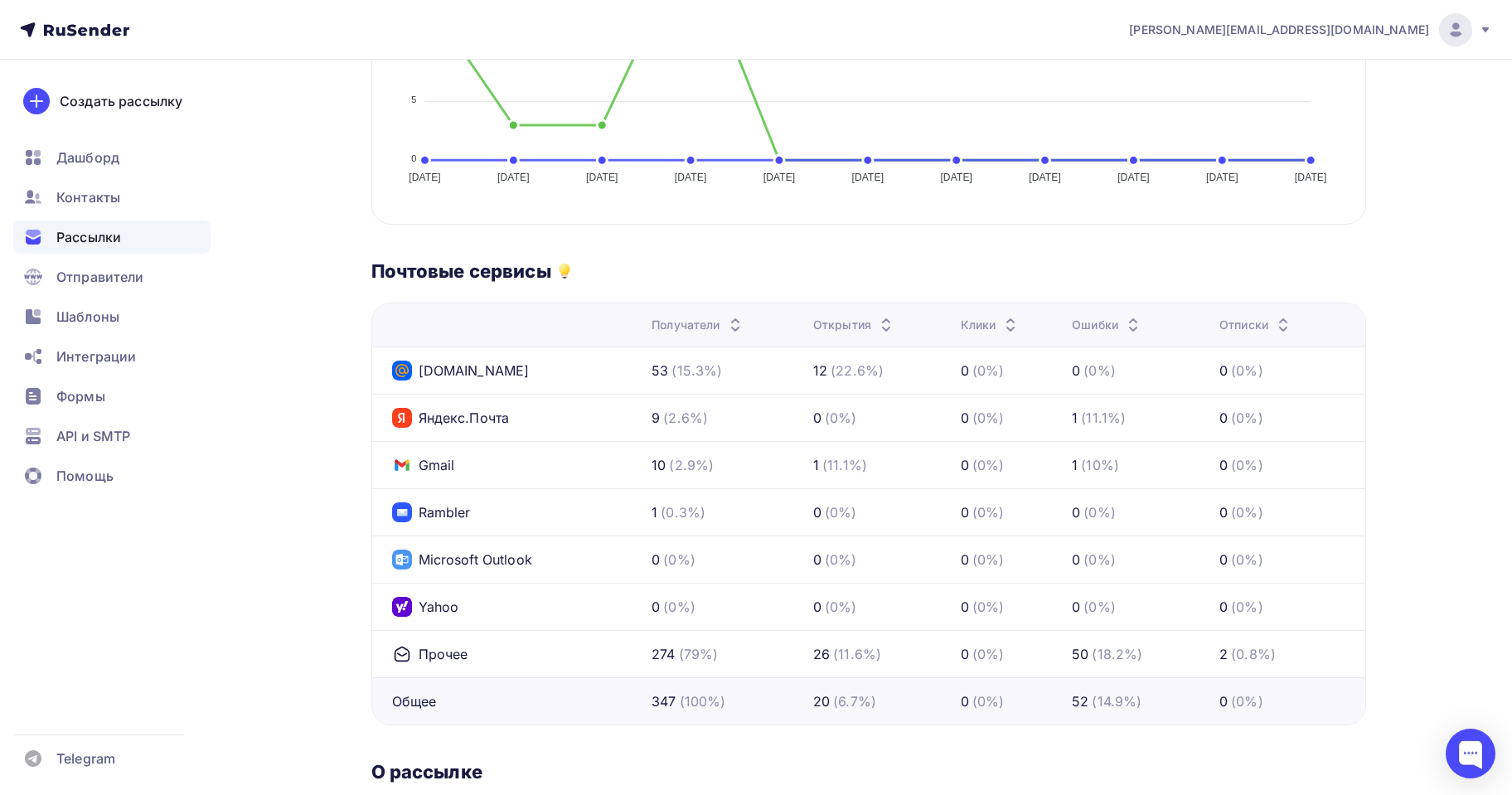
click at [829, 659] on div "26" at bounding box center [821, 653] width 16 height 20
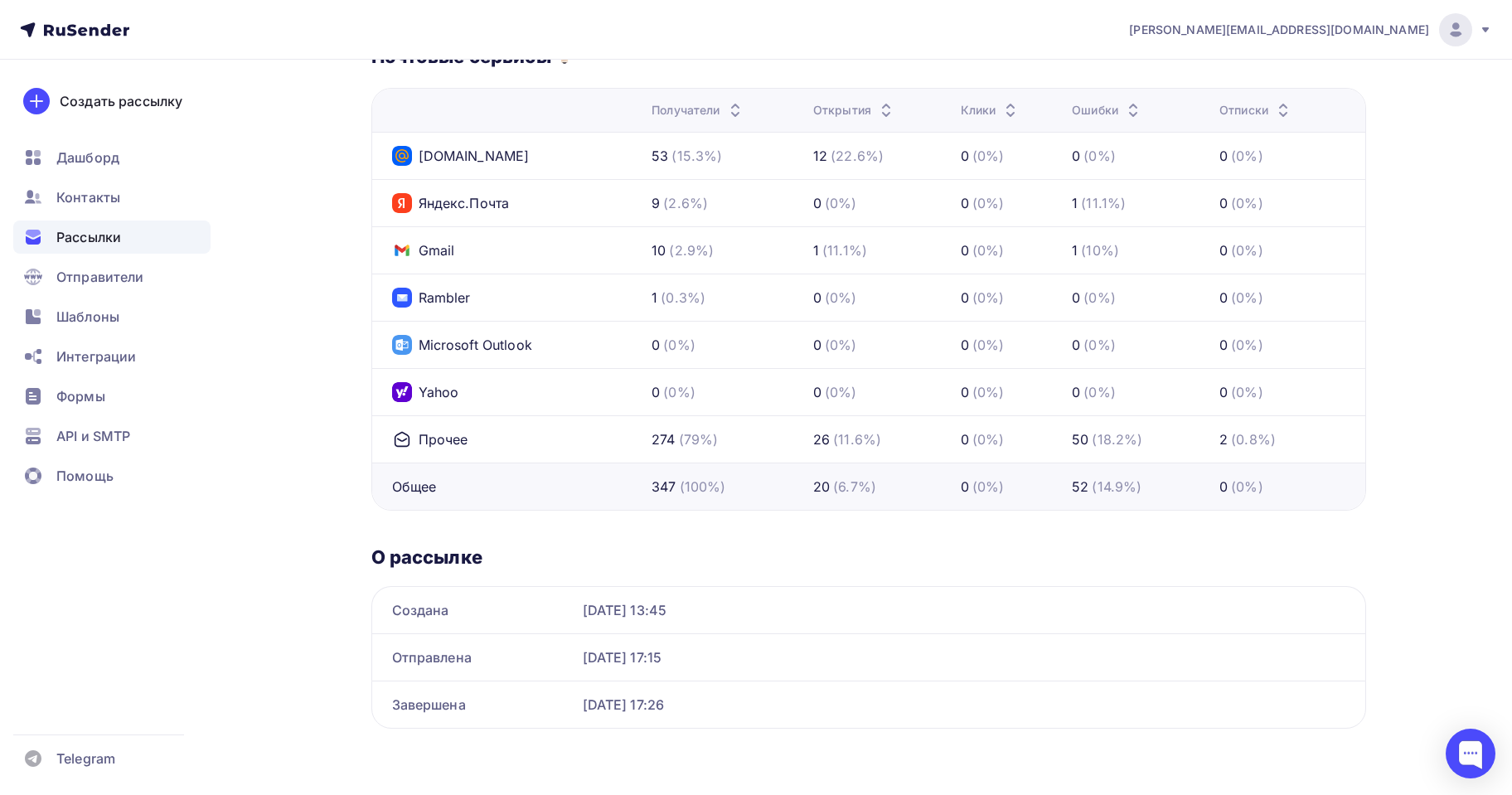
click at [810, 366] on td "0 (0%)" at bounding box center [880, 344] width 147 height 48
click at [810, 366] on td "0 (0%)" at bounding box center [880, 344] width 147 height 48
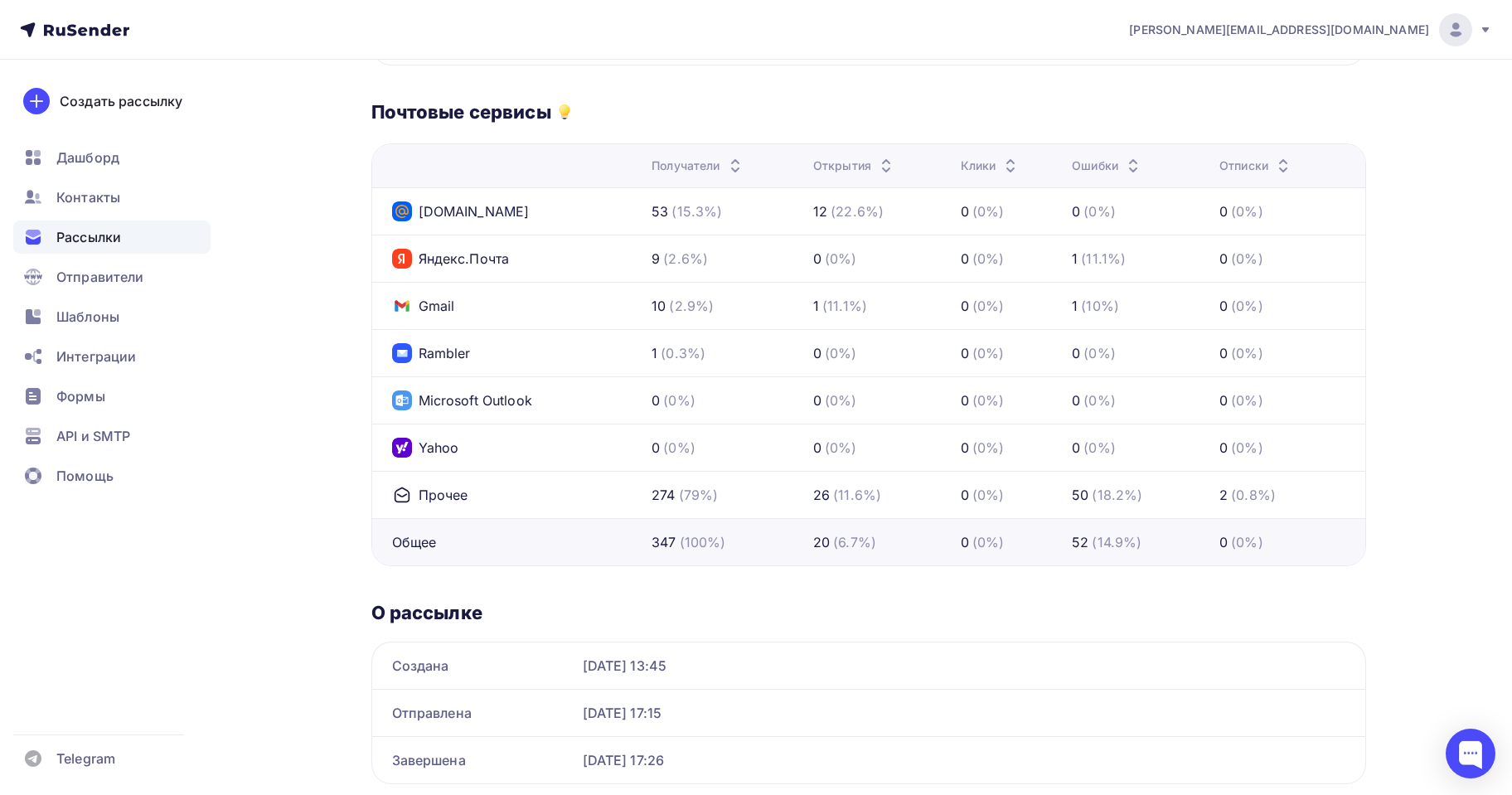
scroll to position [713, 0]
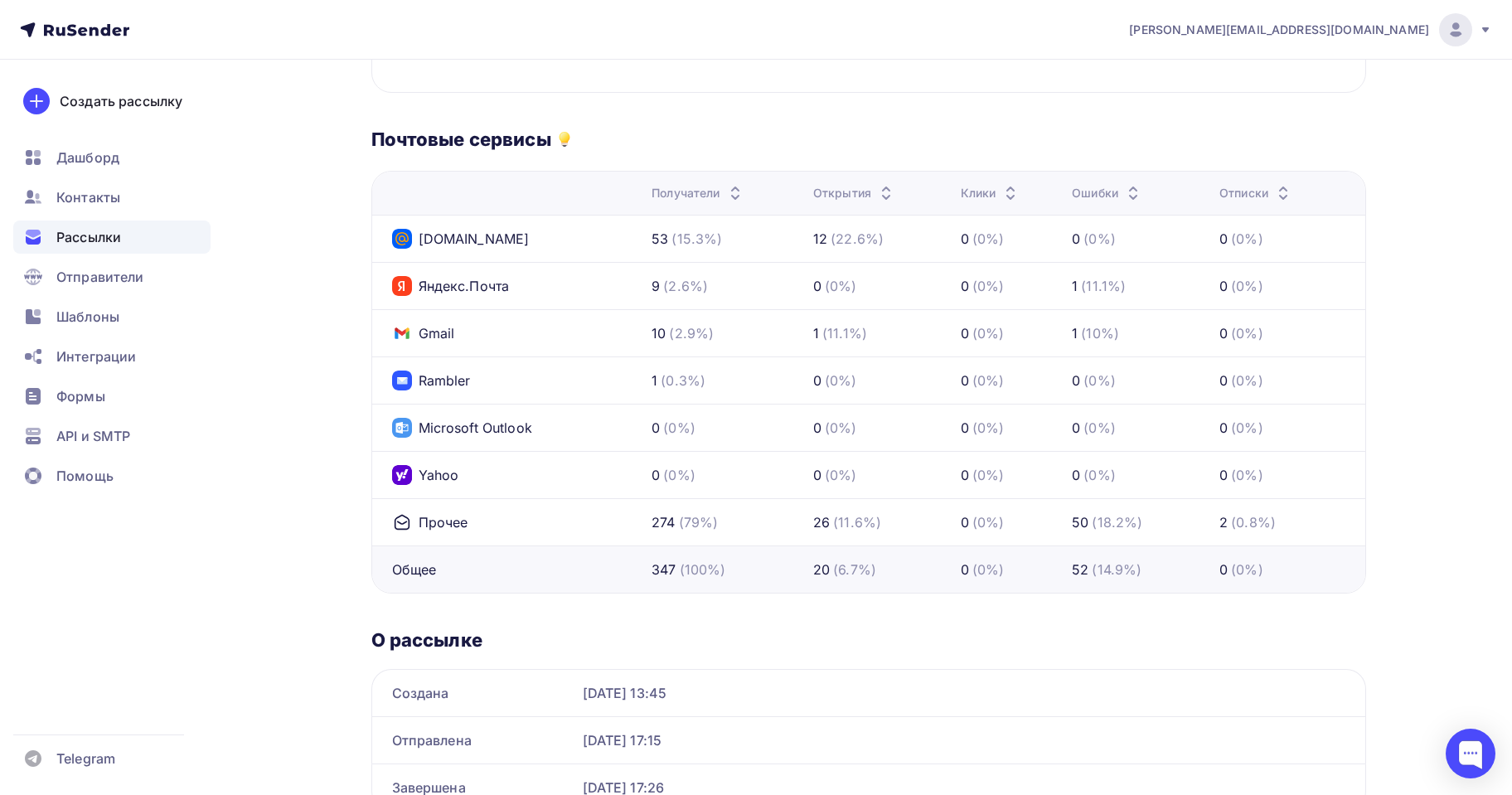
drag, startPoint x: 816, startPoint y: 568, endPoint x: 848, endPoint y: 570, distance: 32.1
click at [848, 570] on td "20 (6.7%)" at bounding box center [880, 569] width 147 height 48
click at [838, 575] on div "(6.7%)" at bounding box center [854, 569] width 43 height 20
click at [829, 524] on div "26" at bounding box center [821, 522] width 16 height 20
click at [825, 524] on div "26" at bounding box center [821, 522] width 16 height 20
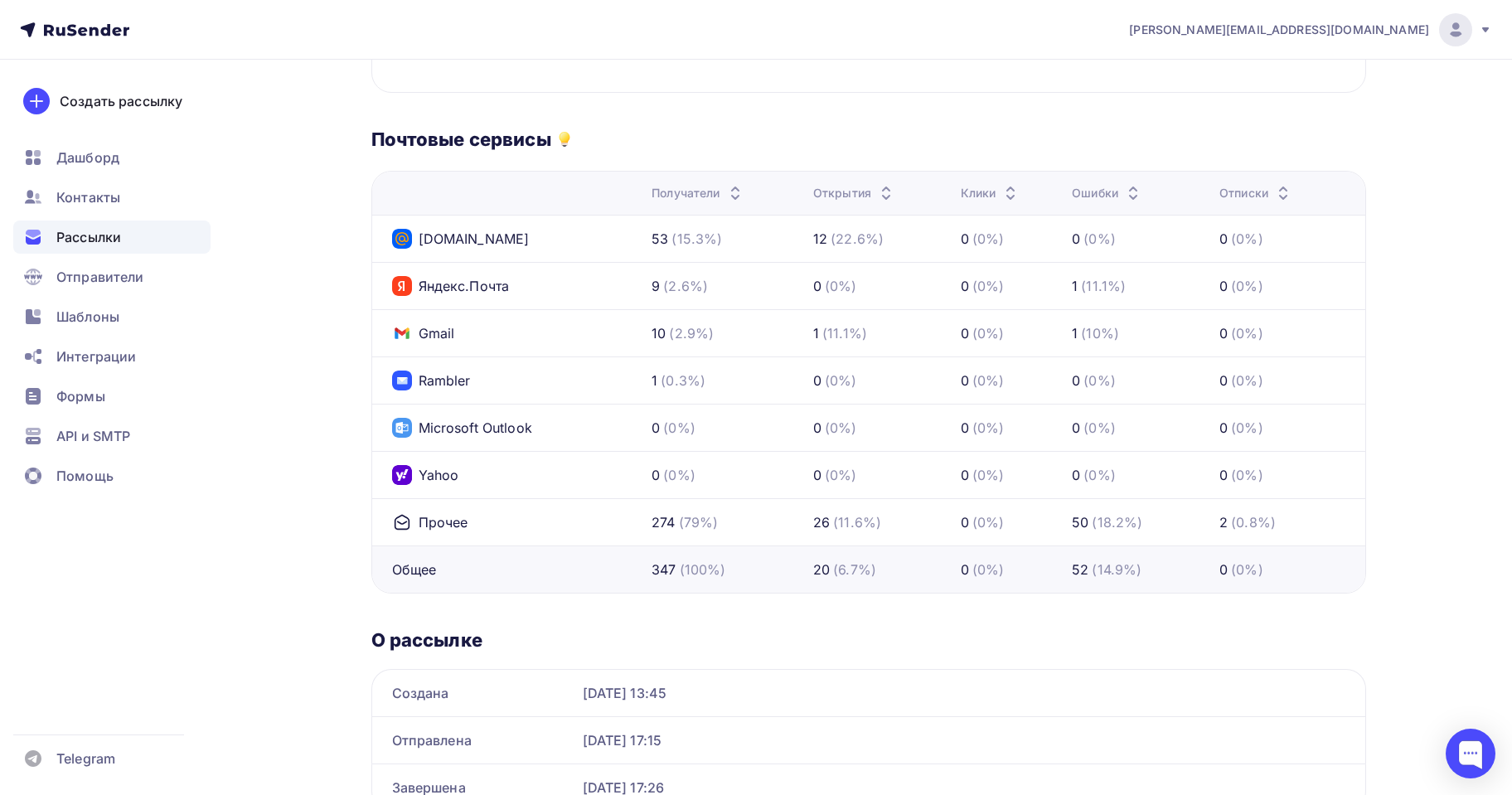
click at [825, 524] on div "26" at bounding box center [821, 522] width 16 height 20
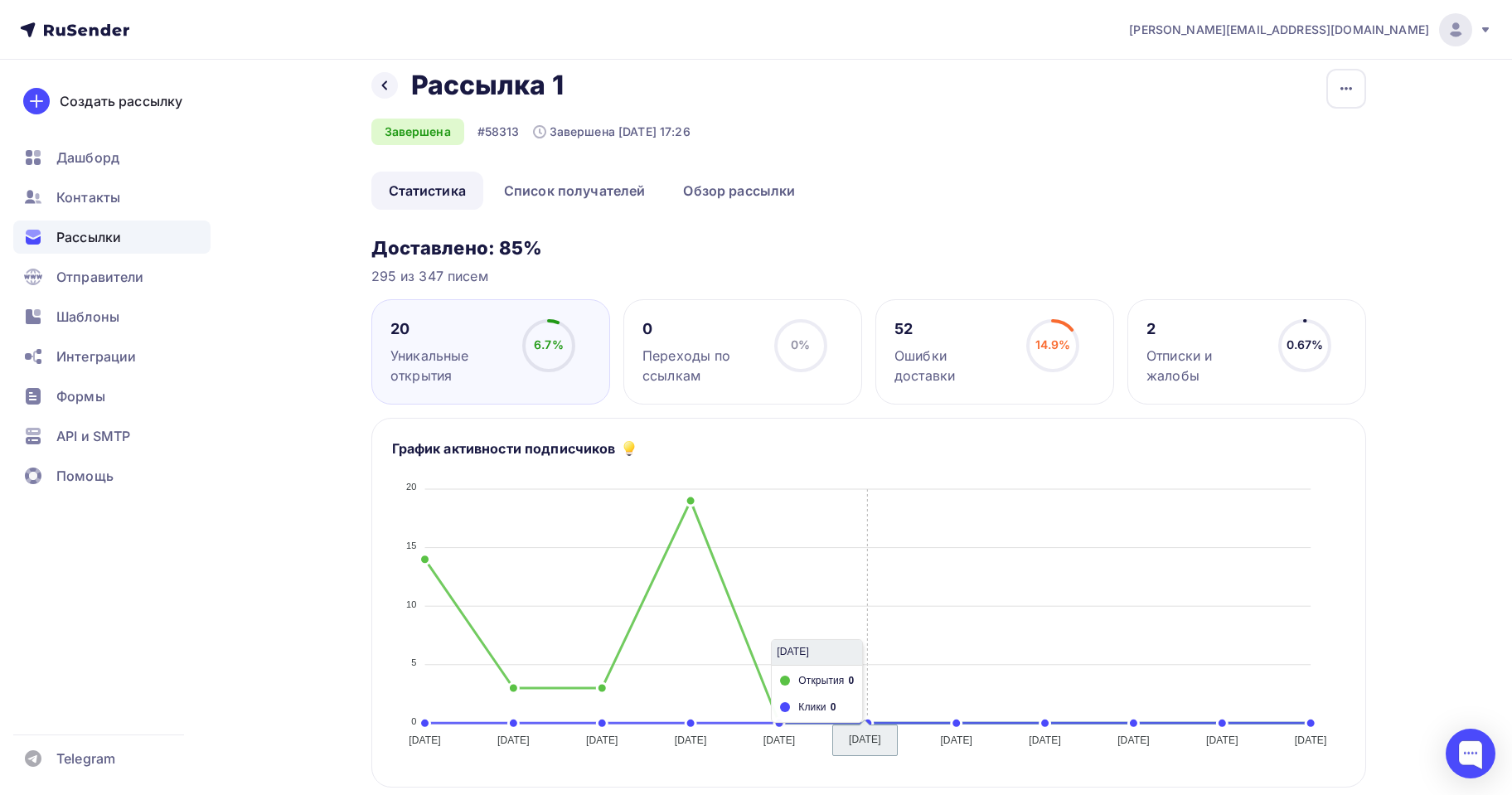
scroll to position [0, 0]
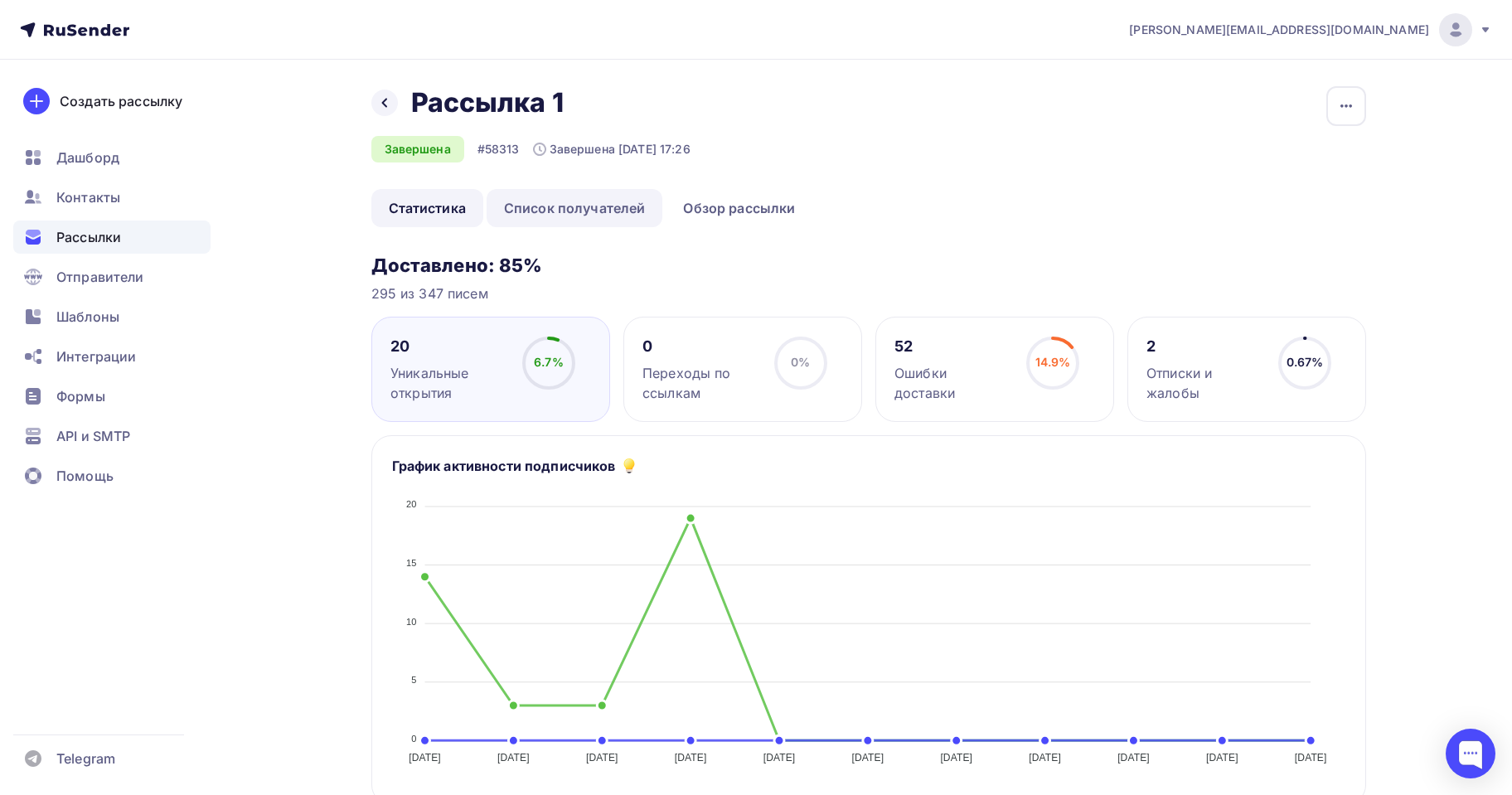
click at [584, 217] on link "Список получателей" at bounding box center [575, 207] width 176 height 38
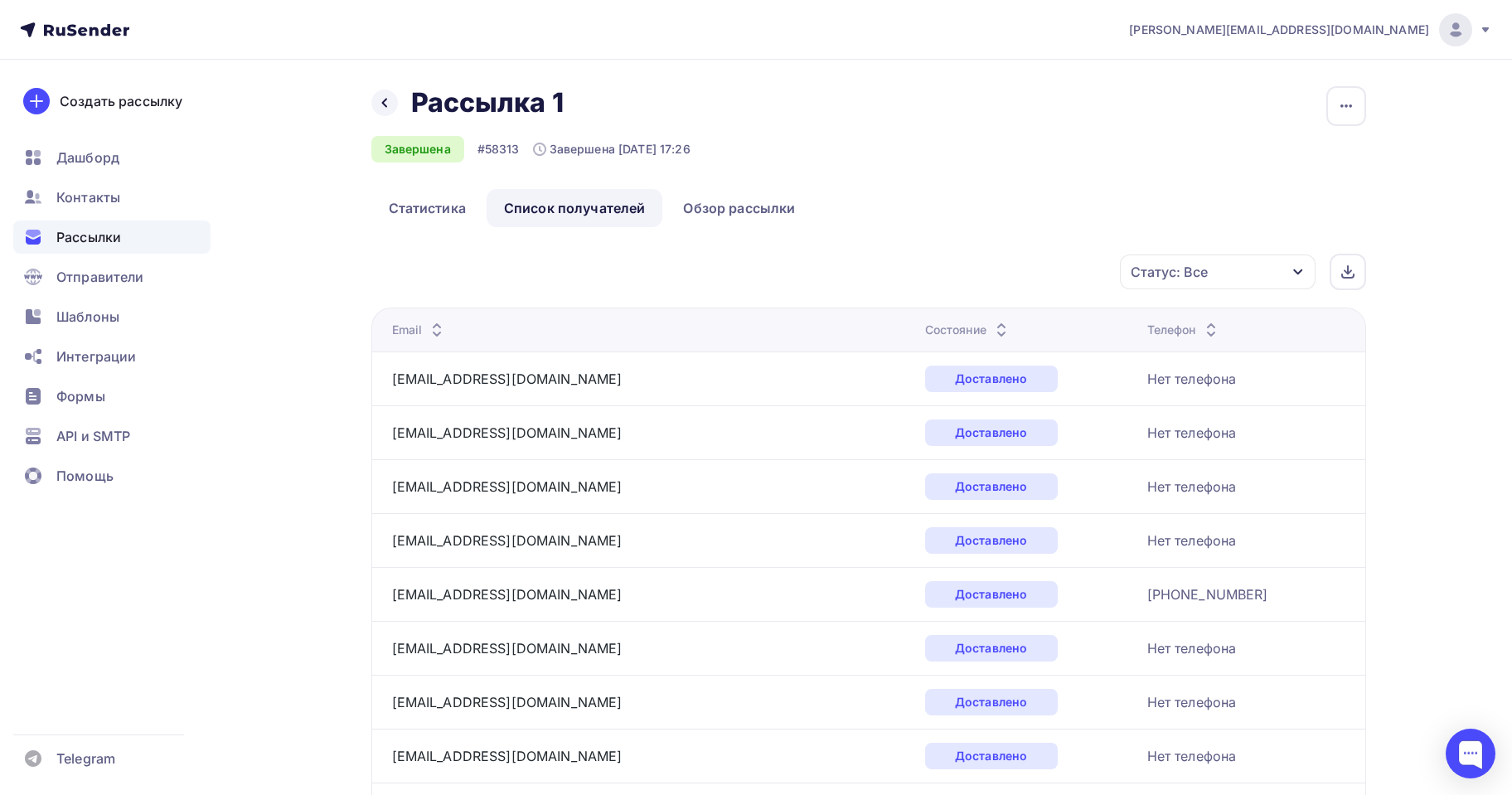
click at [1249, 283] on div "Статус: Все" at bounding box center [1217, 272] width 196 height 35
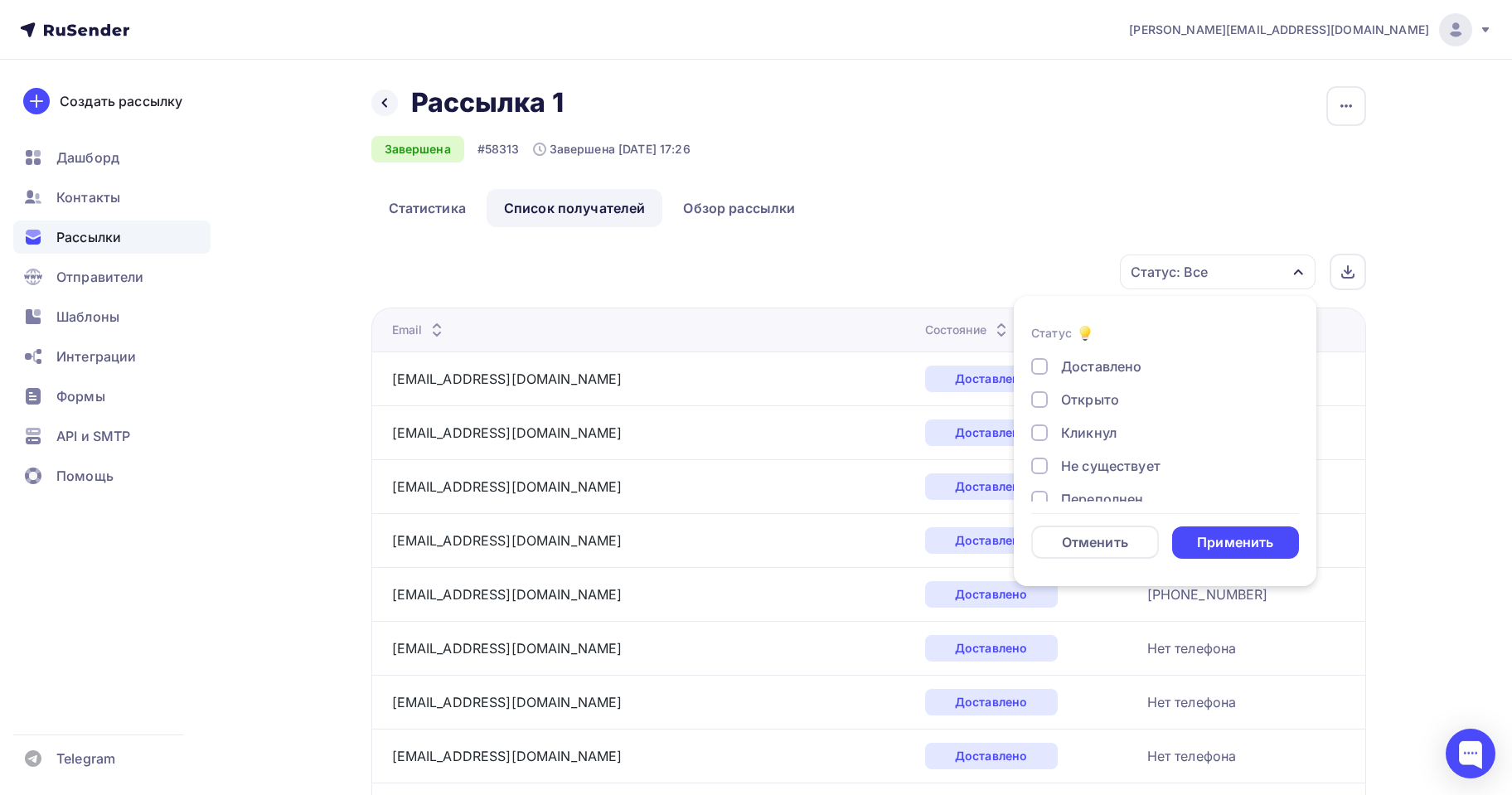
click at [1039, 396] on div at bounding box center [1039, 399] width 16 height 16
click at [1227, 548] on div "Применить" at bounding box center [1235, 543] width 77 height 19
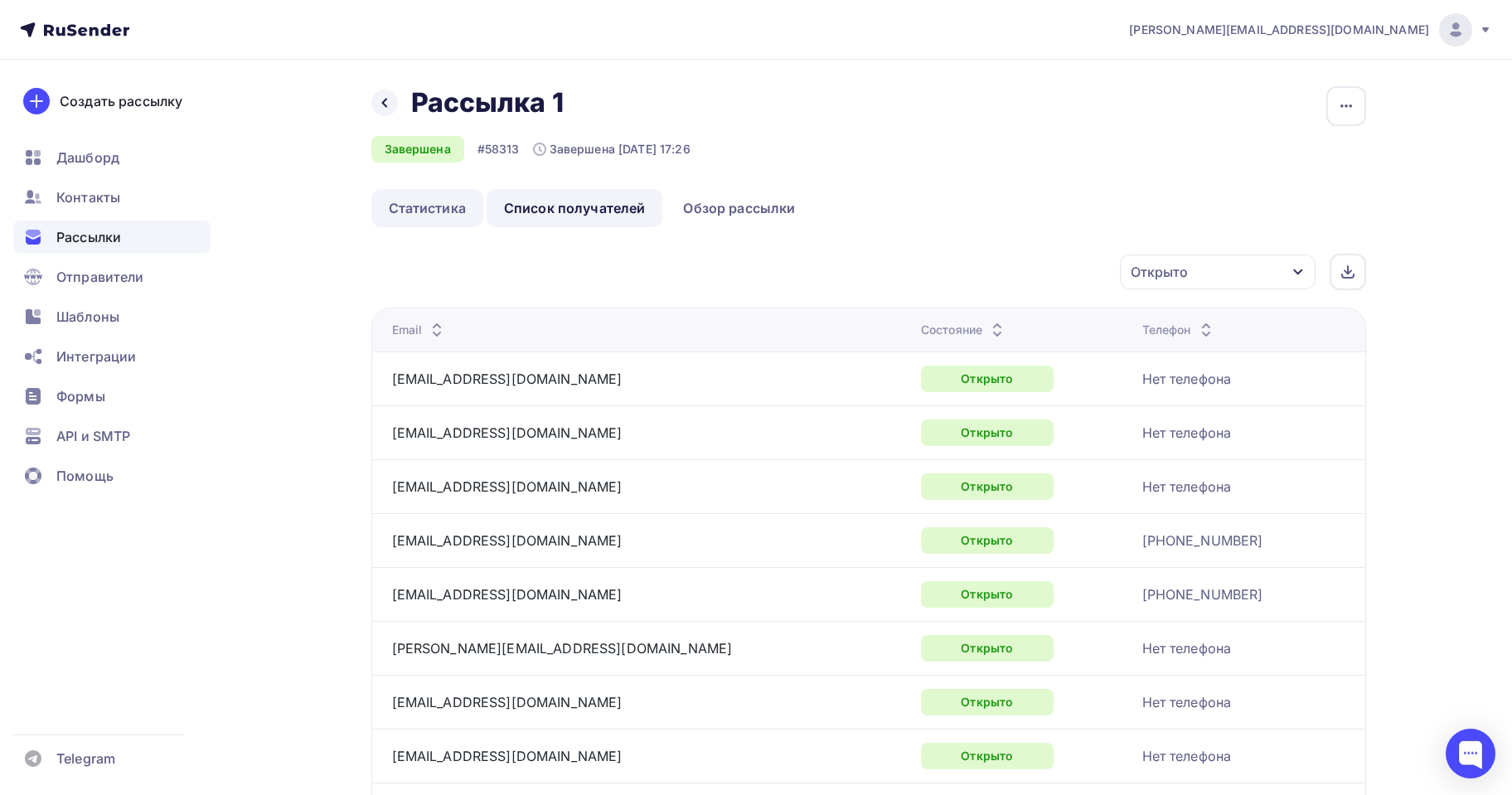
click at [461, 219] on link "Статистика" at bounding box center [426, 207] width 111 height 38
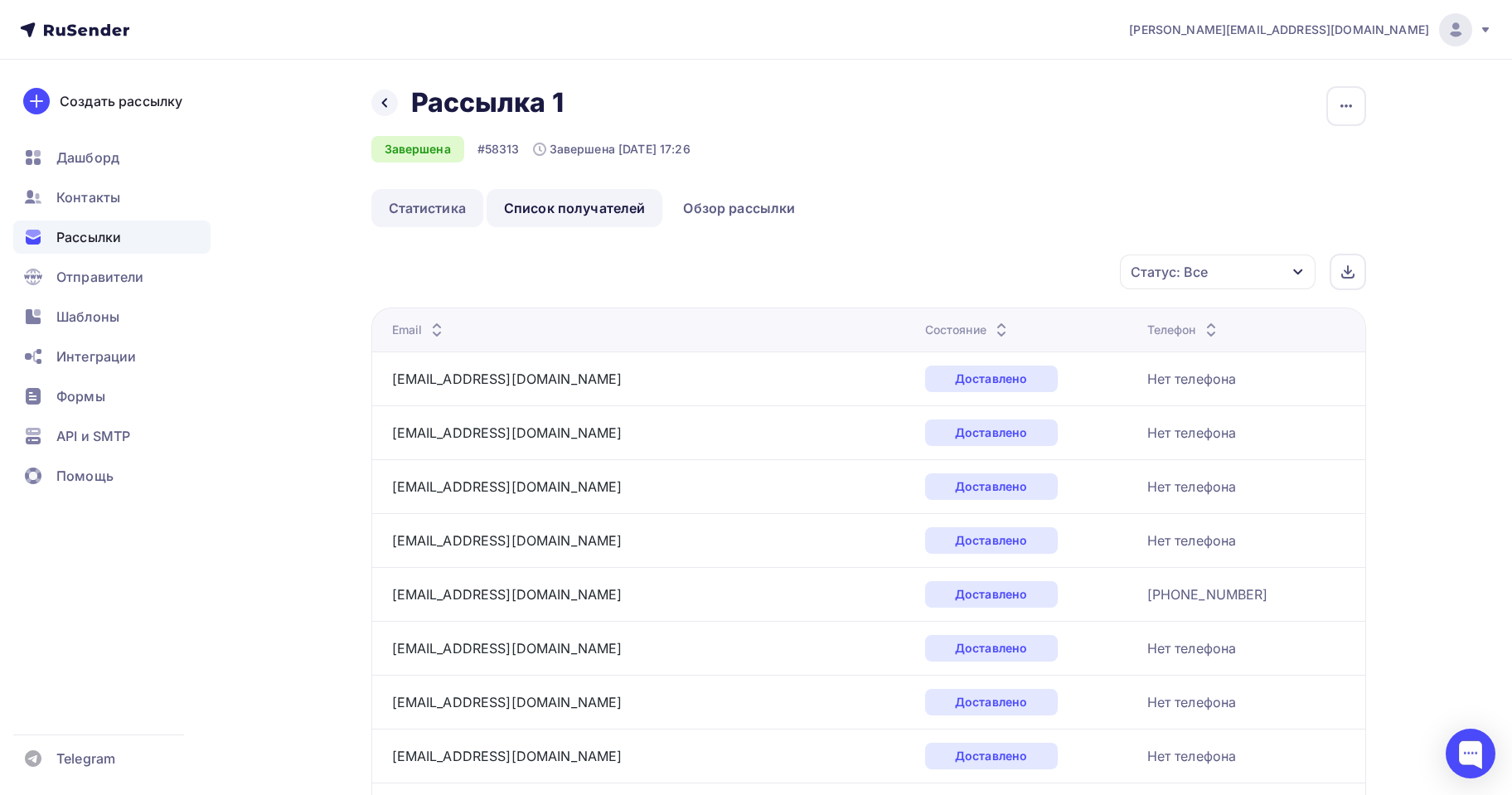
click at [434, 205] on link "Статистика" at bounding box center [426, 207] width 111 height 38
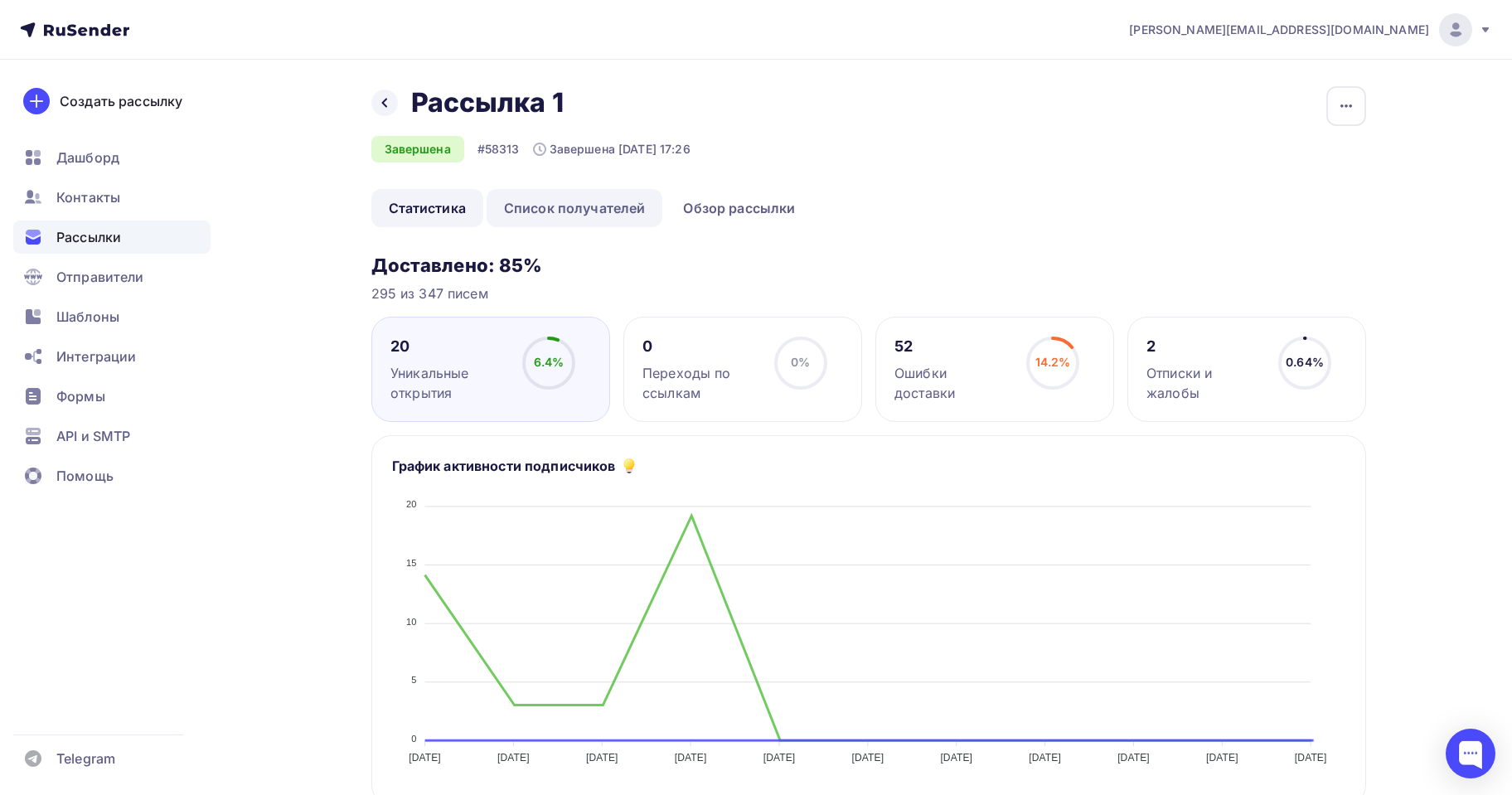
click at [523, 207] on link "Список получателей" at bounding box center [575, 207] width 176 height 38
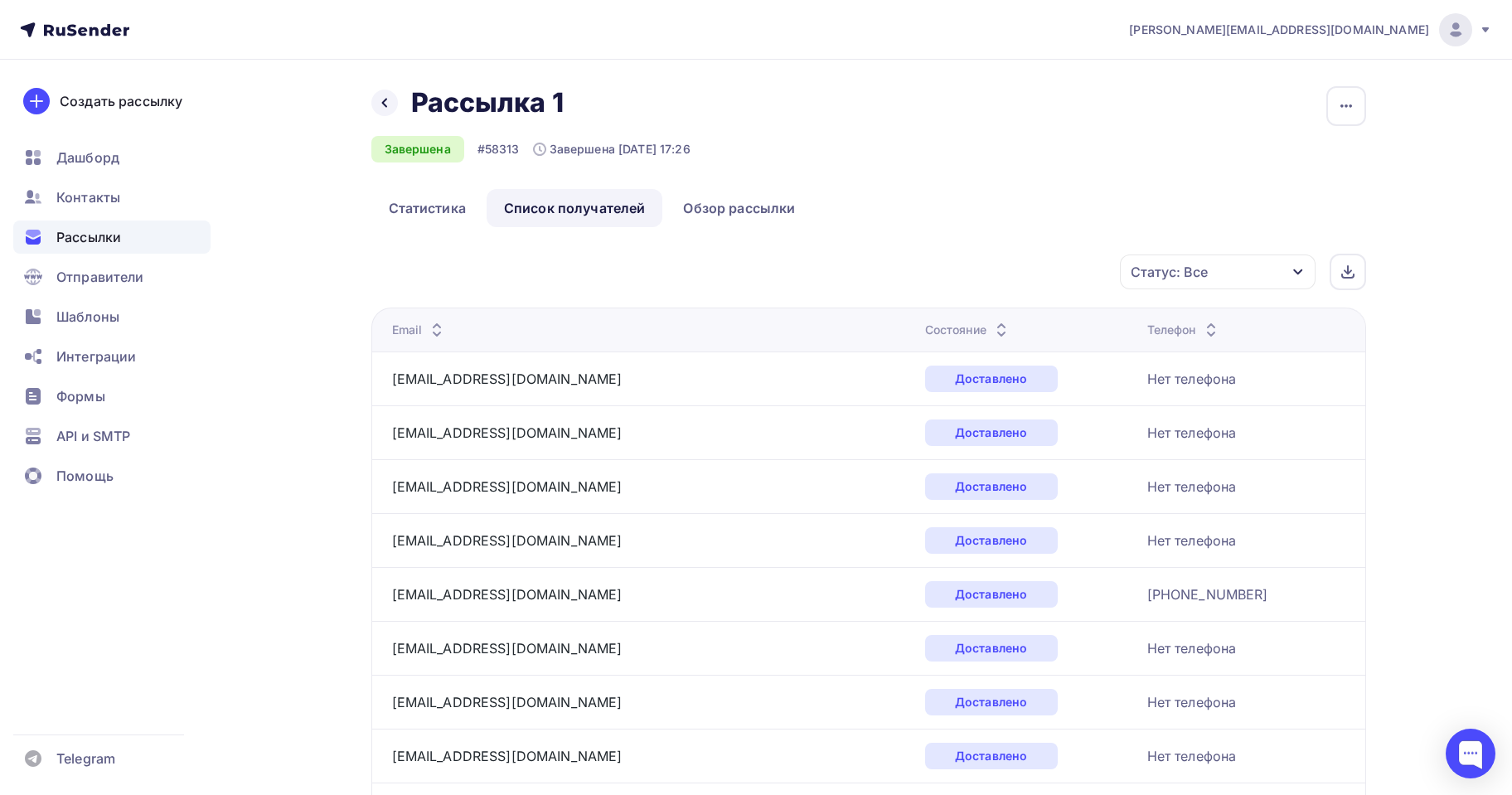
click at [1274, 277] on div "Статус: Все" at bounding box center [1217, 272] width 196 height 35
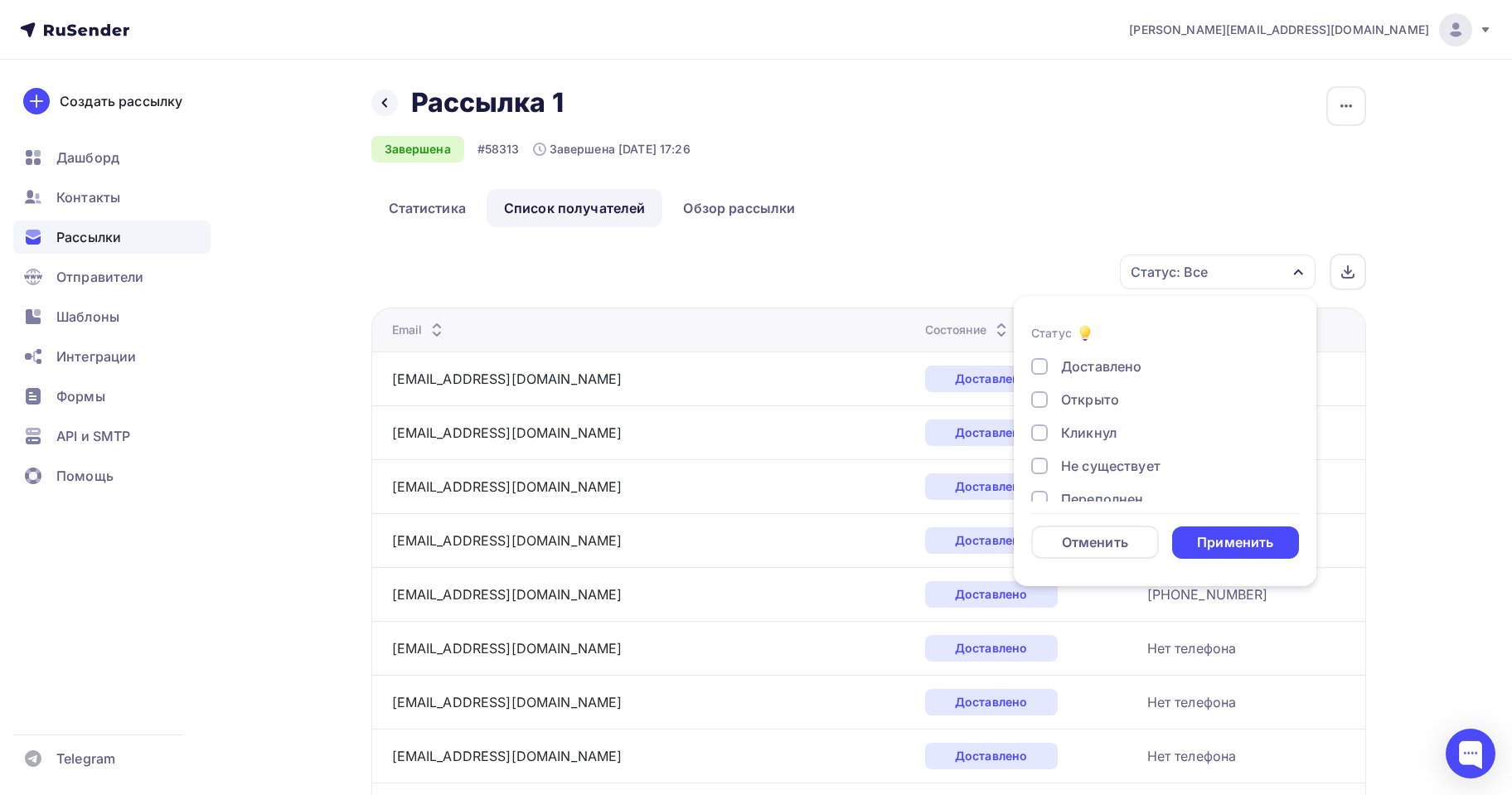
click at [1062, 432] on div "Кликнул" at bounding box center [1088, 432] width 55 height 20
click at [1242, 535] on div "Применить" at bounding box center [1235, 543] width 77 height 19
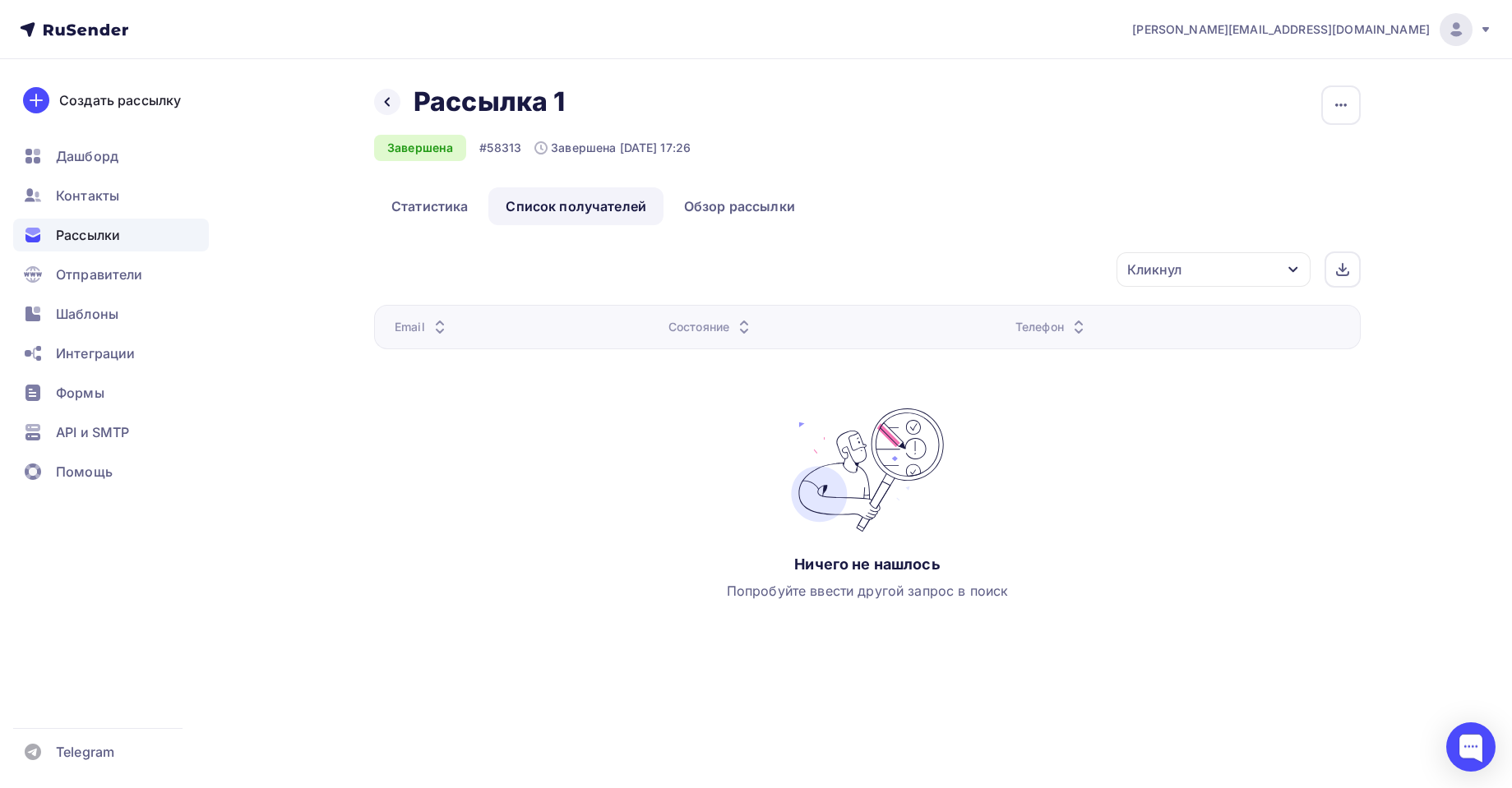
click at [1223, 259] on div "Кликнул" at bounding box center [1213, 270] width 194 height 35
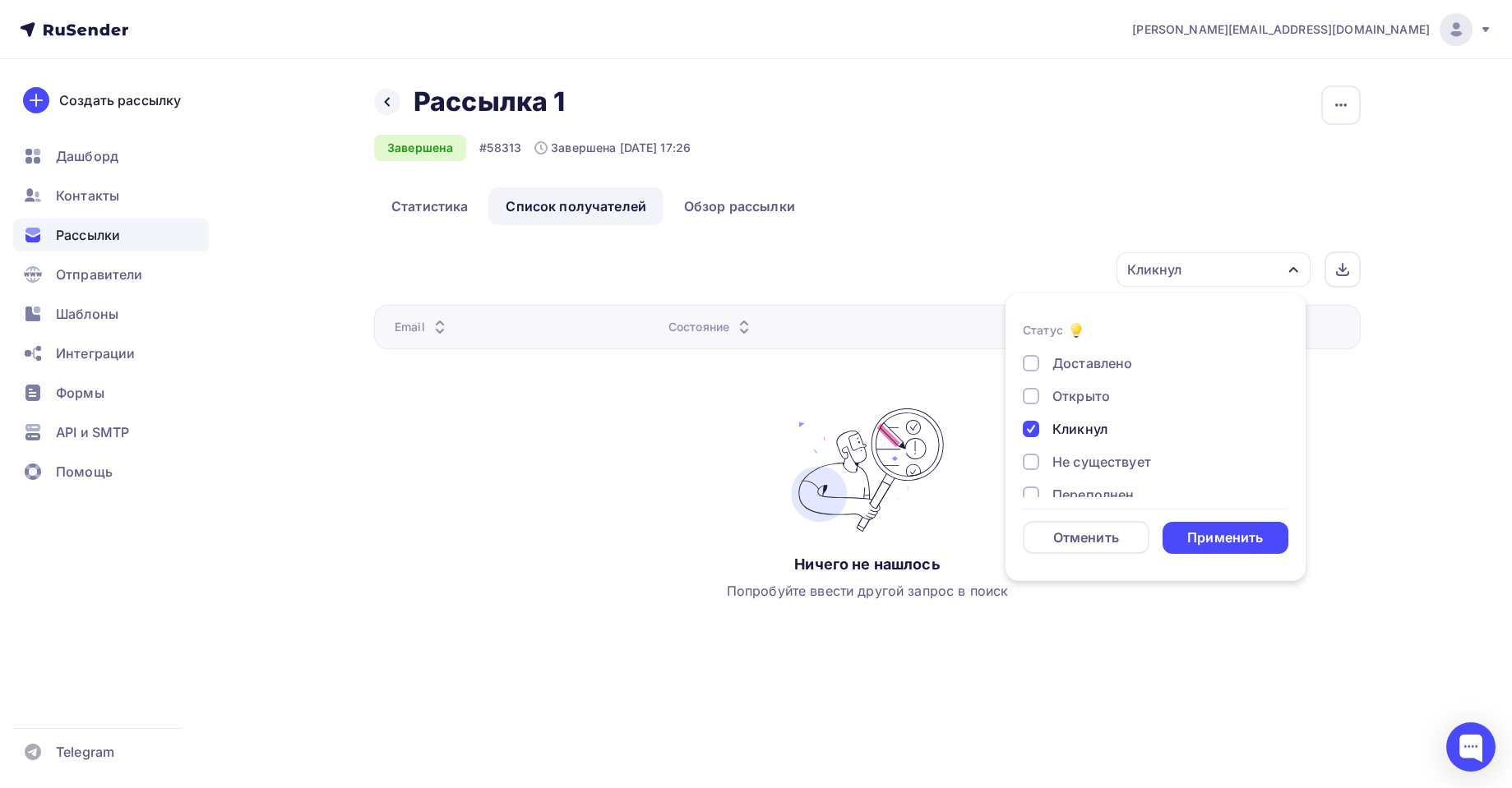
click at [1037, 421] on div "Кликнул" at bounding box center [1146, 429] width 247 height 20
click at [1038, 411] on div at bounding box center [1030, 412] width 16 height 16
click at [1223, 548] on div "Применить" at bounding box center [1226, 537] width 127 height 32
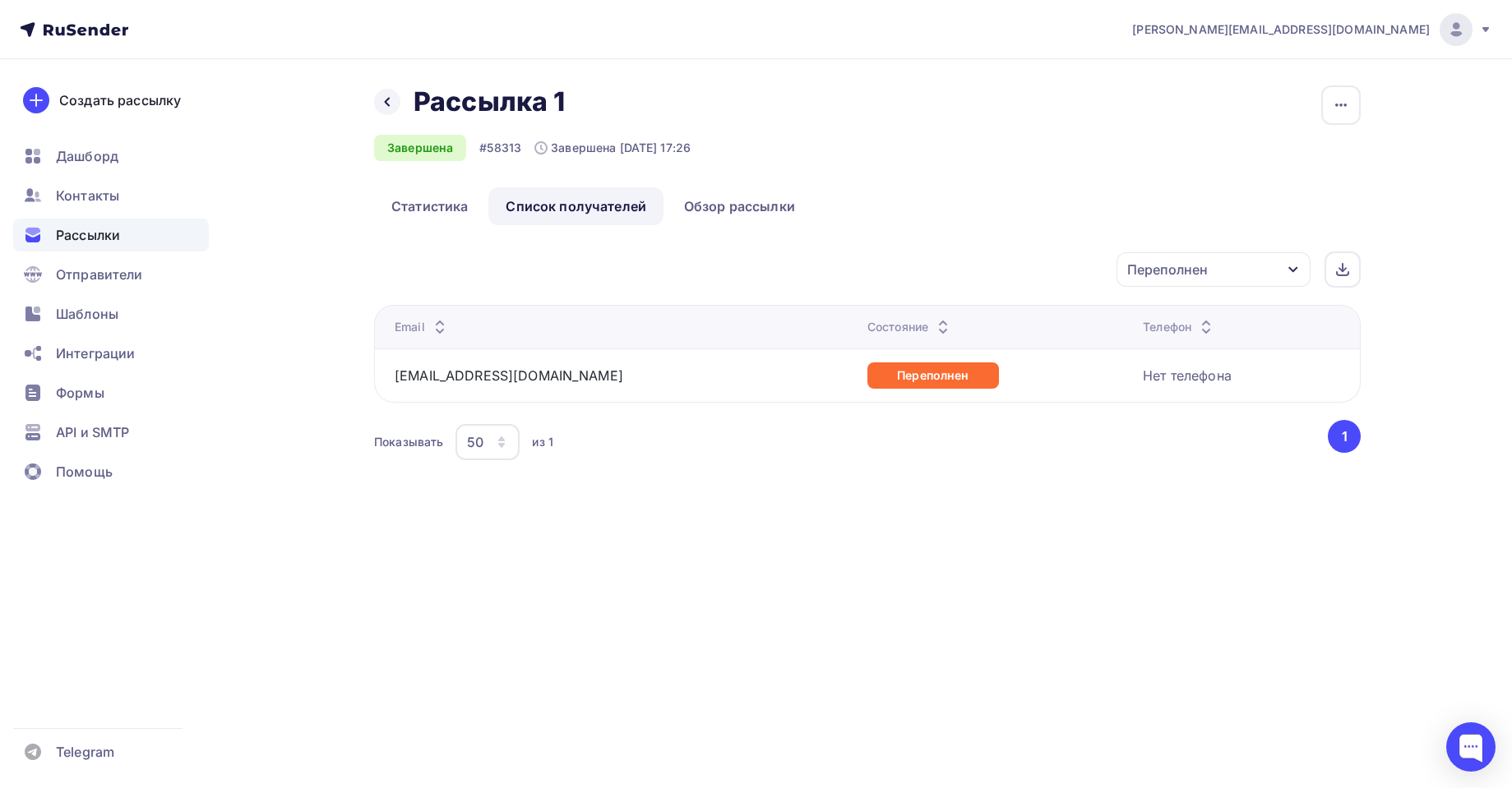
click at [1177, 289] on div "Переполнен Статус Доставлено Открыто Кликнул Не существует Переполнен Недоступе…" at bounding box center [867, 357] width 986 height 212
click at [1221, 280] on div "Переполнен" at bounding box center [1213, 270] width 194 height 35
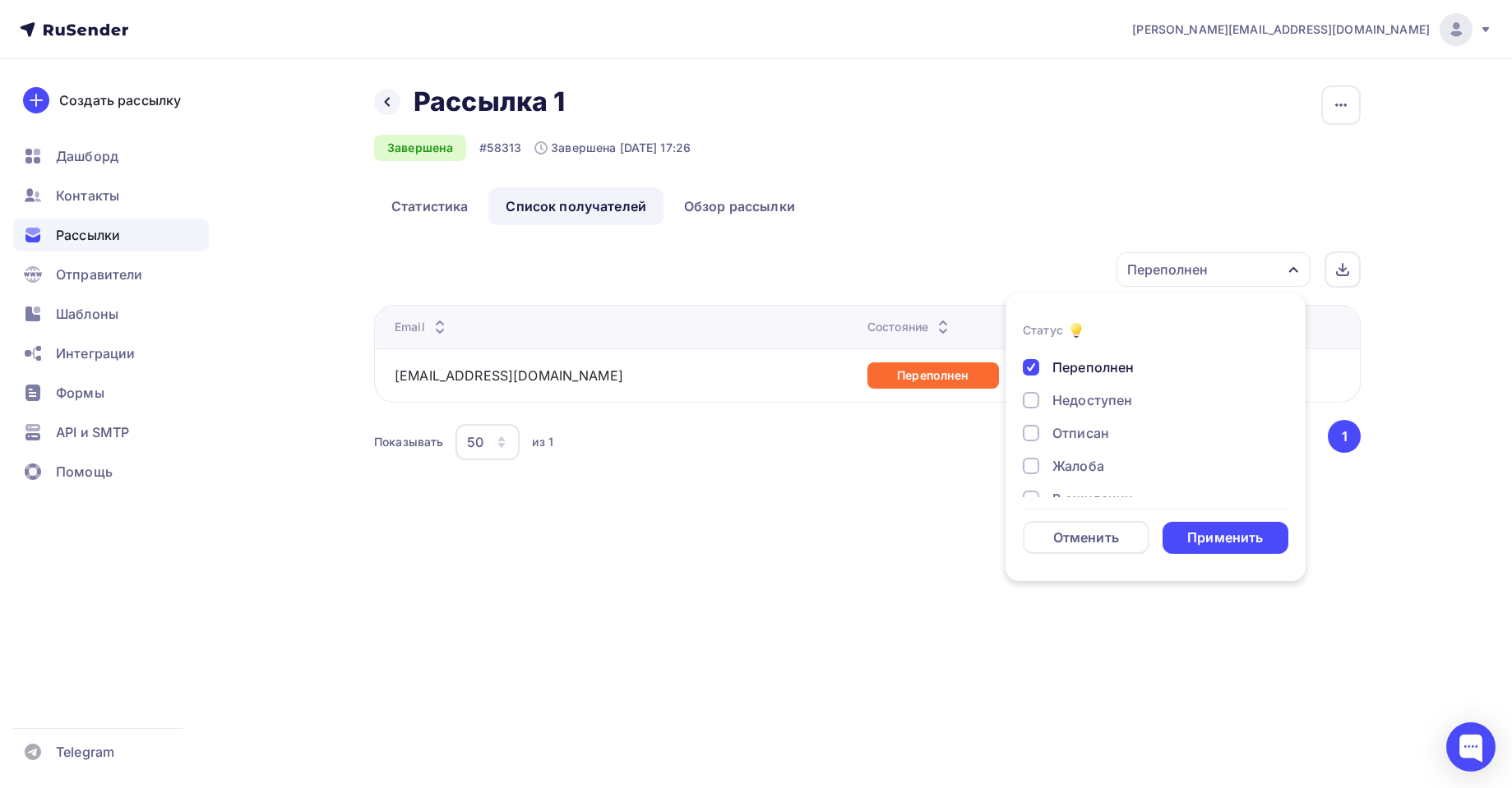
scroll to position [152, 0]
click at [1047, 407] on div "Отписан" at bounding box center [1146, 408] width 247 height 20
click at [1201, 535] on div "Применить" at bounding box center [1225, 538] width 76 height 19
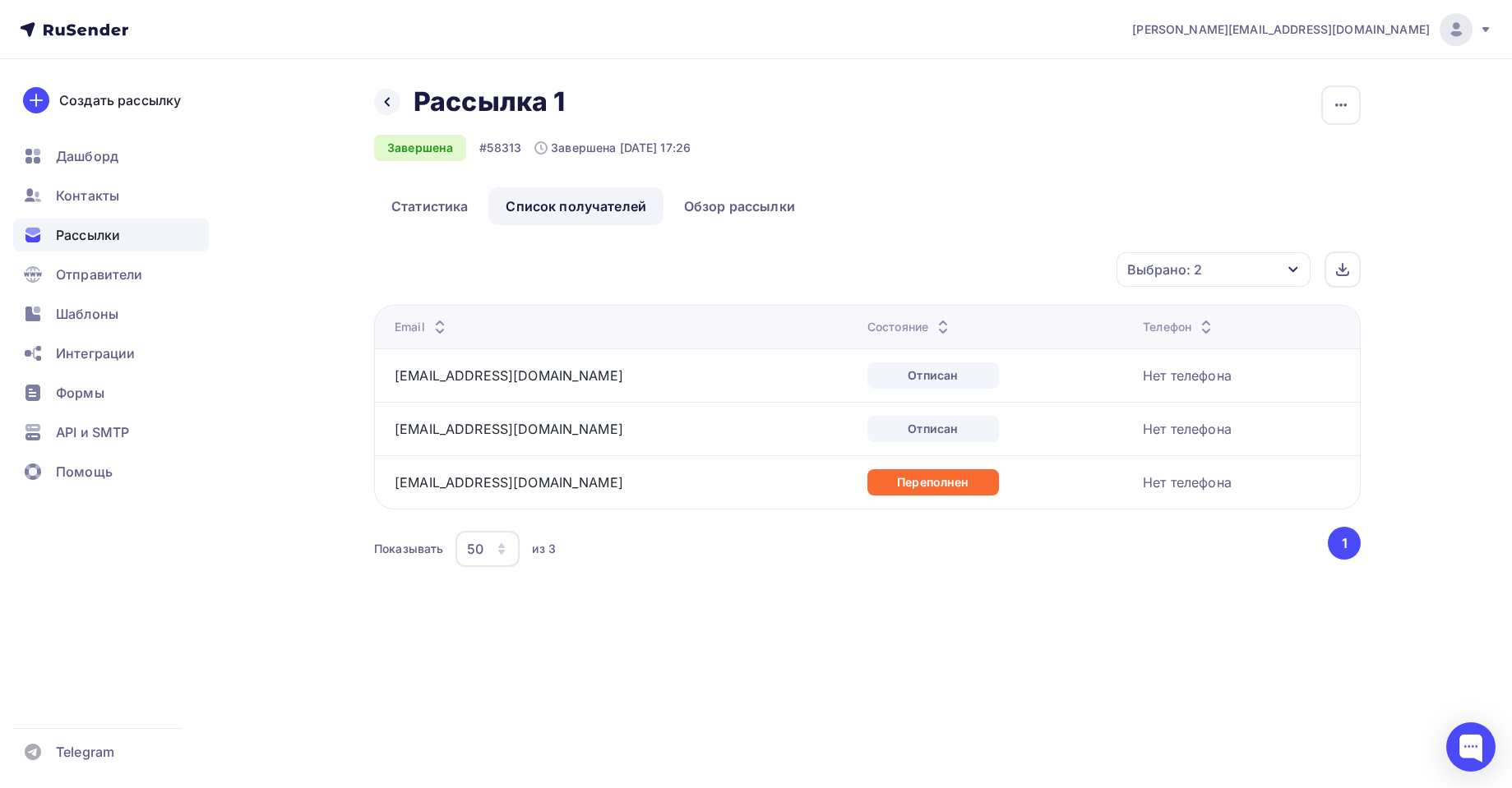
click at [1234, 259] on div "Выбрано: 2" at bounding box center [1213, 270] width 194 height 35
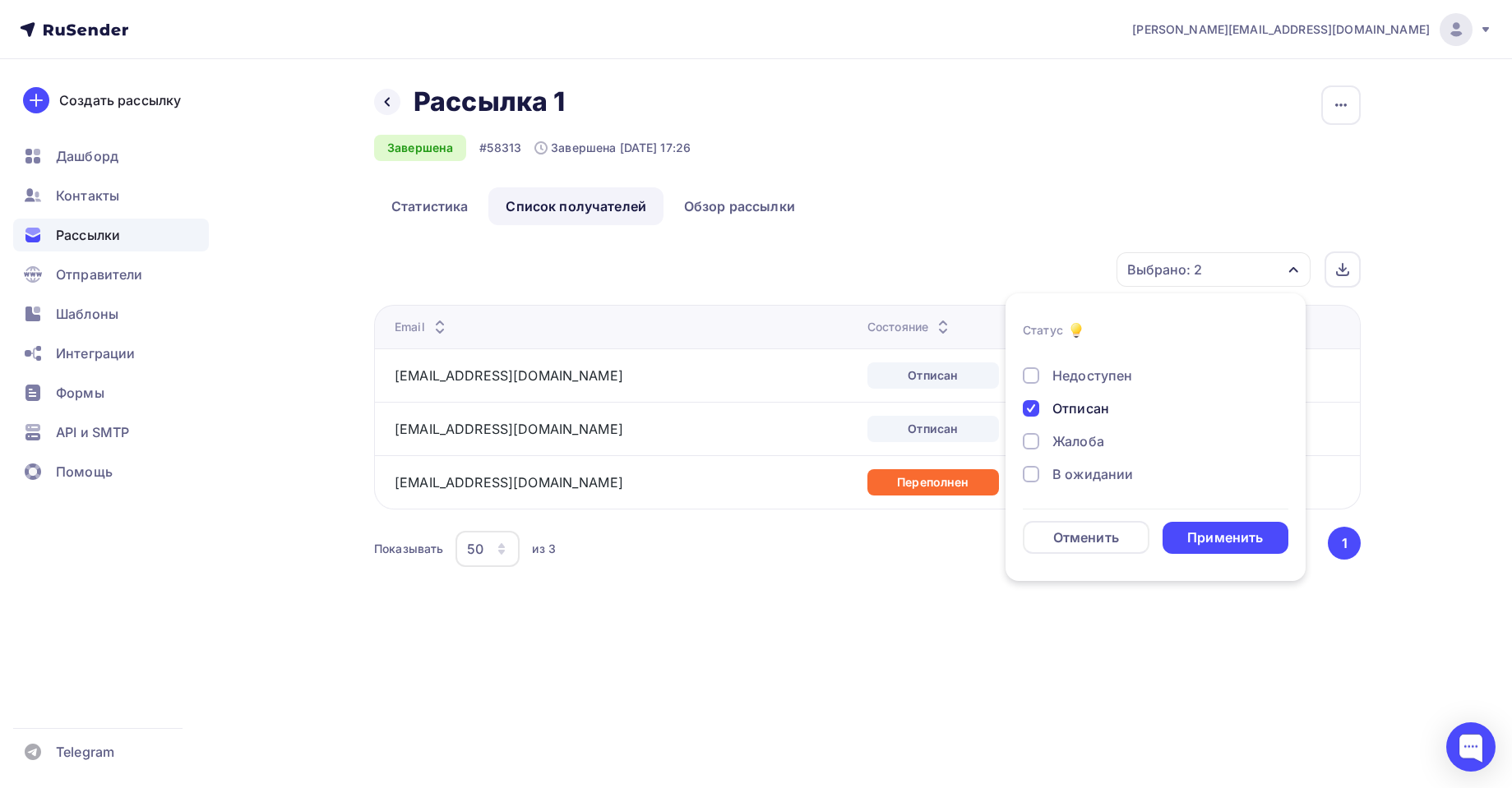
click at [1089, 412] on div "Отписан" at bounding box center [1080, 408] width 57 height 20
click at [1067, 472] on div "В ожидании" at bounding box center [1093, 474] width 81 height 20
click at [1250, 522] on div "Применить" at bounding box center [1226, 537] width 127 height 32
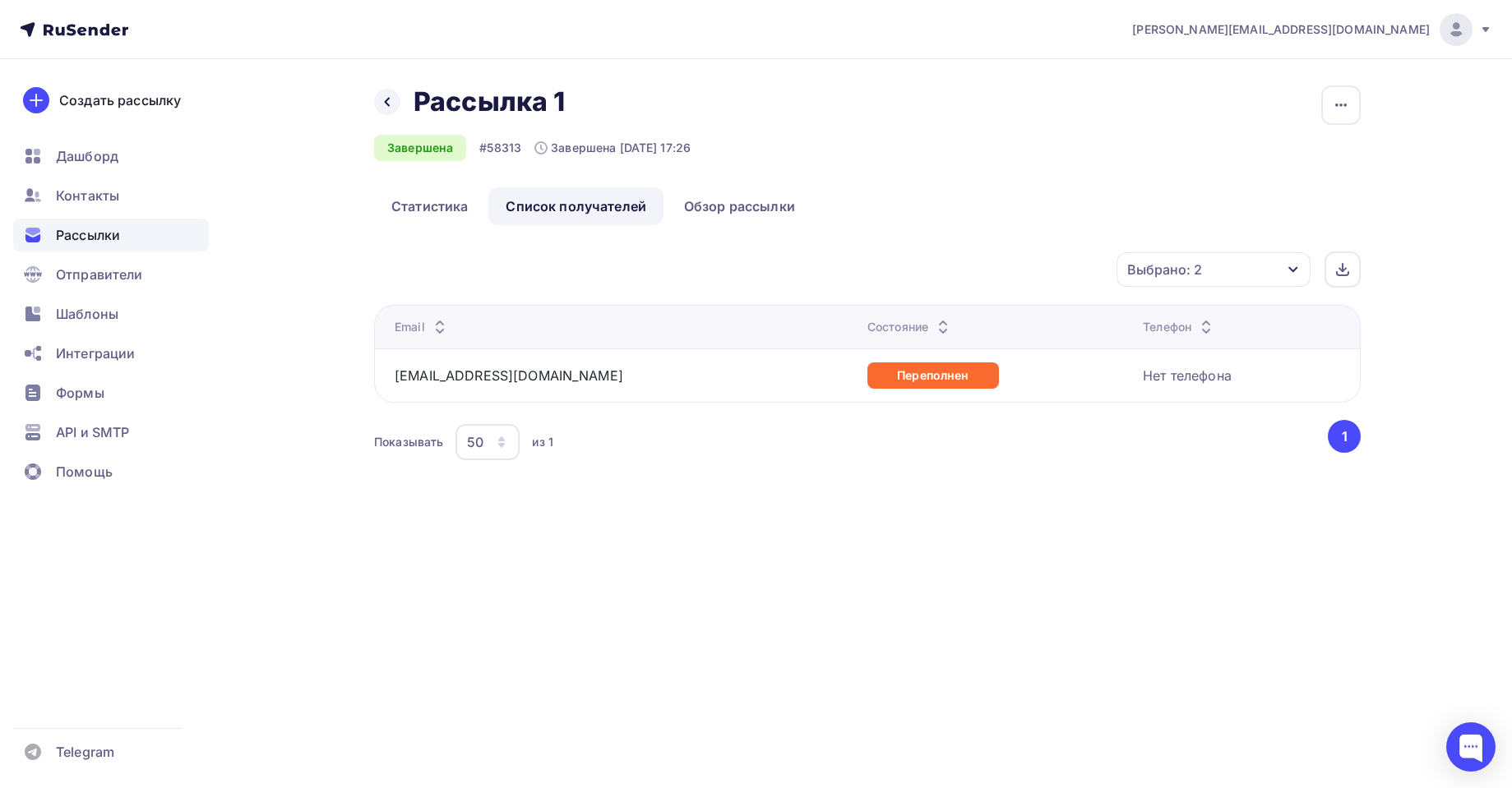
click at [1191, 263] on div "Выбрано: 2" at bounding box center [1164, 269] width 75 height 20
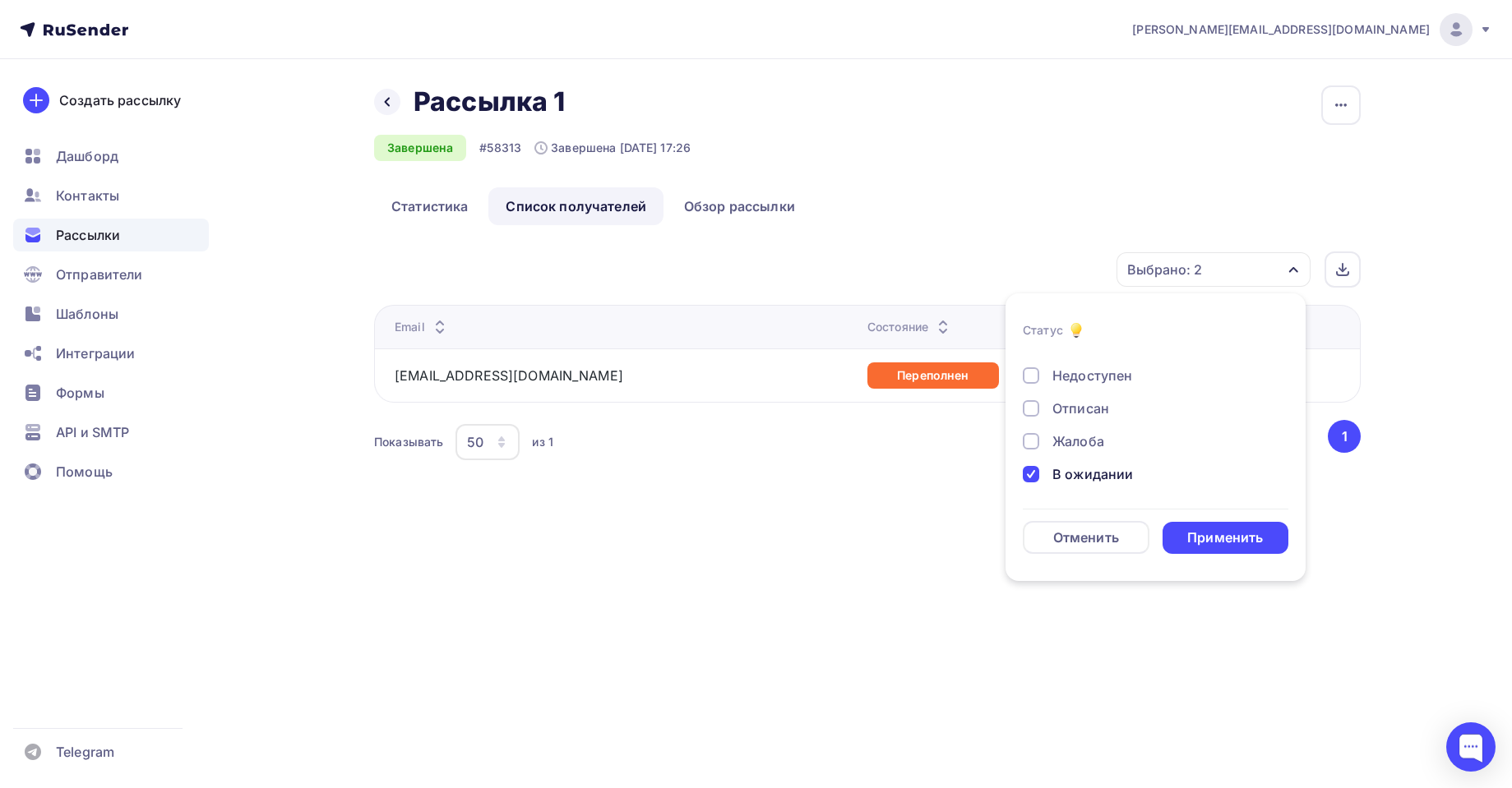
click at [1040, 470] on div "В ожидании" at bounding box center [1146, 474] width 247 height 20
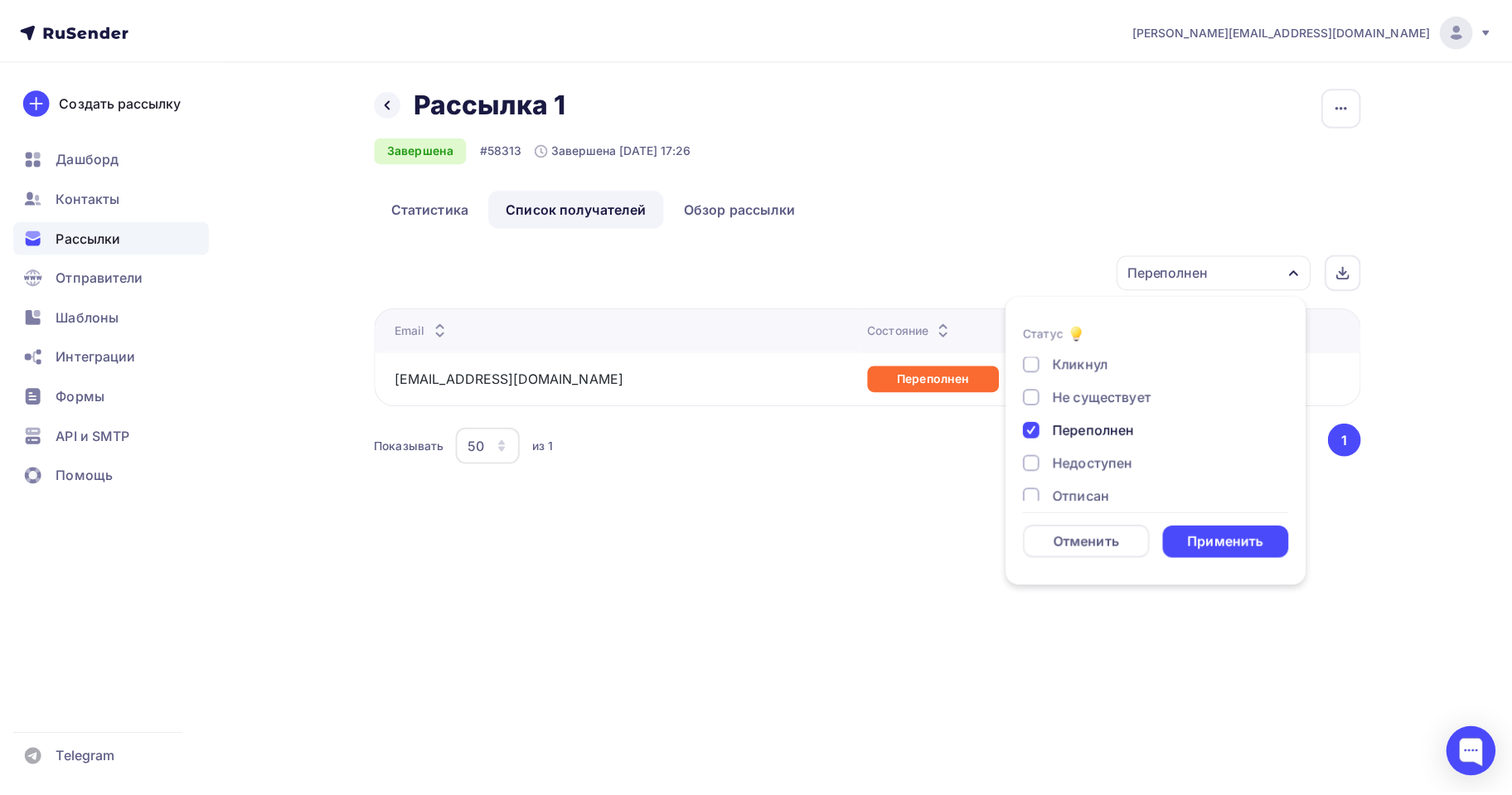
scroll to position [0, 0]
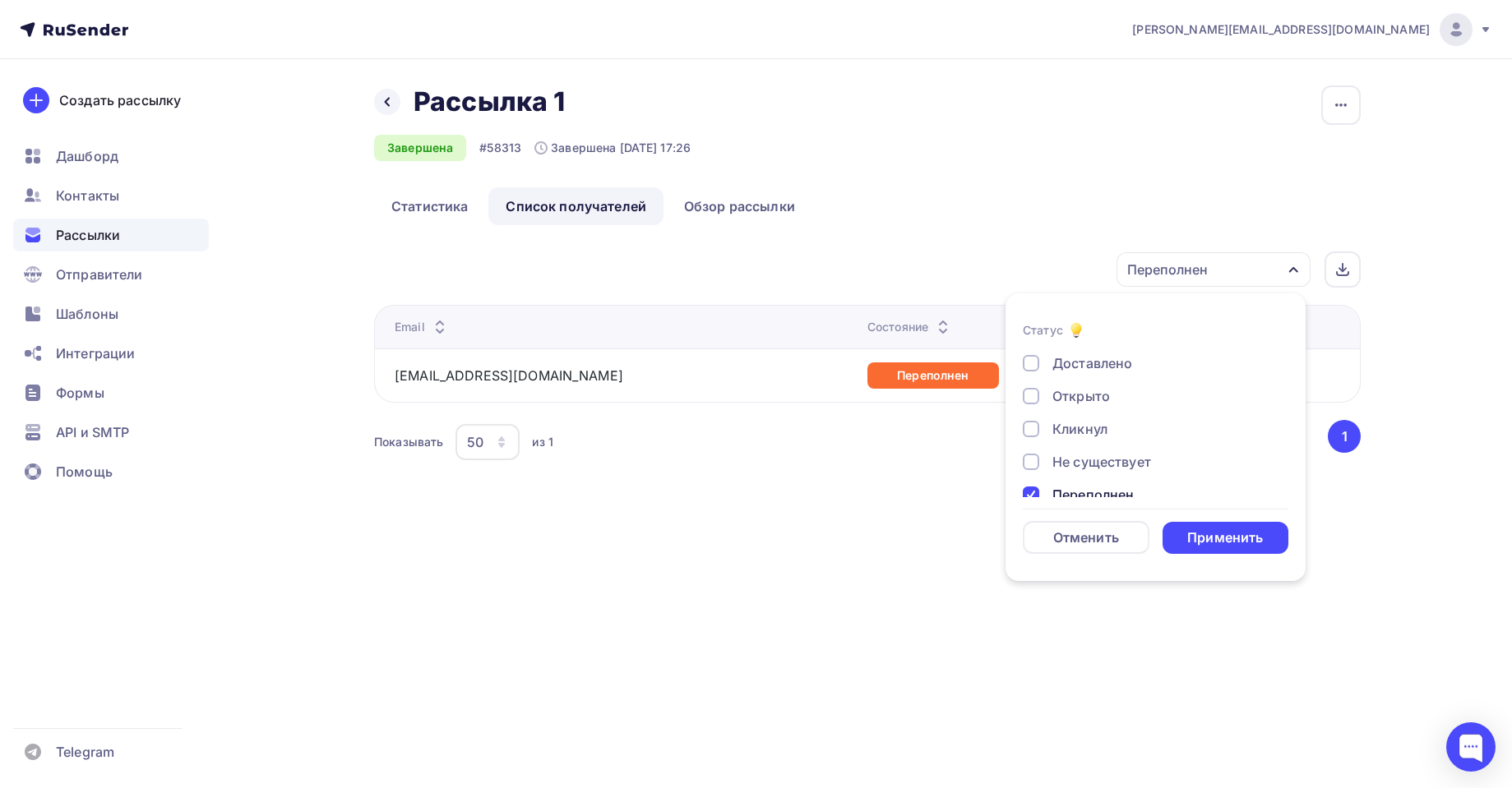
click at [1035, 485] on div "Переполнен" at bounding box center [1146, 495] width 247 height 20
click at [1025, 397] on div at bounding box center [1030, 396] width 16 height 16
click at [1189, 540] on div "Применить" at bounding box center [1225, 538] width 76 height 19
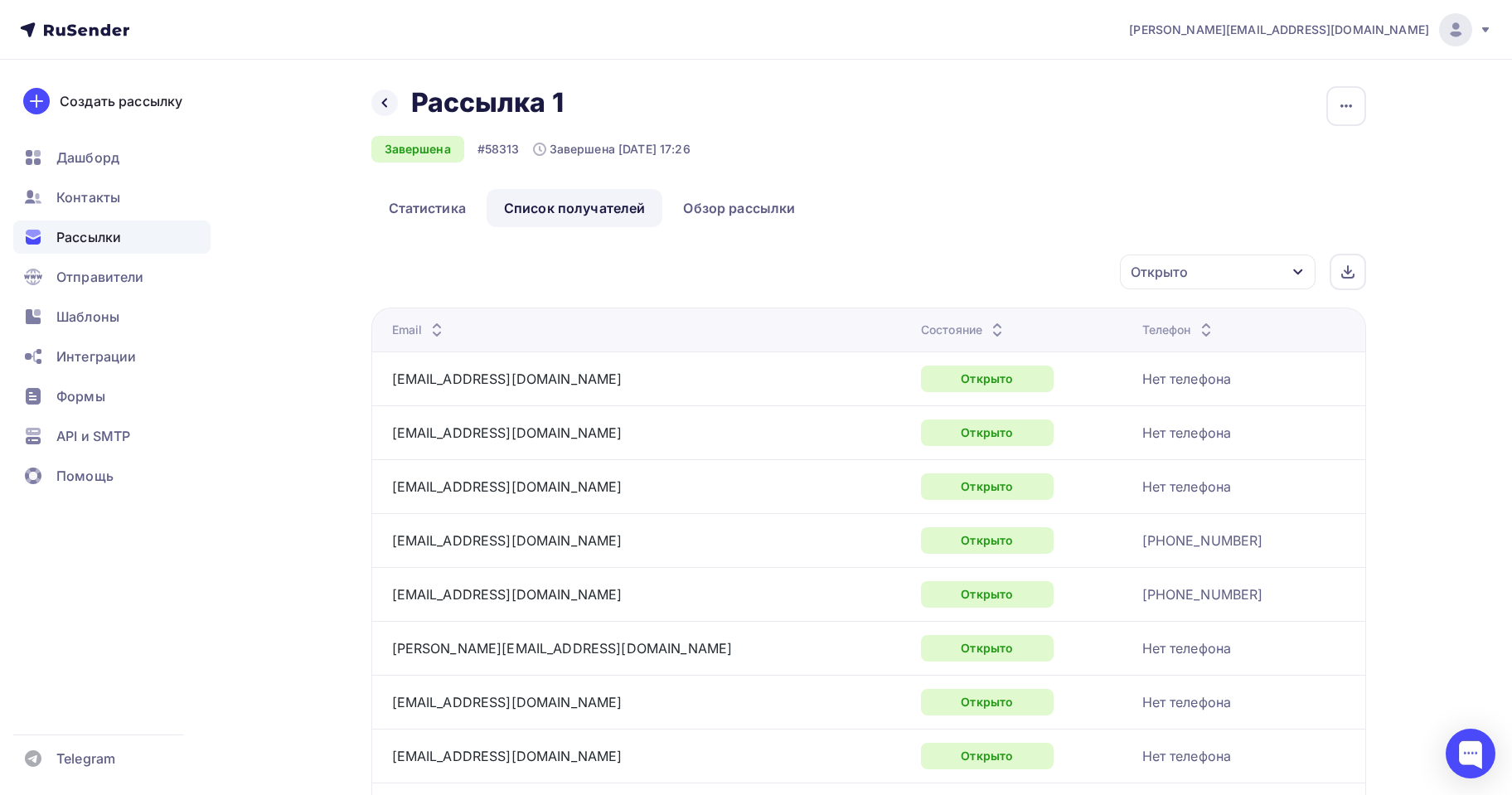
click at [1248, 261] on div "Открыто" at bounding box center [1217, 272] width 196 height 35
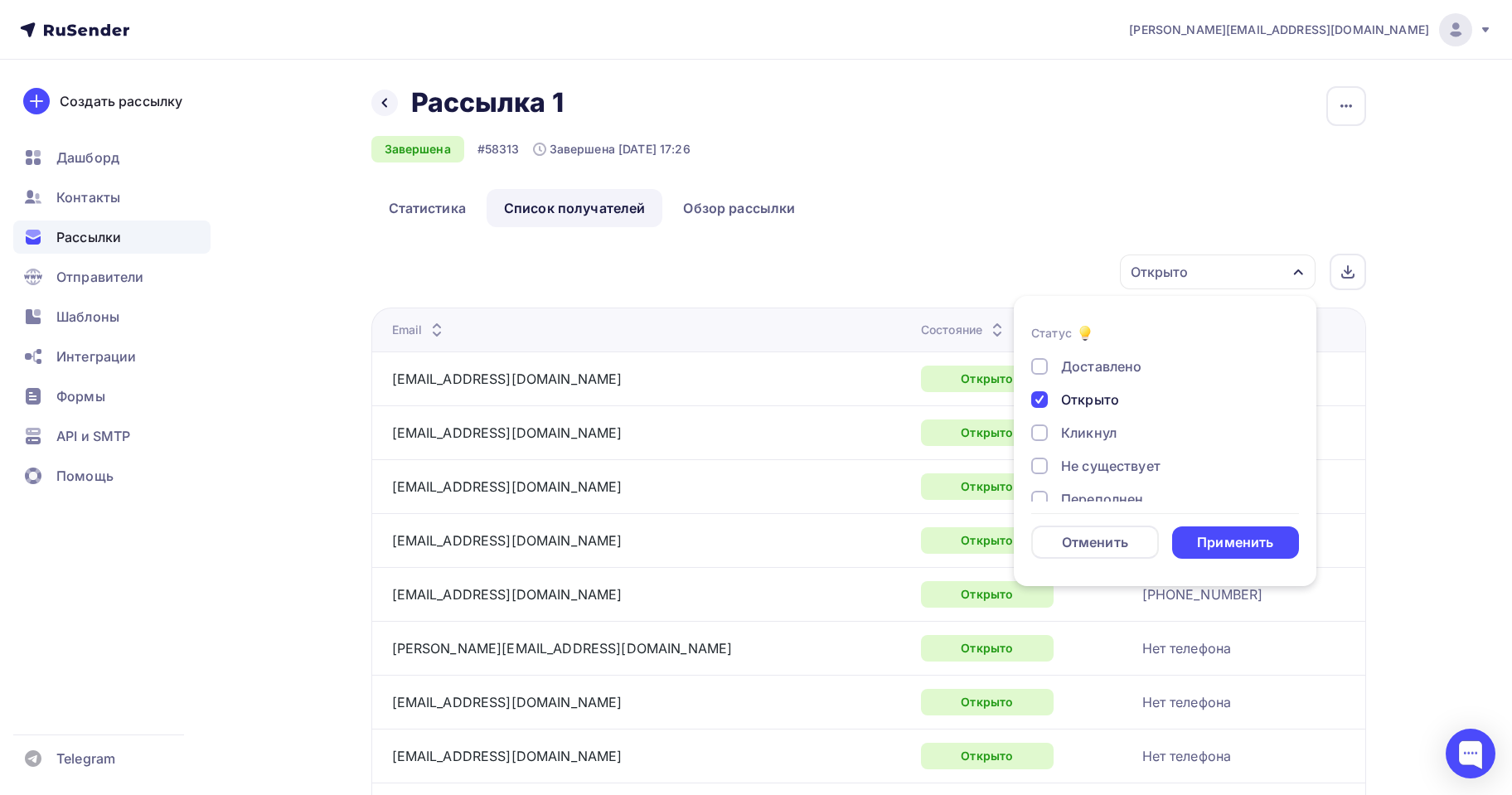
drag, startPoint x: 1247, startPoint y: 256, endPoint x: 987, endPoint y: 220, distance: 262.5
click at [1245, 256] on div "Открыто" at bounding box center [1217, 272] width 196 height 35
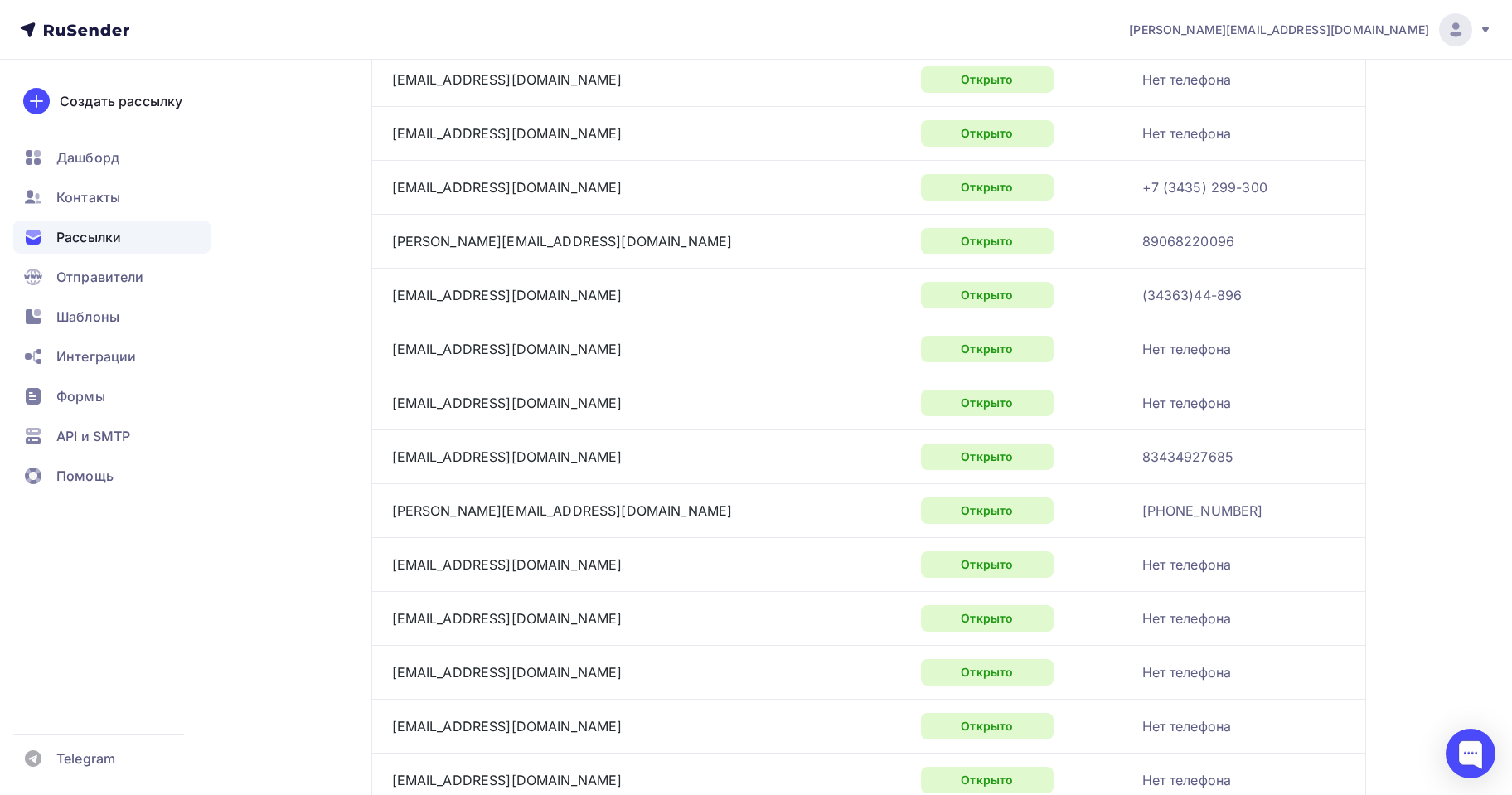
scroll to position [1733, 0]
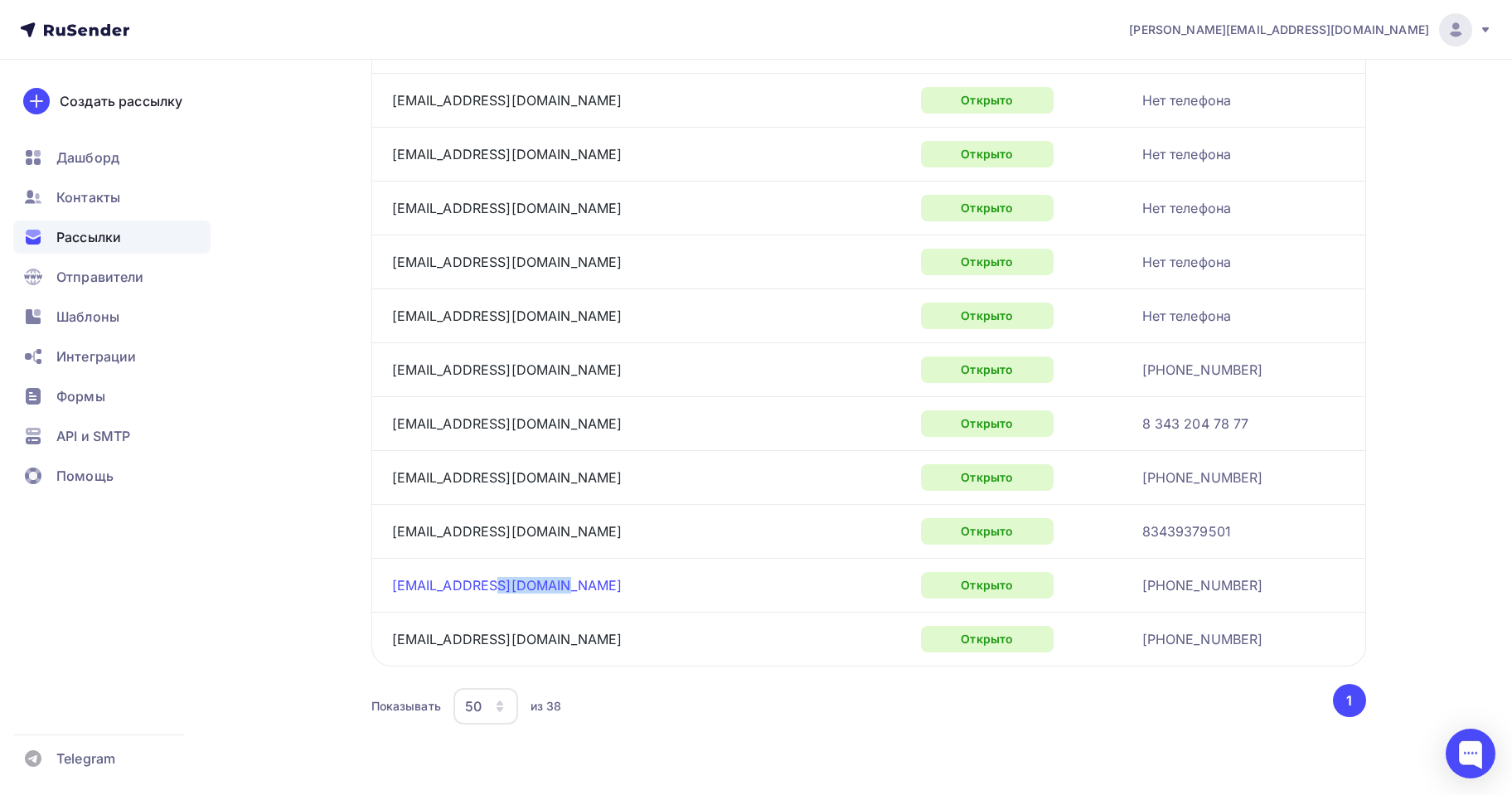
drag, startPoint x: 567, startPoint y: 590, endPoint x: 491, endPoint y: 591, distance: 76.0
click at [491, 591] on div "vashlyaevaev@agro66.ru" at bounding box center [599, 585] width 415 height 26
copy link "agro66.ru"
